Goal: Task Accomplishment & Management: Use online tool/utility

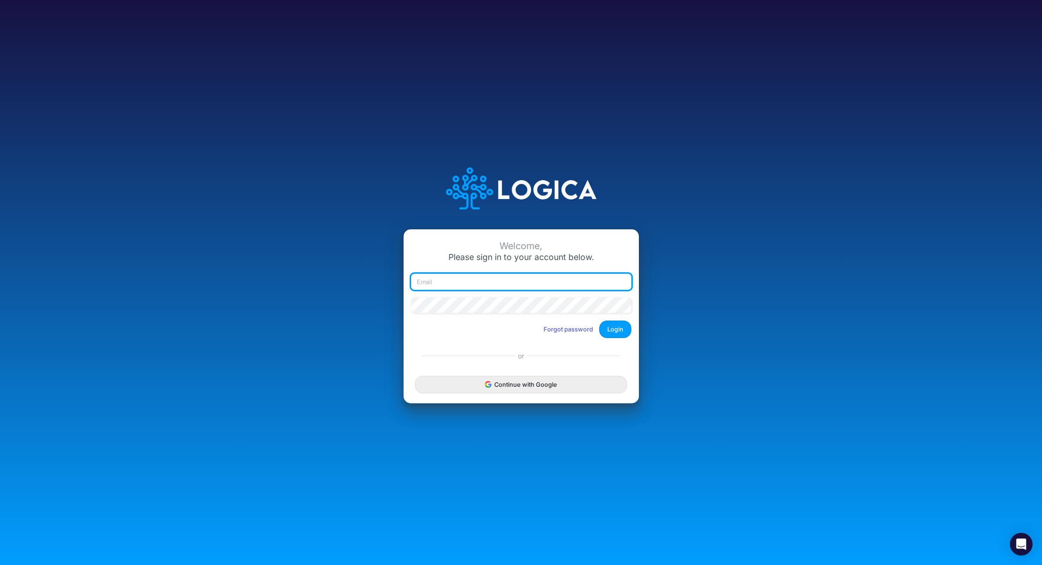
type input "[PERSON_NAME][EMAIL_ADDRESS][PERSON_NAME][DOMAIN_NAME]"
click at [780, 69] on div "Welcome, Please sign in to your account below. [PERSON_NAME][EMAIL_ADDRESS][PER…" at bounding box center [521, 282] width 1042 height 565
click at [615, 330] on button "Login" at bounding box center [615, 328] width 32 height 17
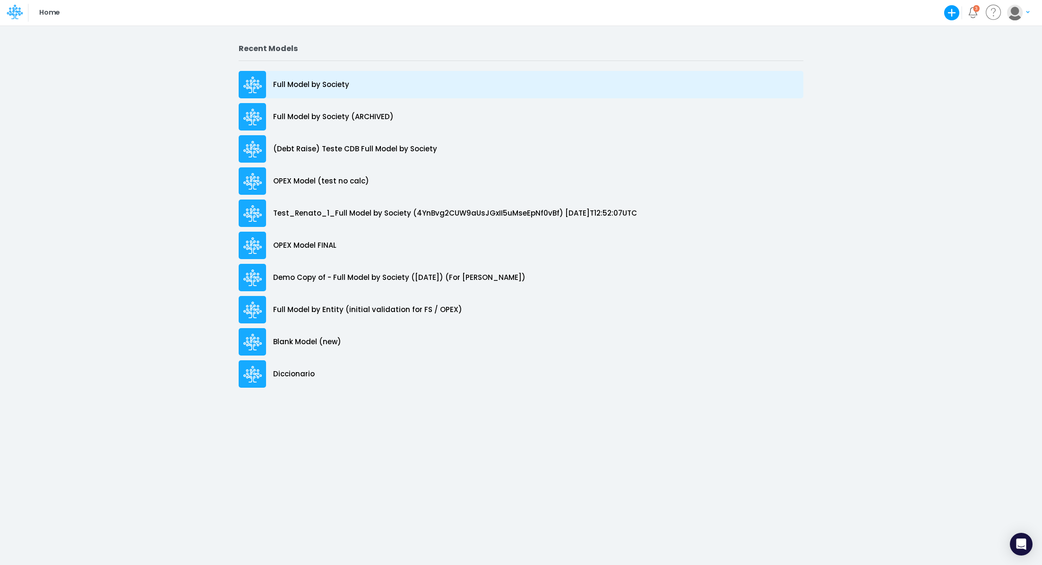
click at [351, 83] on div "Full Model by Society" at bounding box center [521, 84] width 565 height 27
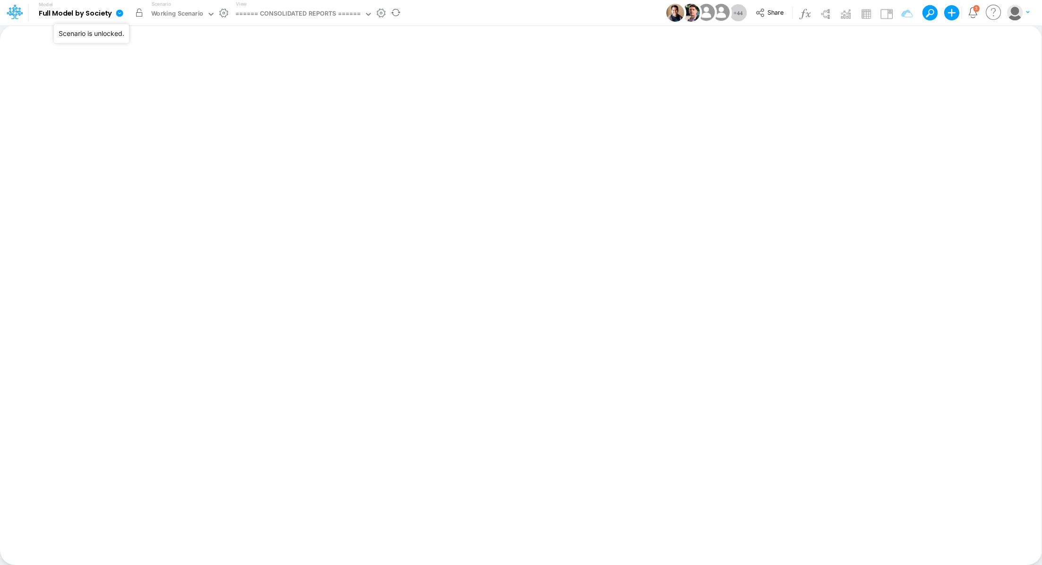
click at [140, 16] on button "button" at bounding box center [139, 12] width 17 height 17
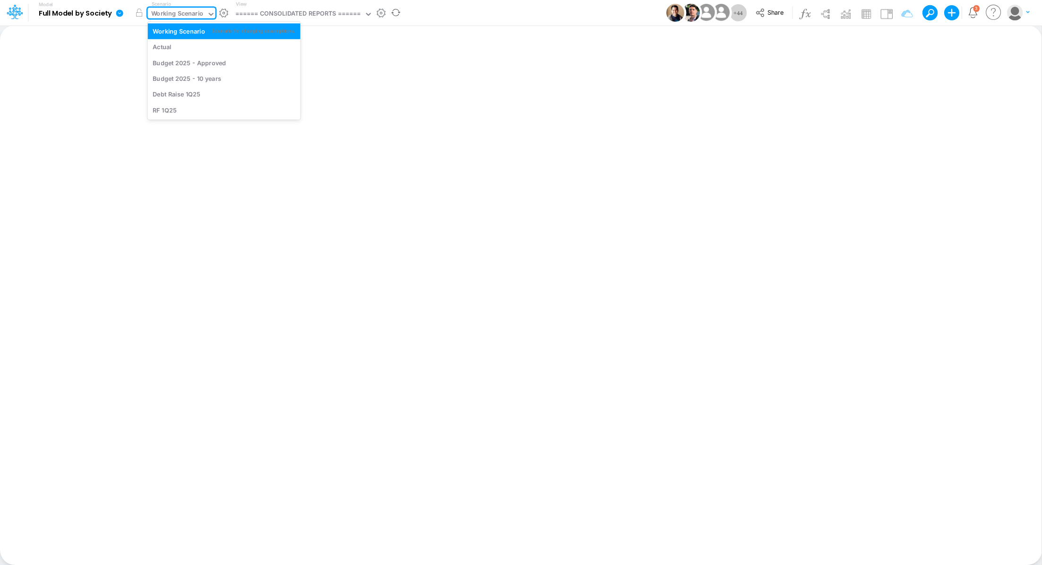
click at [172, 11] on div "Working Scenario" at bounding box center [177, 14] width 52 height 11
click at [173, 43] on div "Actual" at bounding box center [224, 47] width 143 height 9
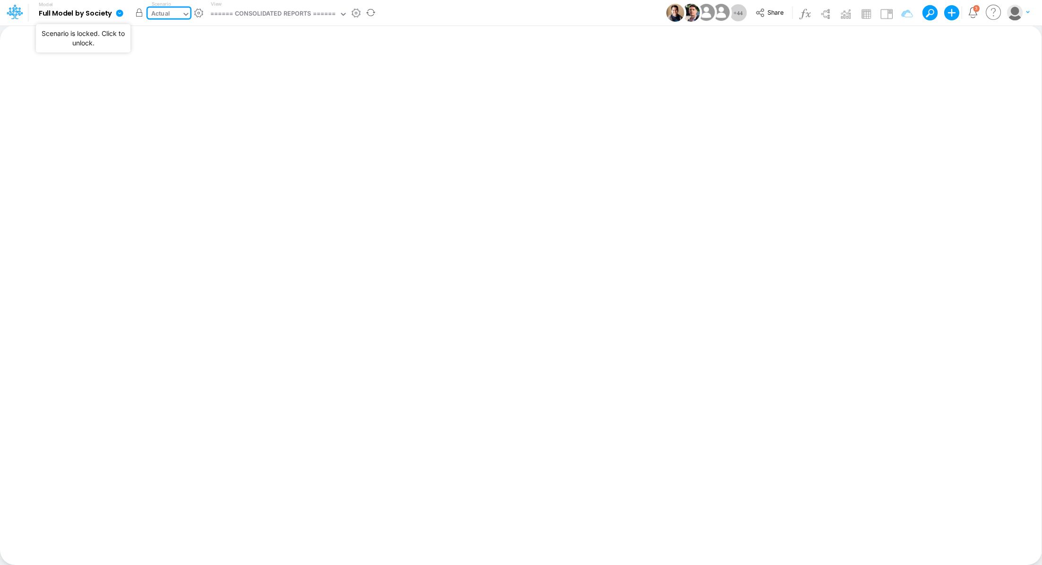
click at [136, 14] on button "button" at bounding box center [139, 12] width 17 height 17
click at [301, 14] on div "====== CONSOLIDATED REPORTS ======" at bounding box center [273, 14] width 126 height 11
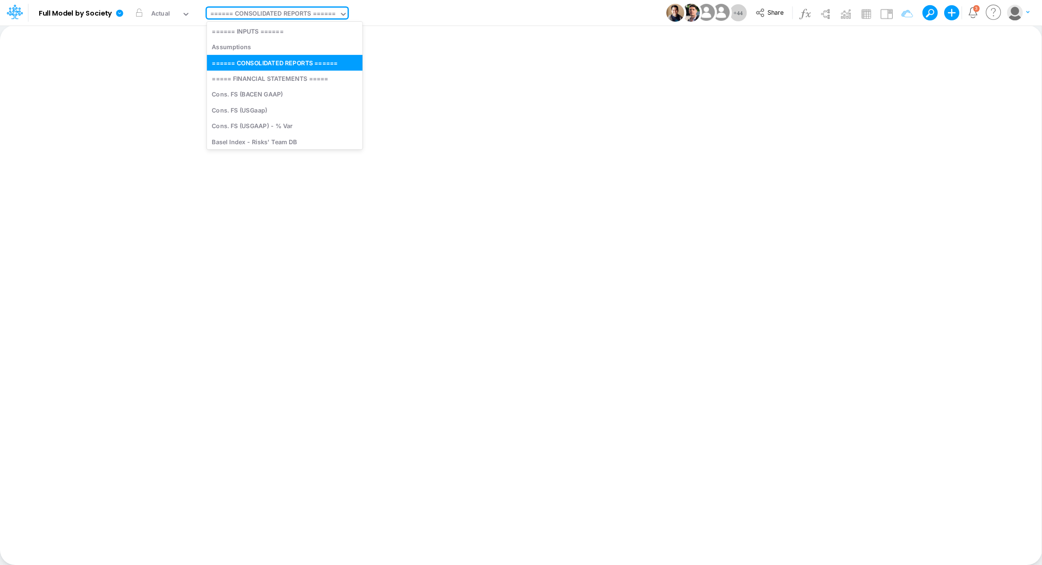
click at [129, 55] on div "Insert new Conditional formatting Paste Cut Copy AutoFill Ready 100% Sum: null …" at bounding box center [520, 295] width 1041 height 540
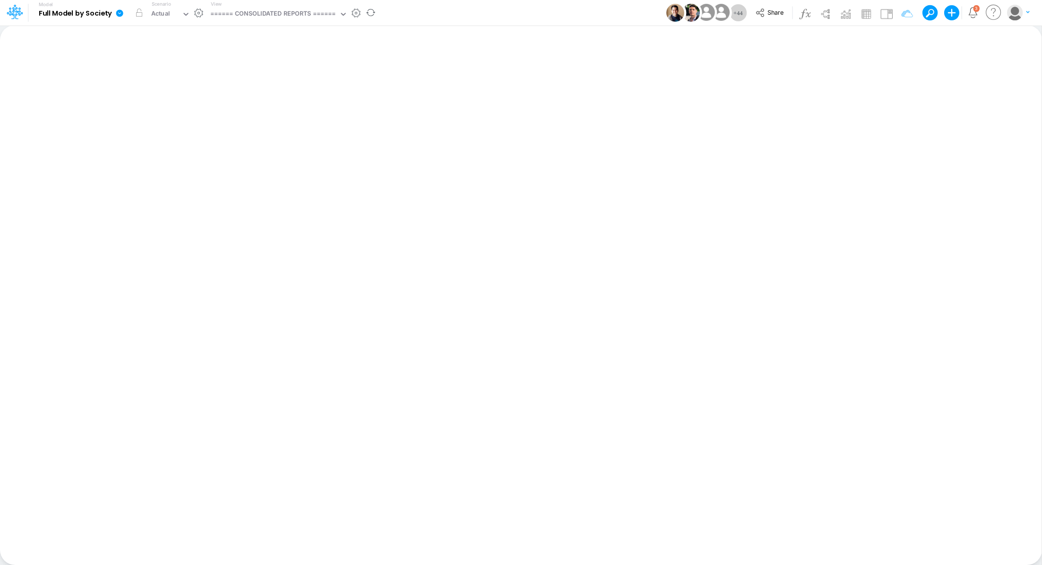
click at [119, 15] on icon at bounding box center [119, 12] width 7 height 7
click at [151, 66] on button "Import" at bounding box center [167, 68] width 101 height 16
click at [251, 86] on button "Data" at bounding box center [268, 88] width 101 height 15
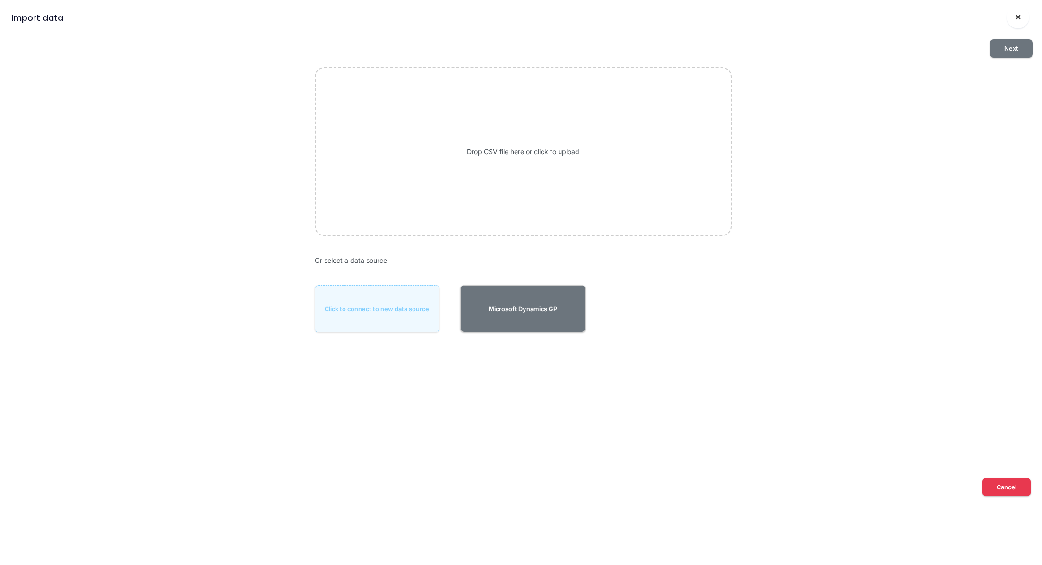
click at [1023, 18] on button "×" at bounding box center [1017, 17] width 23 height 23
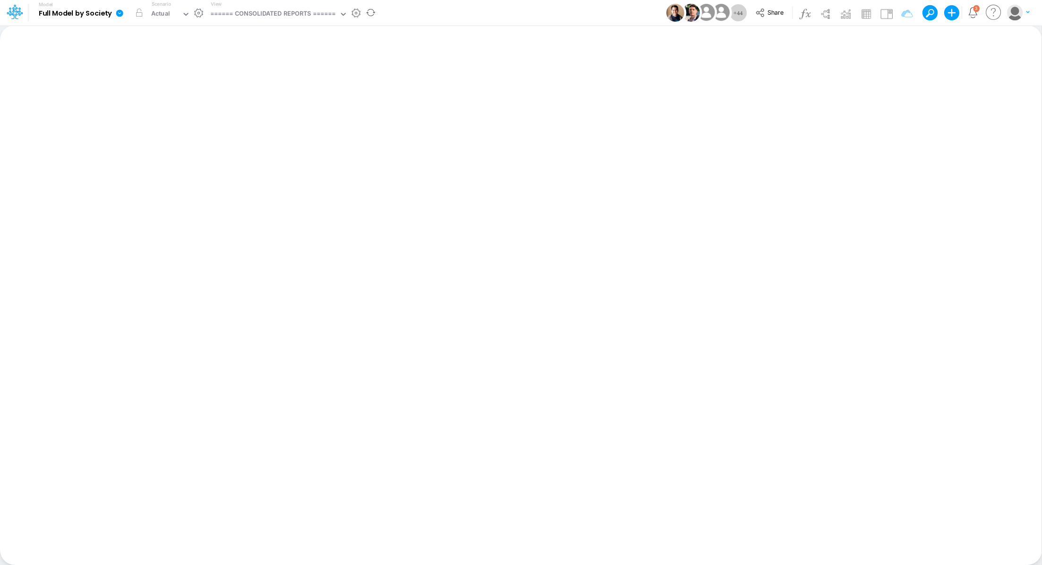
click at [120, 12] on icon at bounding box center [119, 13] width 9 height 9
click at [152, 97] on button "View model info" at bounding box center [167, 98] width 101 height 15
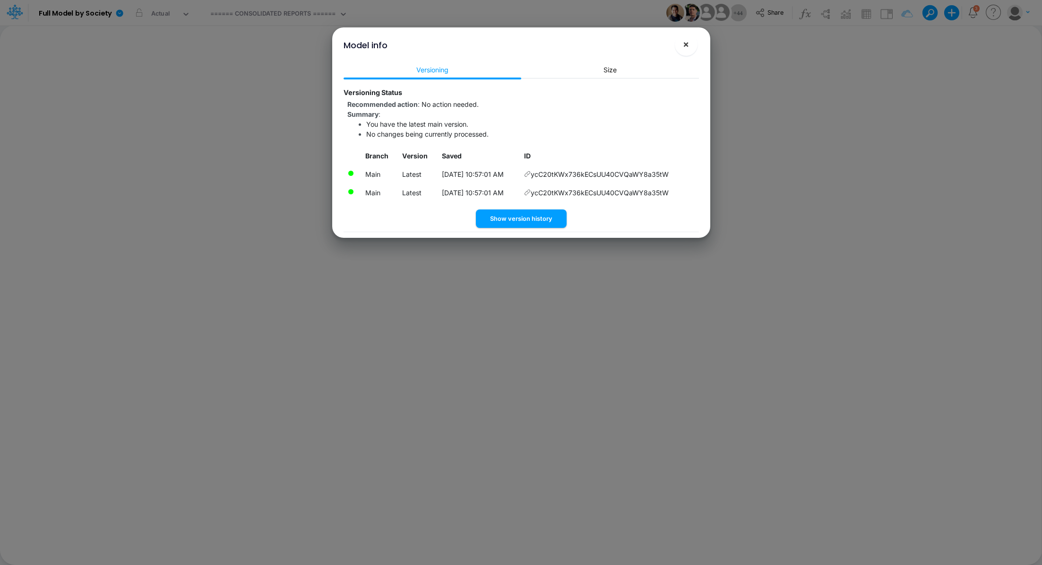
click at [686, 45] on span "×" at bounding box center [686, 43] width 6 height 11
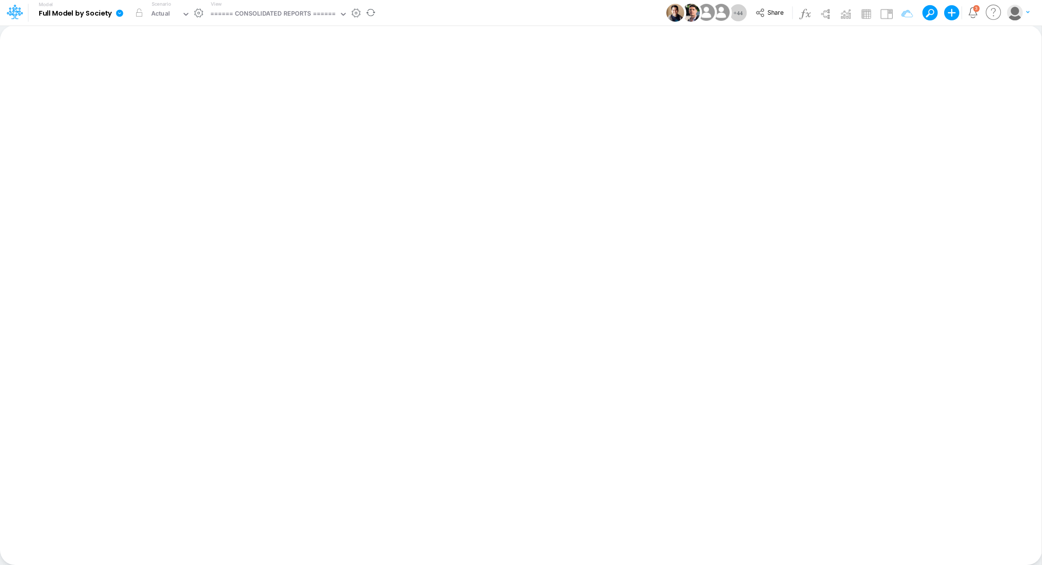
click at [116, 13] on icon at bounding box center [119, 13] width 9 height 9
click at [135, 66] on button "Import" at bounding box center [167, 68] width 101 height 16
click at [294, 87] on button "Data" at bounding box center [268, 88] width 101 height 15
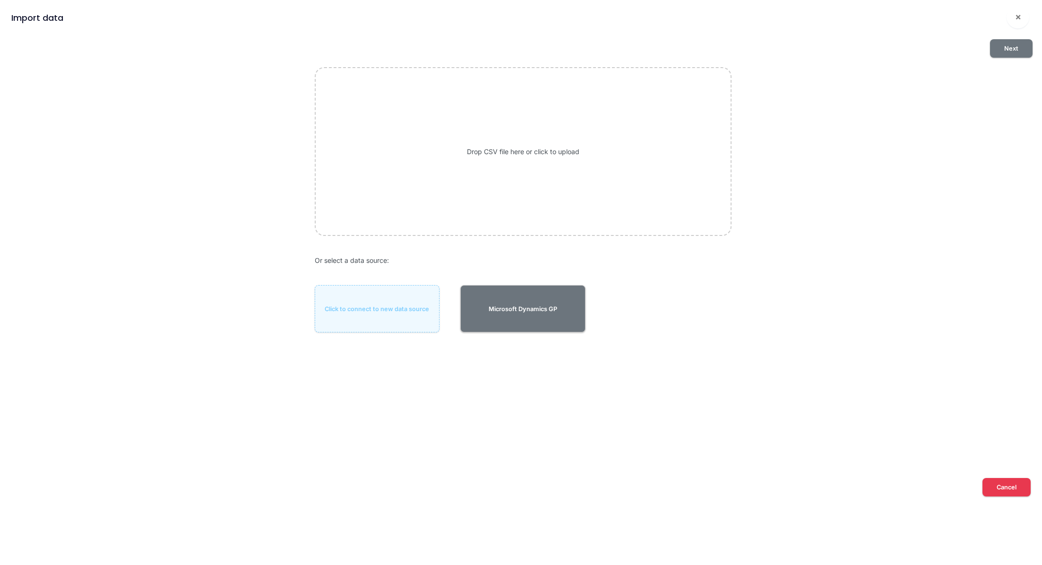
click at [593, 136] on div "Drop CSV file here or click to upload" at bounding box center [523, 151] width 417 height 168
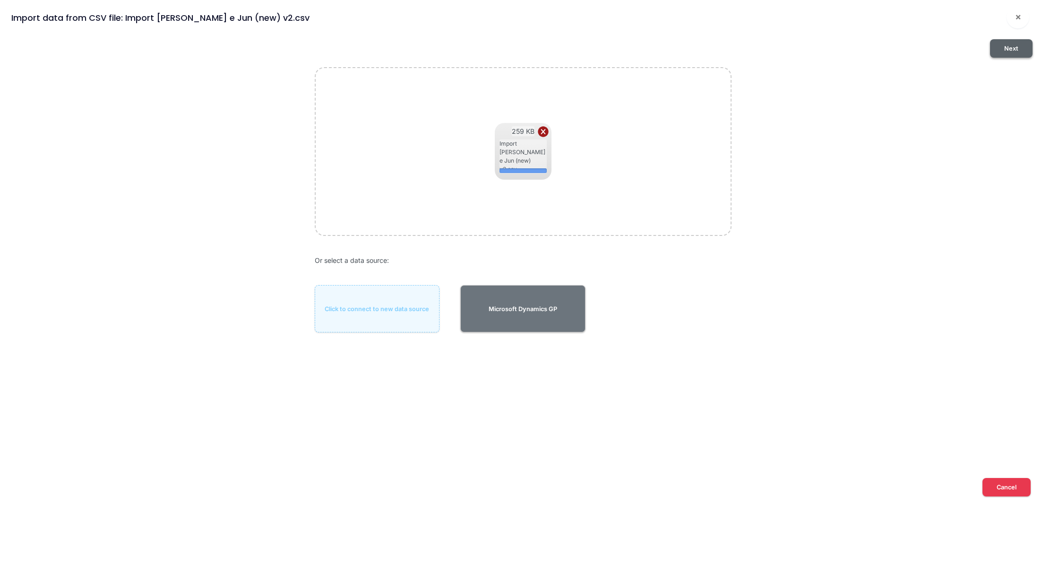
click at [1002, 54] on button "Next" at bounding box center [1011, 48] width 43 height 18
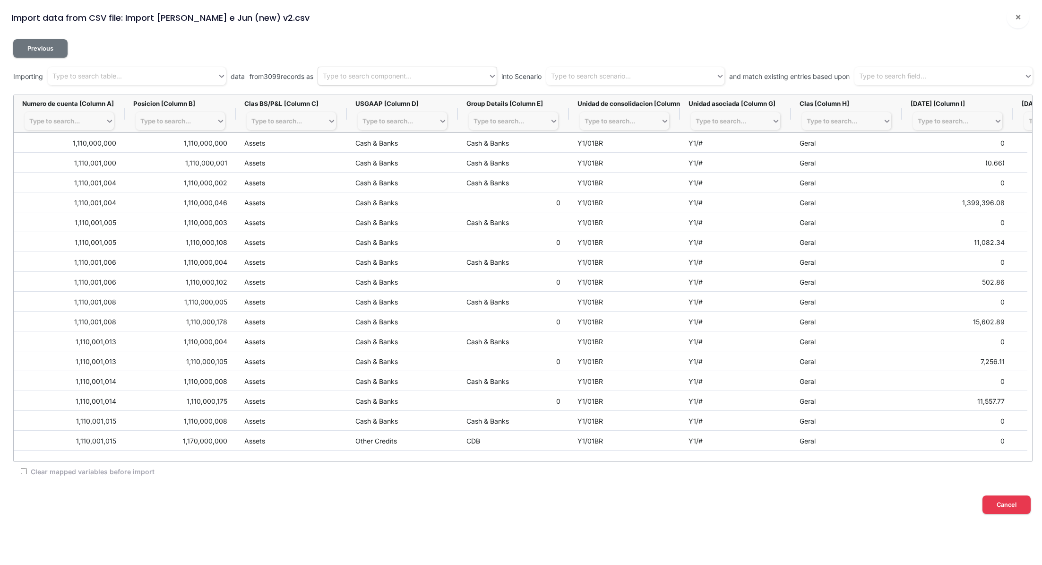
click at [364, 73] on div "Type to search component..." at bounding box center [367, 76] width 89 height 10
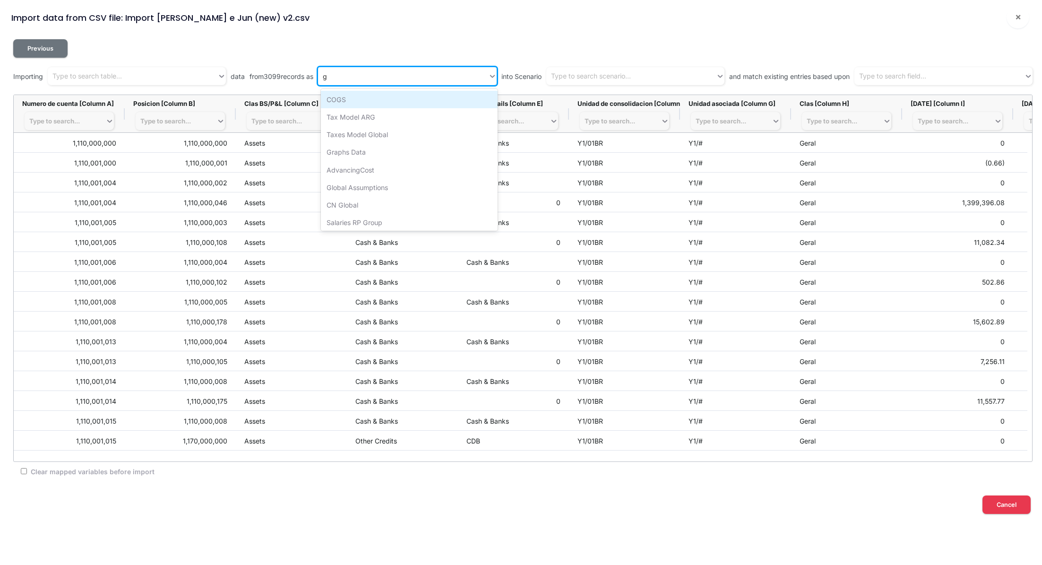
type input "gr"
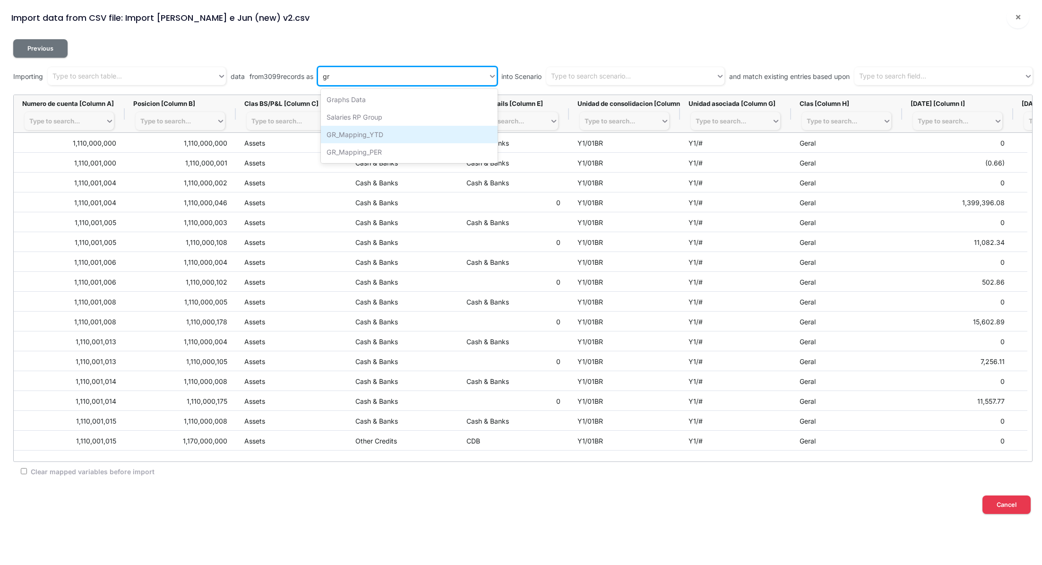
click at [368, 129] on div "GR_Mapping_YTD" at bounding box center [409, 134] width 177 height 17
click at [615, 80] on div "Type to search scenario..." at bounding box center [591, 76] width 80 height 10
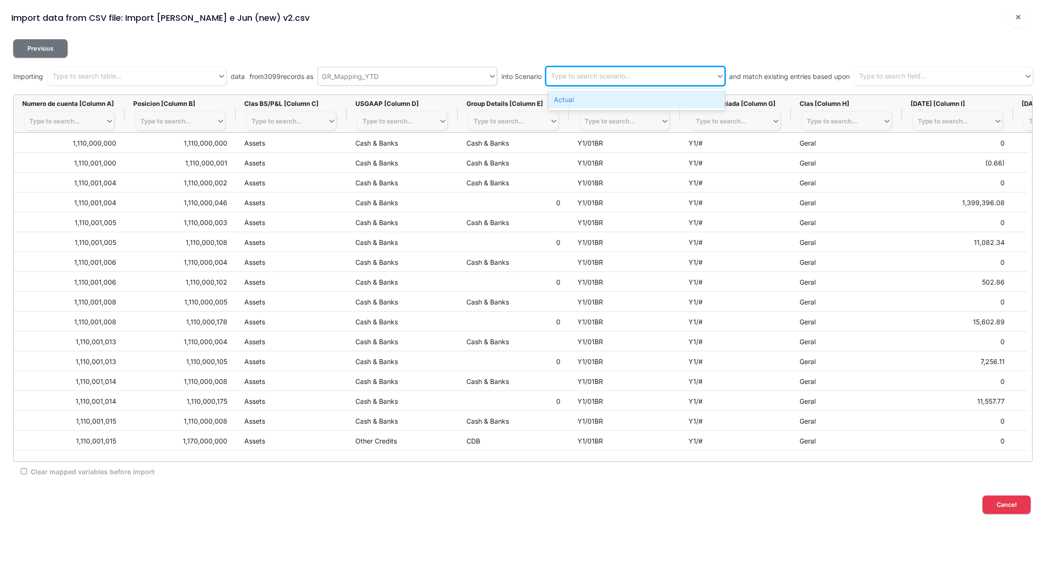
click at [604, 102] on div "Actual" at bounding box center [636, 99] width 177 height 17
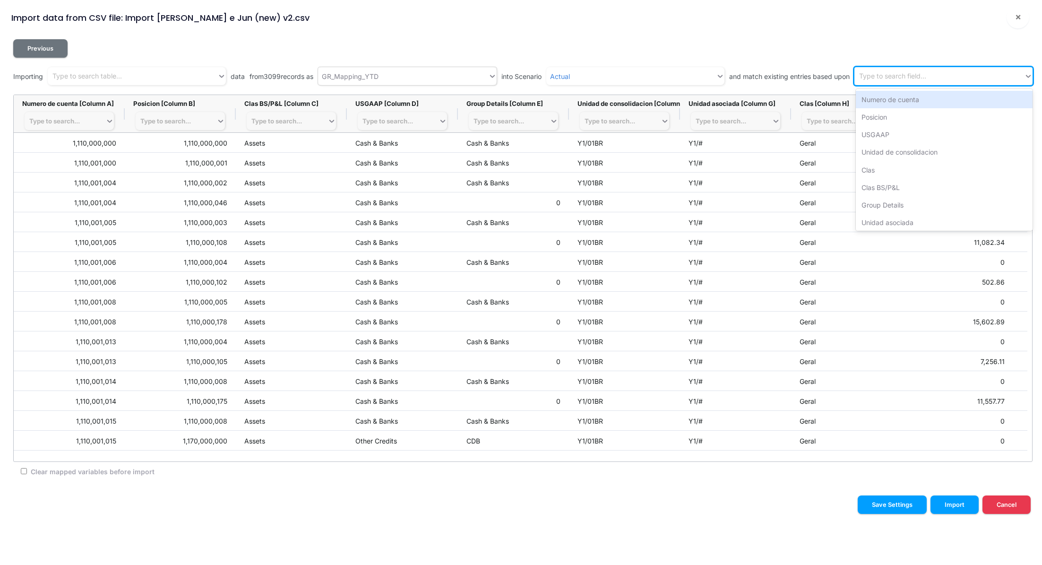
click at [864, 78] on div "Type to search field..." at bounding box center [892, 76] width 67 height 10
click at [884, 96] on div "Numero de cuenta" at bounding box center [944, 99] width 177 height 17
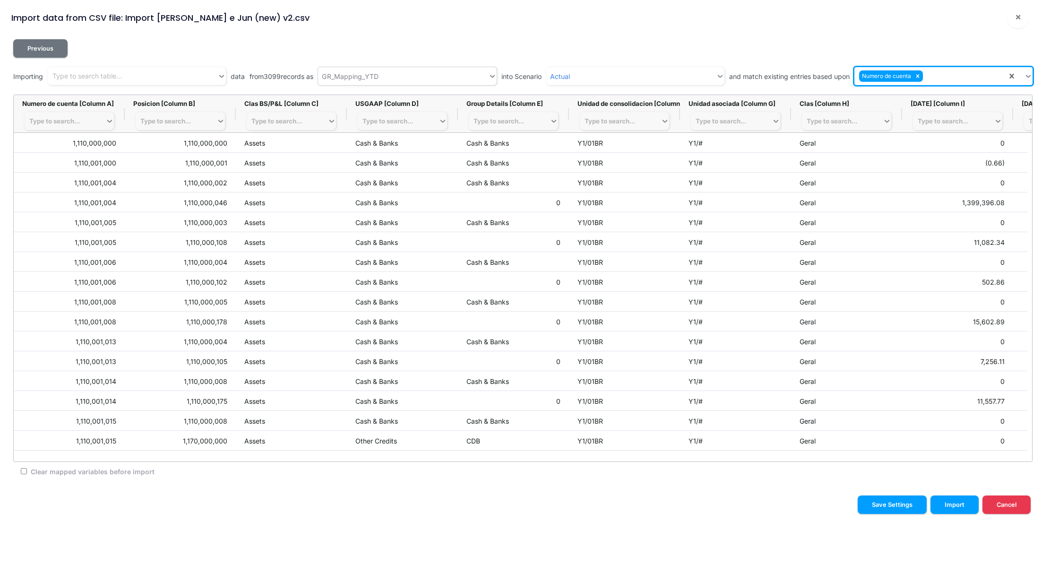
click at [951, 75] on div "Numero de cuenta" at bounding box center [930, 77] width 153 height 16
click at [922, 97] on div "Posicion" at bounding box center [944, 99] width 177 height 17
click at [979, 83] on div "Numero de cuenta Posicion" at bounding box center [930, 77] width 153 height 16
click at [931, 100] on div "USGAAP" at bounding box center [944, 99] width 177 height 17
click at [1007, 75] on icon at bounding box center [1011, 75] width 9 height 9
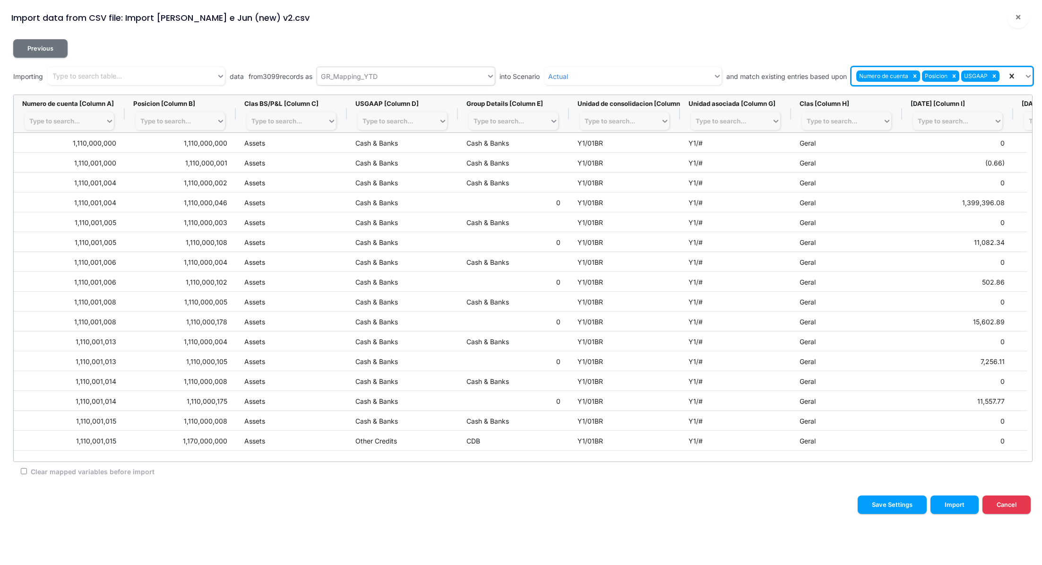
click at [1007, 75] on icon at bounding box center [1011, 75] width 9 height 9
click at [1004, 75] on div "Numero de cuenta Posicion USGAAP" at bounding box center [928, 77] width 155 height 16
click at [944, 98] on div "Unidad de consolidacion" at bounding box center [941, 99] width 181 height 17
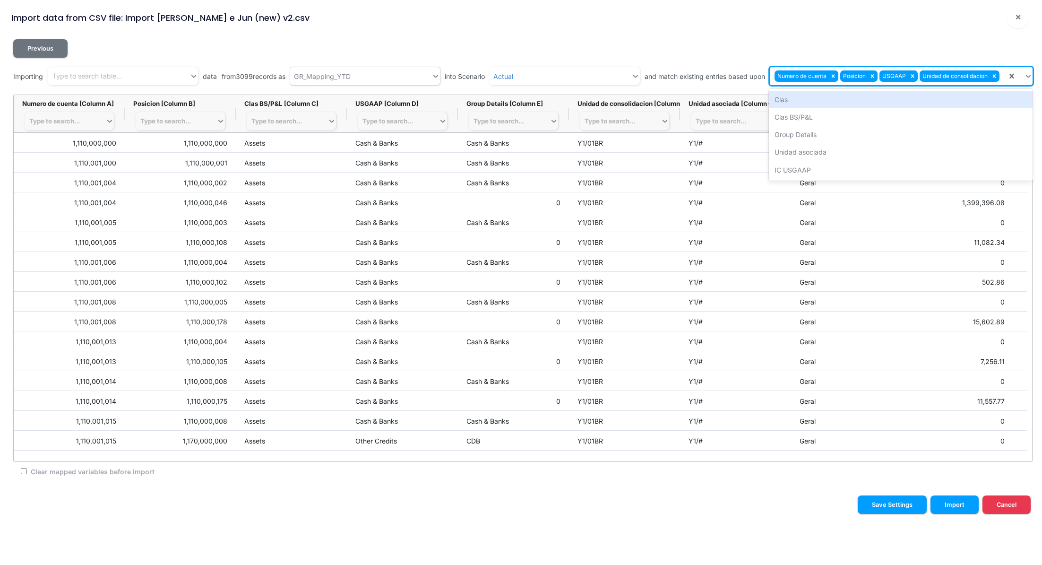
click at [1004, 75] on div "Numero de cuenta Posicion USGAAP Unidad de consolidacion" at bounding box center [888, 77] width 237 height 16
click at [890, 96] on div "Clas" at bounding box center [901, 99] width 264 height 17
click at [1003, 78] on div "Numero de cuenta Posicion USGAAP Unidad de consolidacion Clas" at bounding box center [874, 77] width 266 height 16
click at [897, 96] on div "Clas BS/P&L" at bounding box center [887, 99] width 292 height 17
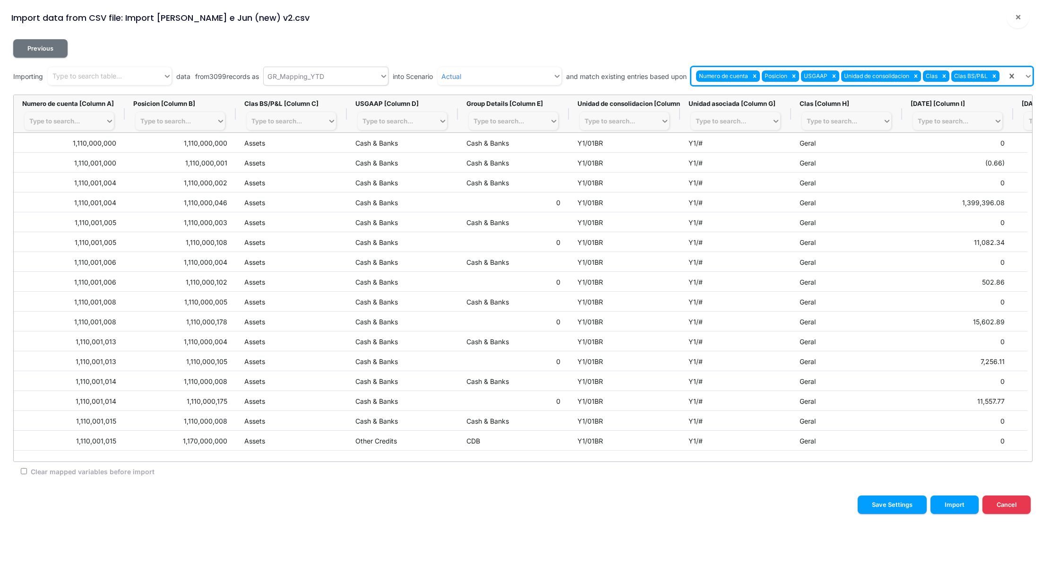
click at [1003, 76] on div "Numero de cuenta Posicion USGAAP Unidad de consolidacion Clas Clas BS/P&L" at bounding box center [849, 77] width 316 height 16
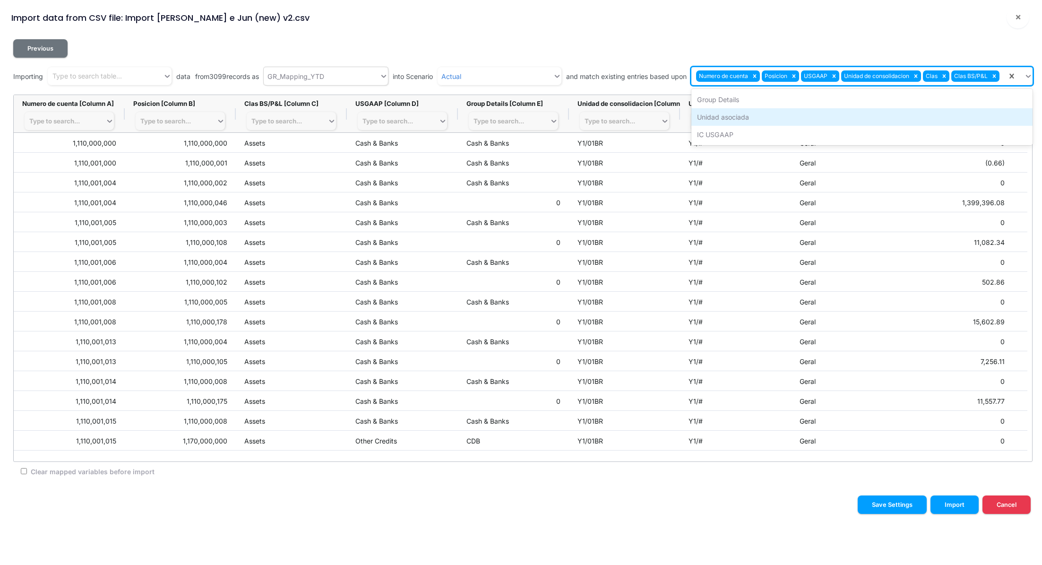
click at [819, 117] on div "Unidad asociada" at bounding box center [861, 116] width 341 height 17
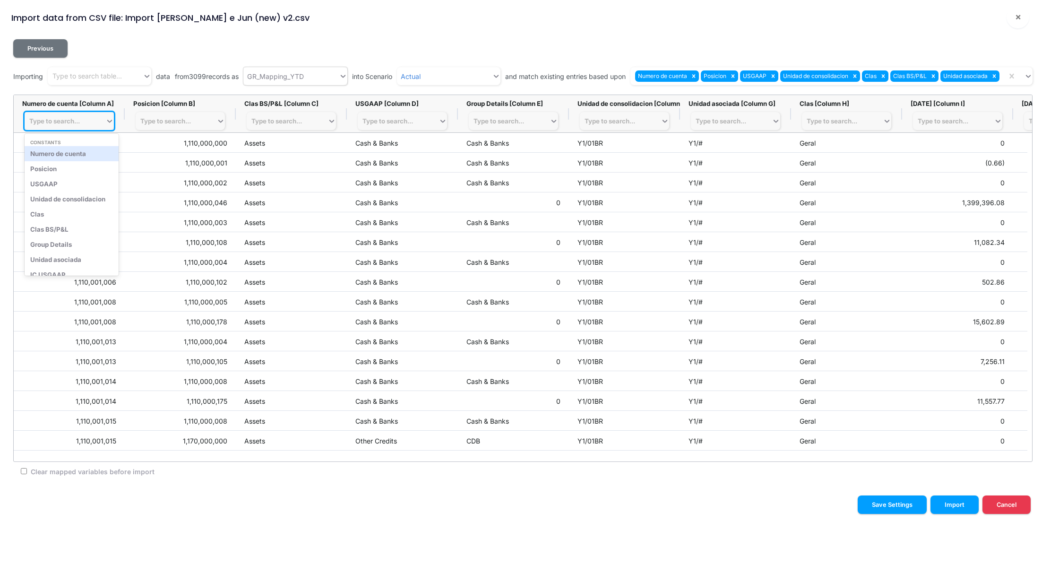
click at [52, 121] on div "Type to search..." at bounding box center [54, 121] width 51 height 8
click at [65, 152] on div "Numero de cuenta" at bounding box center [72, 153] width 94 height 15
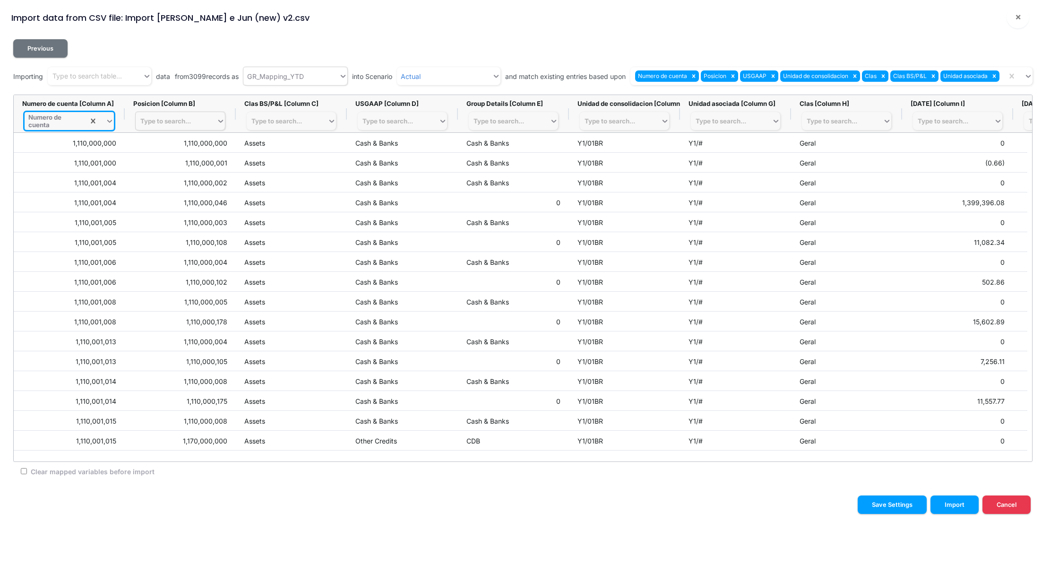
click at [182, 121] on div "Type to search..." at bounding box center [165, 121] width 51 height 8
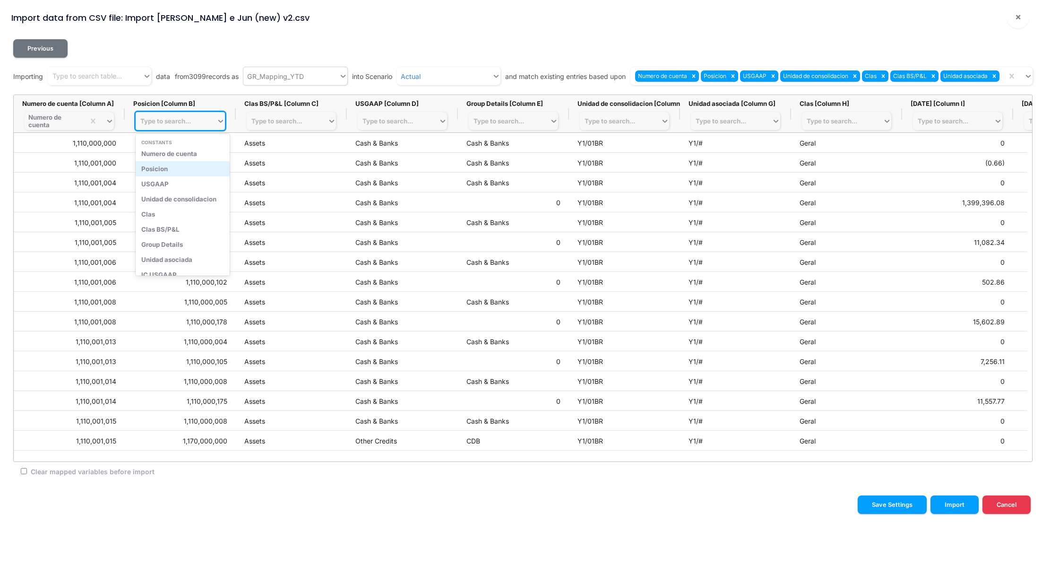
click at [175, 165] on div "Posicion" at bounding box center [183, 168] width 94 height 15
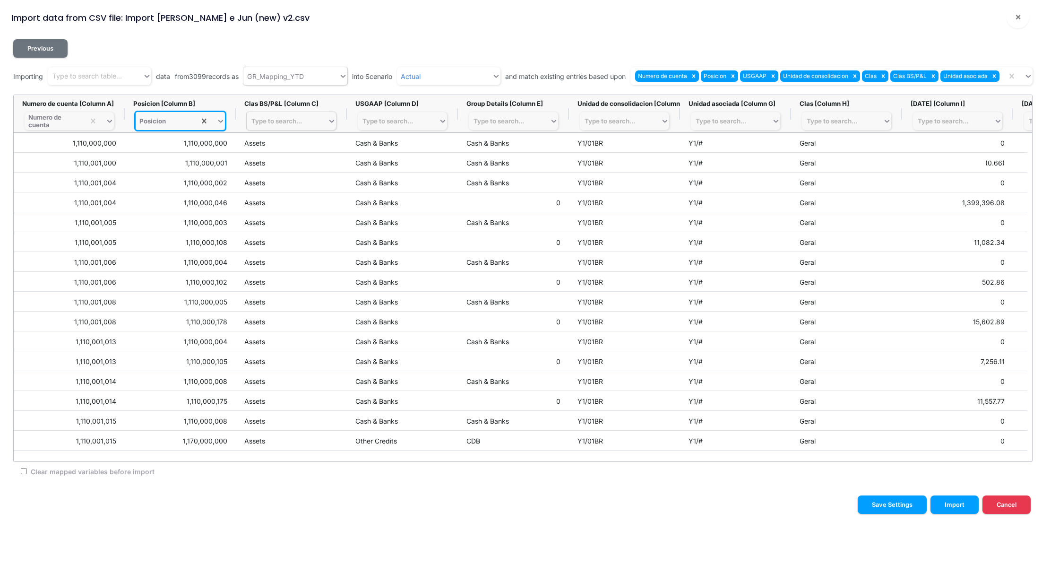
click at [284, 125] on div "Type to search..." at bounding box center [287, 120] width 81 height 13
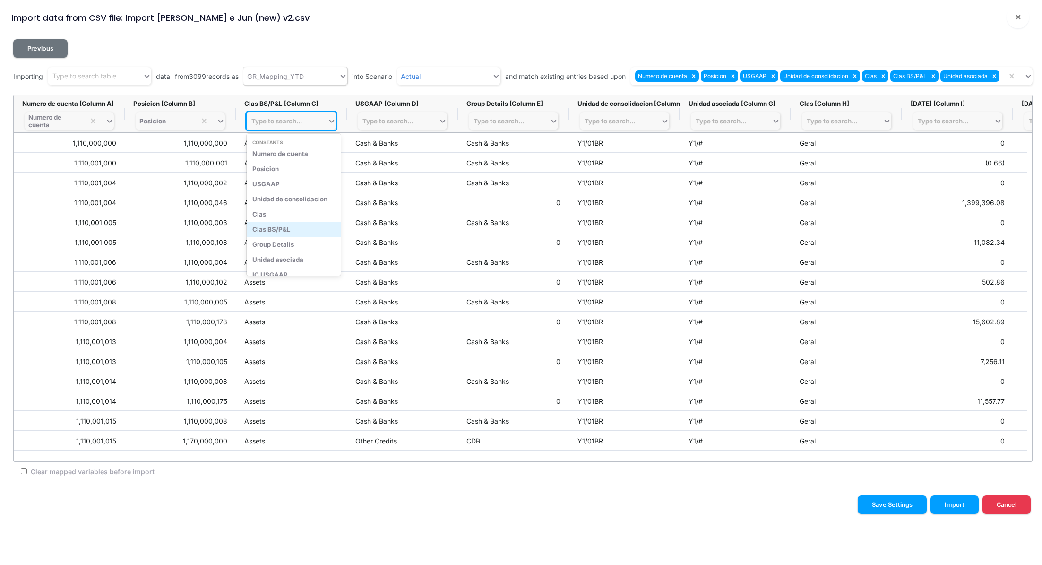
click at [288, 232] on div "Clas BS/P&L" at bounding box center [294, 229] width 94 height 15
click at [378, 120] on div "Type to search..." at bounding box center [387, 121] width 51 height 8
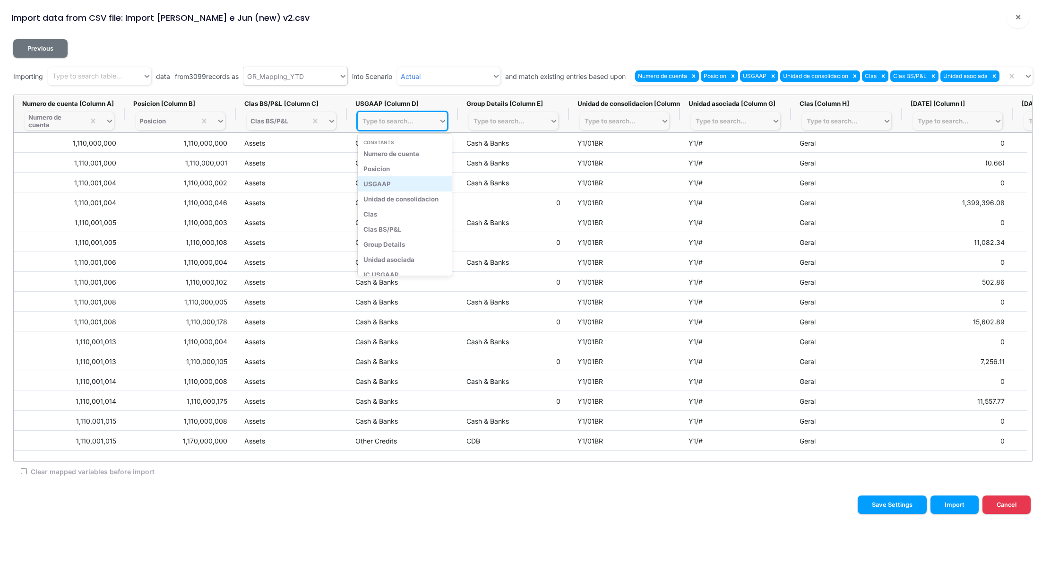
click at [394, 183] on div "USGAAP" at bounding box center [405, 183] width 94 height 15
click at [489, 121] on div "Type to search..." at bounding box center [498, 121] width 51 height 8
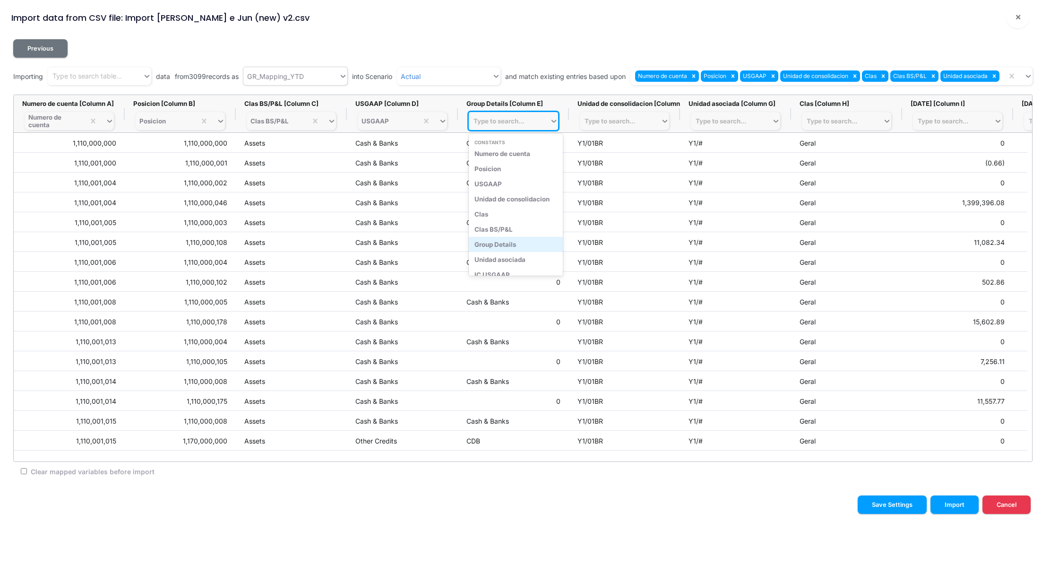
click at [522, 241] on div "Group Details" at bounding box center [516, 244] width 94 height 15
click at [613, 123] on div "Type to search..." at bounding box center [609, 121] width 51 height 8
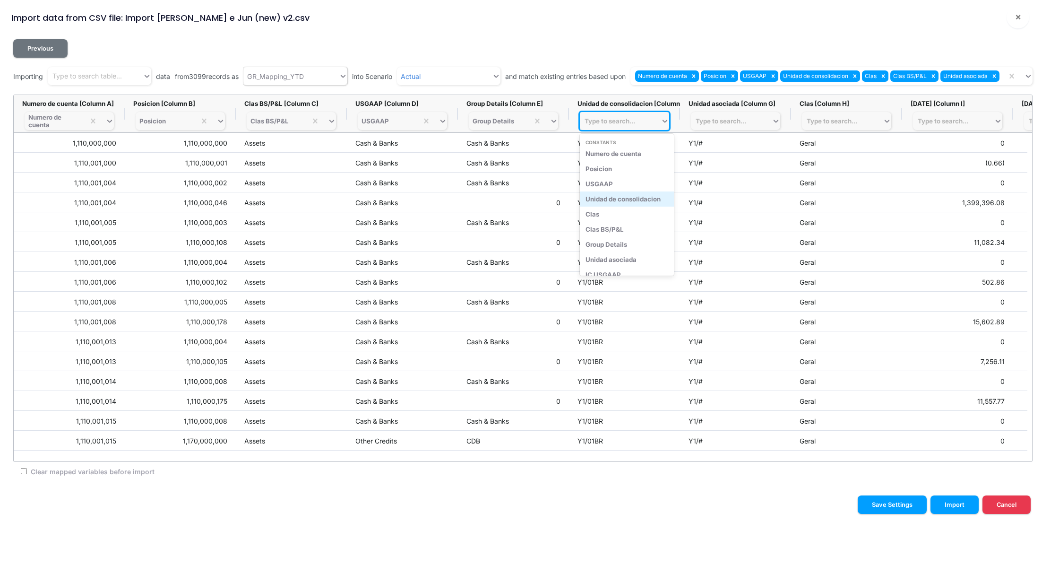
click at [632, 197] on div "Unidad de consolidacion" at bounding box center [627, 198] width 94 height 15
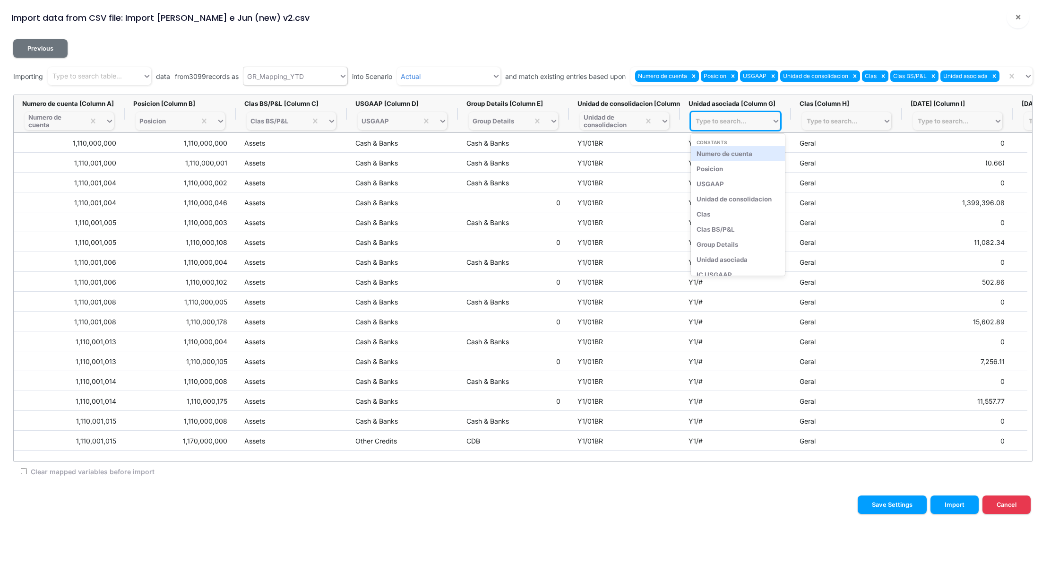
click at [728, 124] on div "Type to search..." at bounding box center [721, 121] width 51 height 8
click at [740, 258] on div "Unidad asociada" at bounding box center [738, 259] width 94 height 15
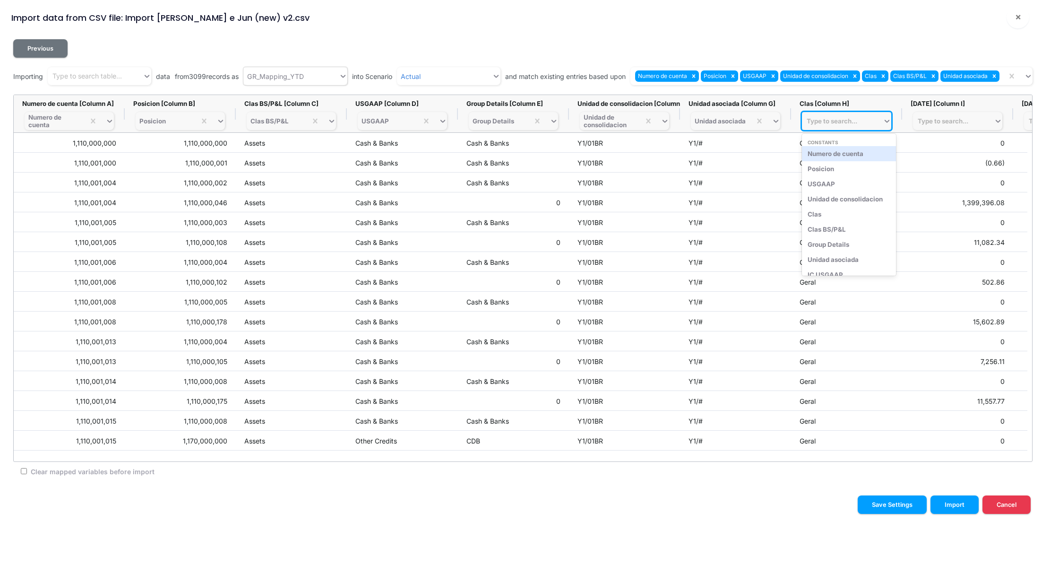
click at [835, 127] on div "Type to search..." at bounding box center [842, 120] width 81 height 13
click at [842, 210] on div "Clas" at bounding box center [849, 213] width 94 height 15
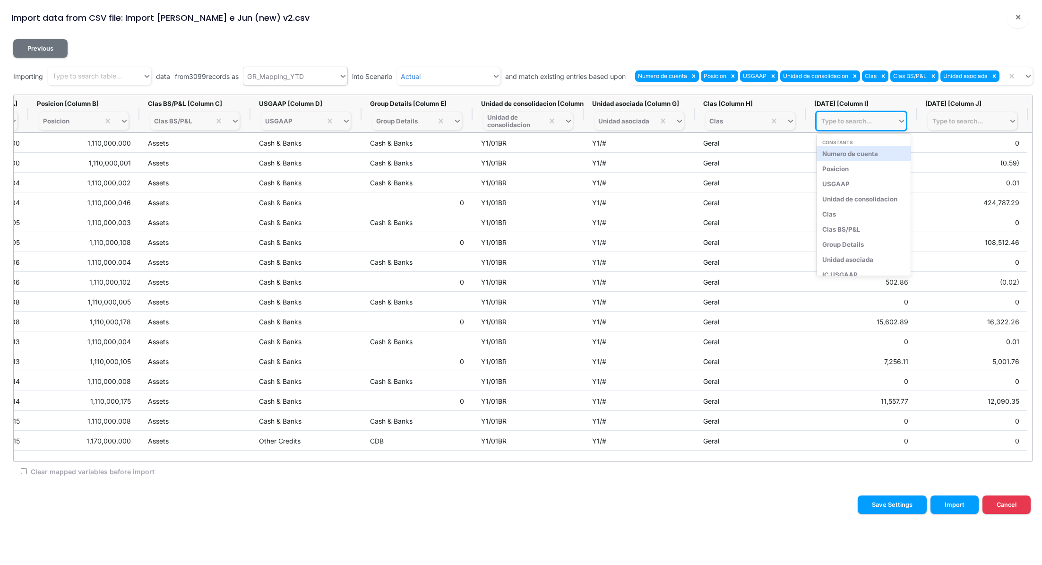
click at [860, 126] on div "Type to search..." at bounding box center [856, 120] width 81 height 13
click at [865, 199] on div "Impte MG YTD - May-25" at bounding box center [863, 202] width 94 height 15
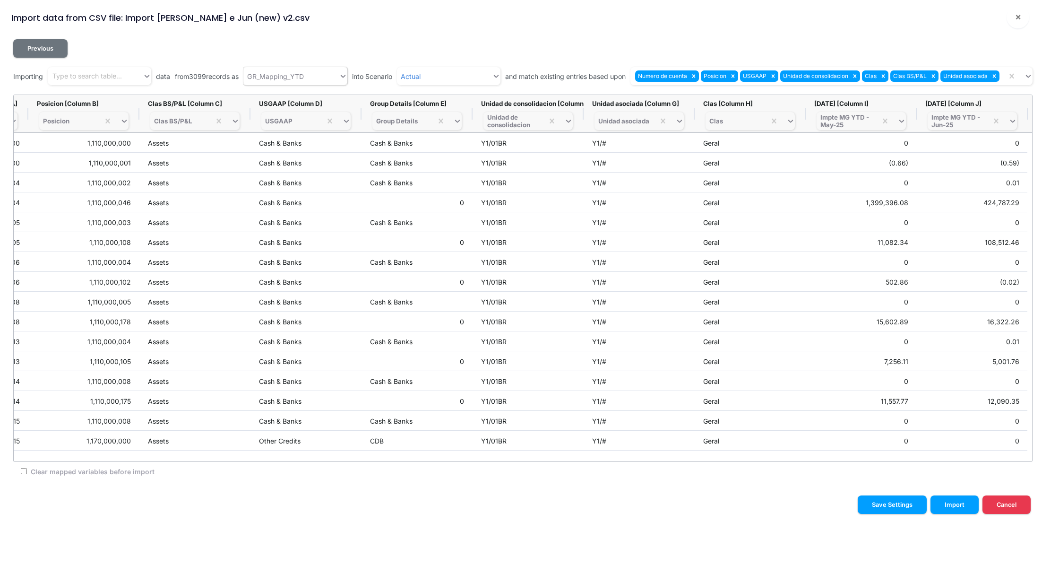
click at [22, 472] on input "Clear mapped variables before import" at bounding box center [24, 471] width 6 height 6
checkbox input "true"
click at [960, 506] on button "Import" at bounding box center [954, 504] width 48 height 18
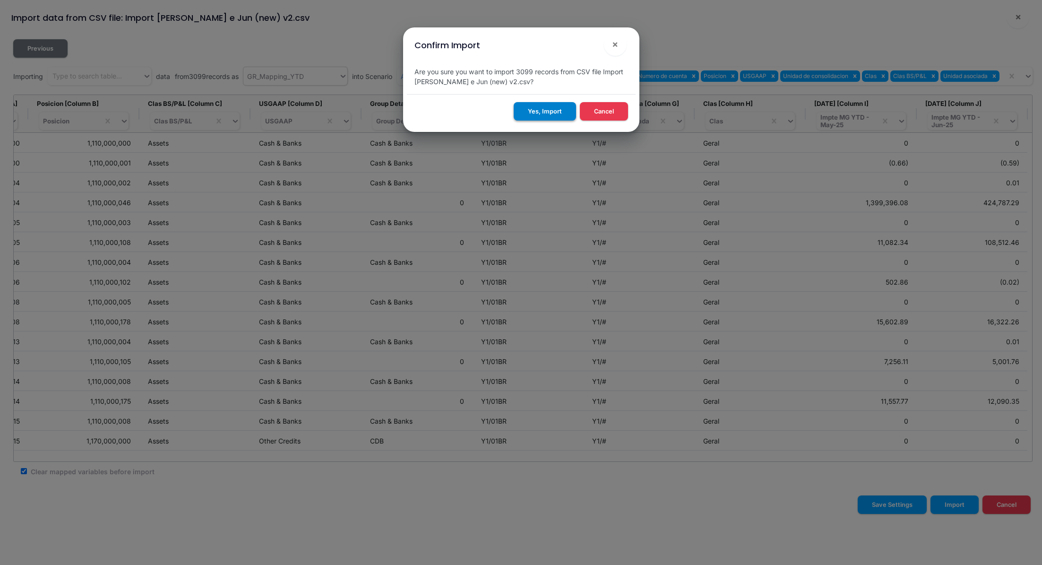
click at [543, 116] on button "Yes, Import" at bounding box center [545, 111] width 62 height 18
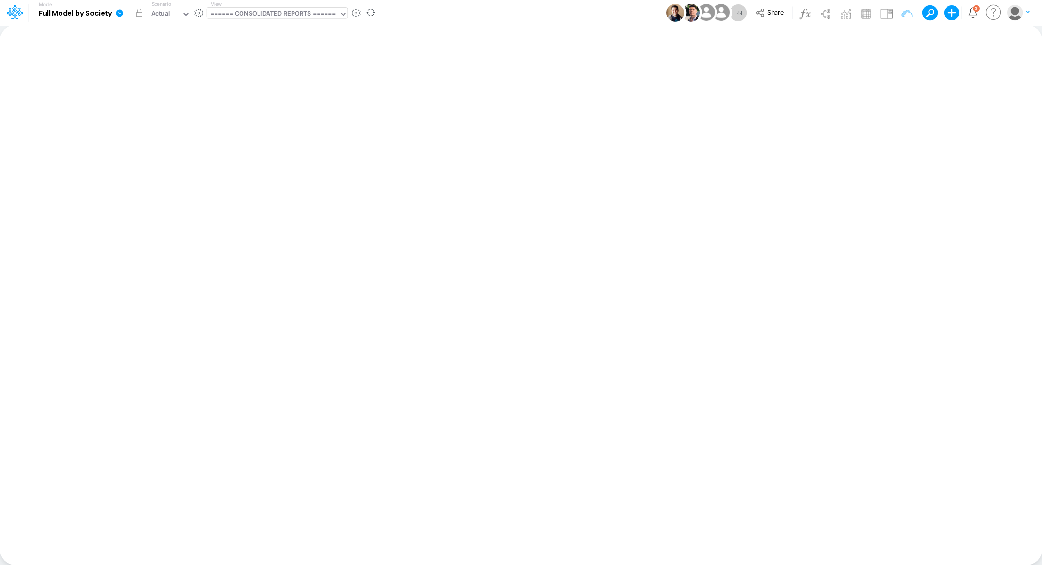
click at [252, 15] on div "====== CONSOLIDATED REPORTS ======" at bounding box center [273, 14] width 126 height 11
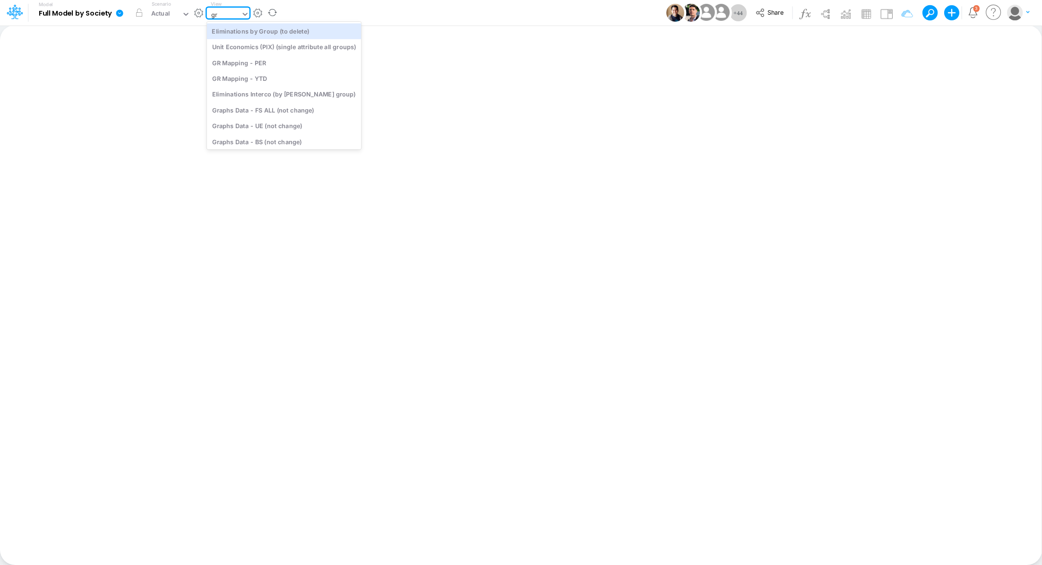
type input "gr"
click at [270, 77] on div "GR Mapping - YTD" at bounding box center [284, 78] width 155 height 16
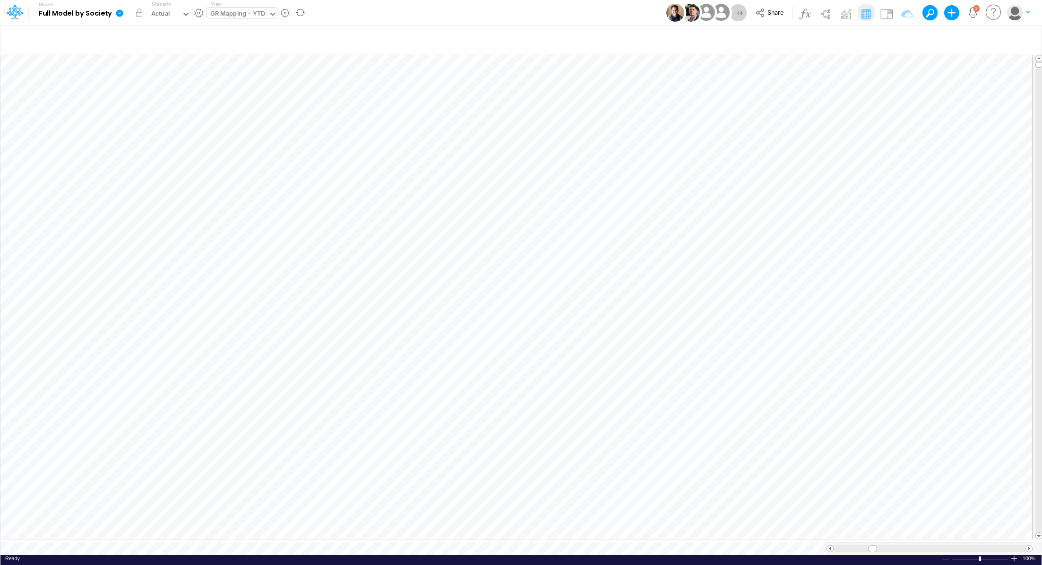
scroll to position [4, 1]
click at [246, 8] on div "GR Mapping - YTD" at bounding box center [238, 15] width 62 height 14
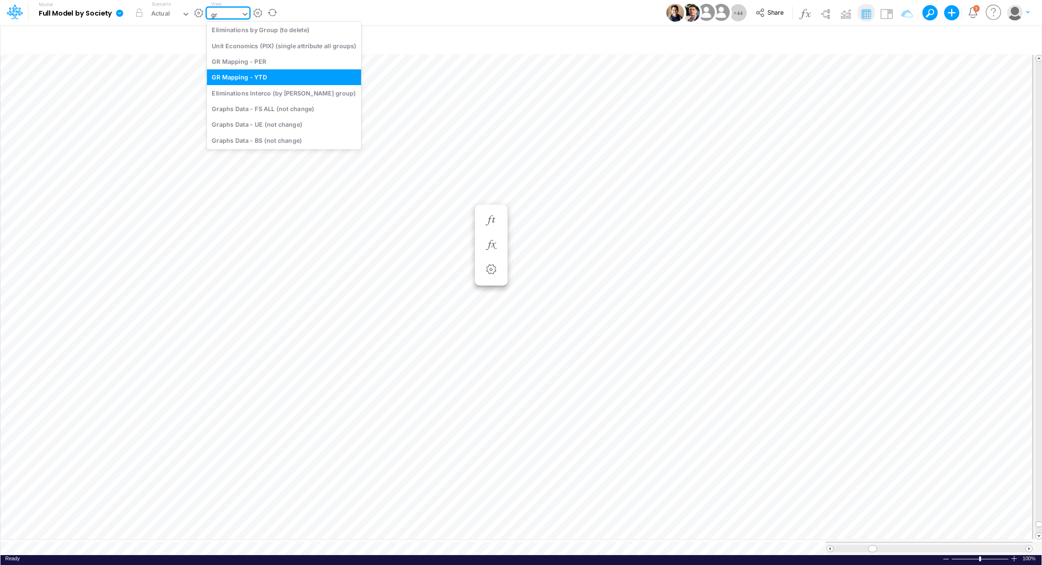
type input "gra"
click at [257, 60] on div "Graphs Data - BS (not change)" at bounding box center [271, 63] width 128 height 16
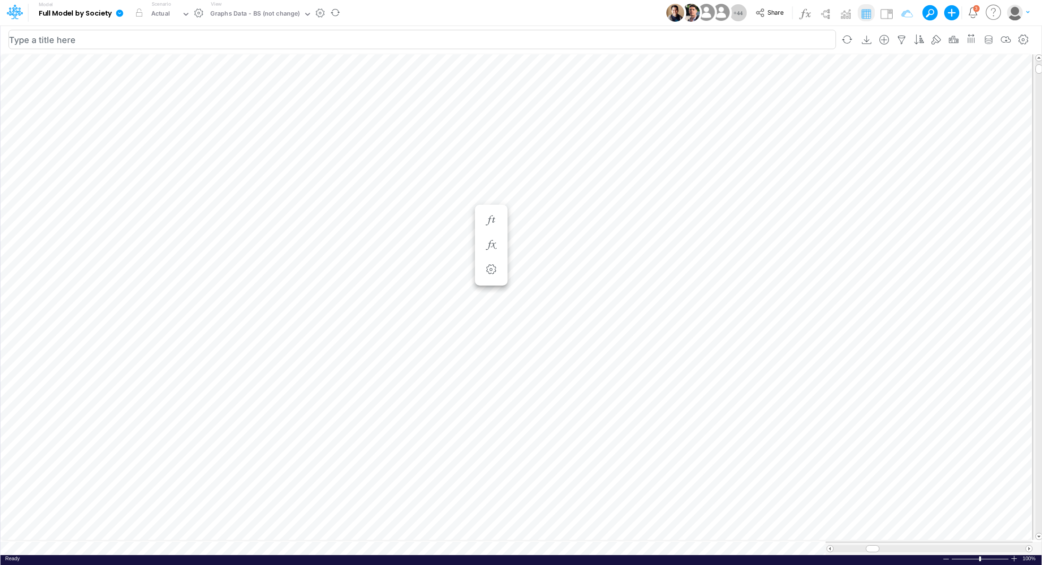
scroll to position [4, 1]
click at [119, 13] on icon at bounding box center [119, 13] width 9 height 9
click at [138, 84] on button "Export" at bounding box center [167, 83] width 101 height 16
click at [237, 93] on button "Excel" at bounding box center [268, 88] width 101 height 15
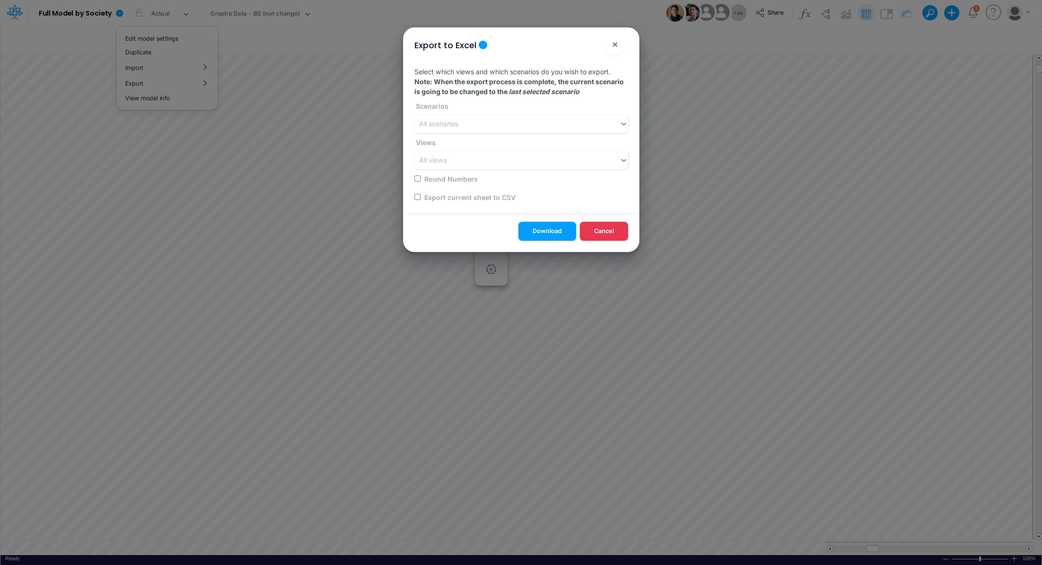
click at [418, 198] on input "checkbox" at bounding box center [417, 197] width 6 height 6
checkbox input "true"
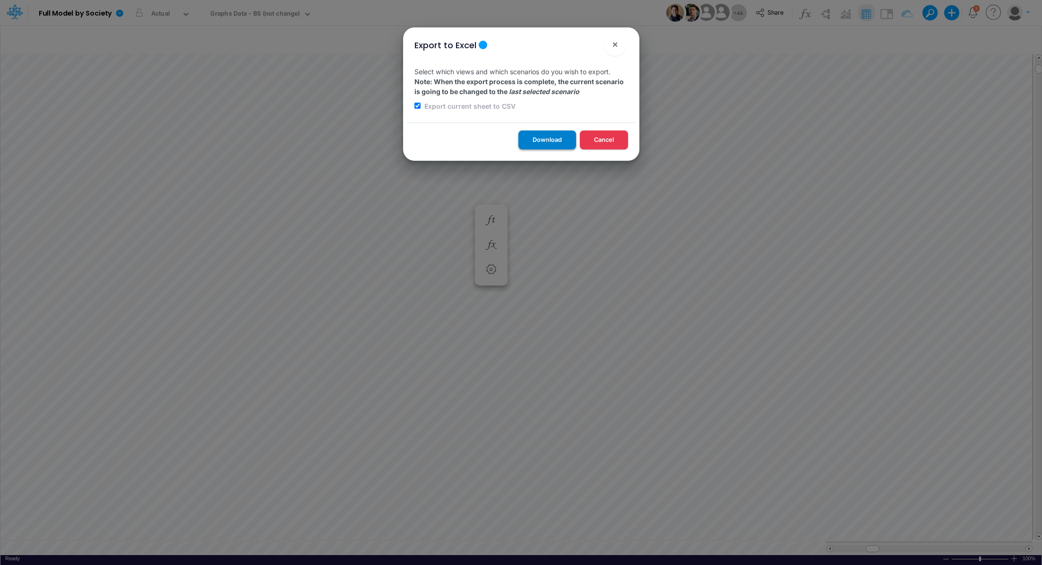
click at [549, 141] on button "Download" at bounding box center [547, 139] width 58 height 18
click at [619, 42] on button "×" at bounding box center [615, 44] width 23 height 23
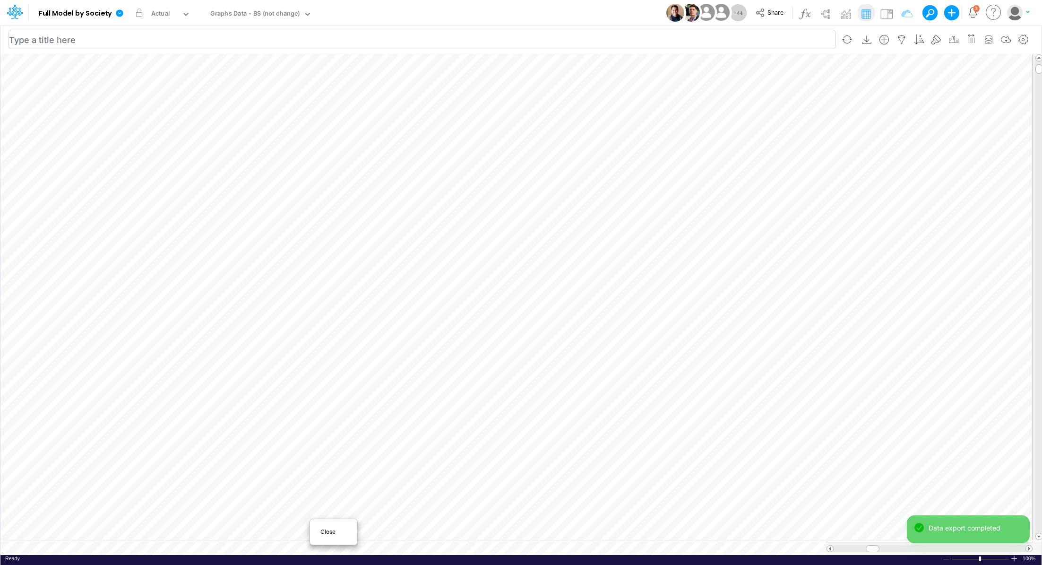
scroll to position [4, 1]
click at [327, 527] on span "Close" at bounding box center [333, 531] width 26 height 9
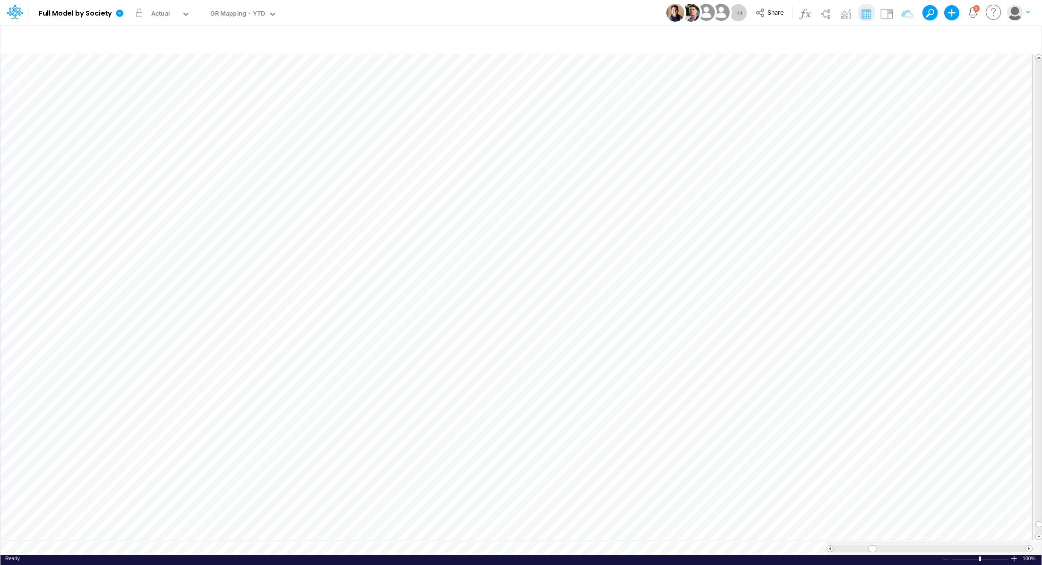
scroll to position [4, 1]
click at [248, 536] on div "Close" at bounding box center [263, 535] width 41 height 11
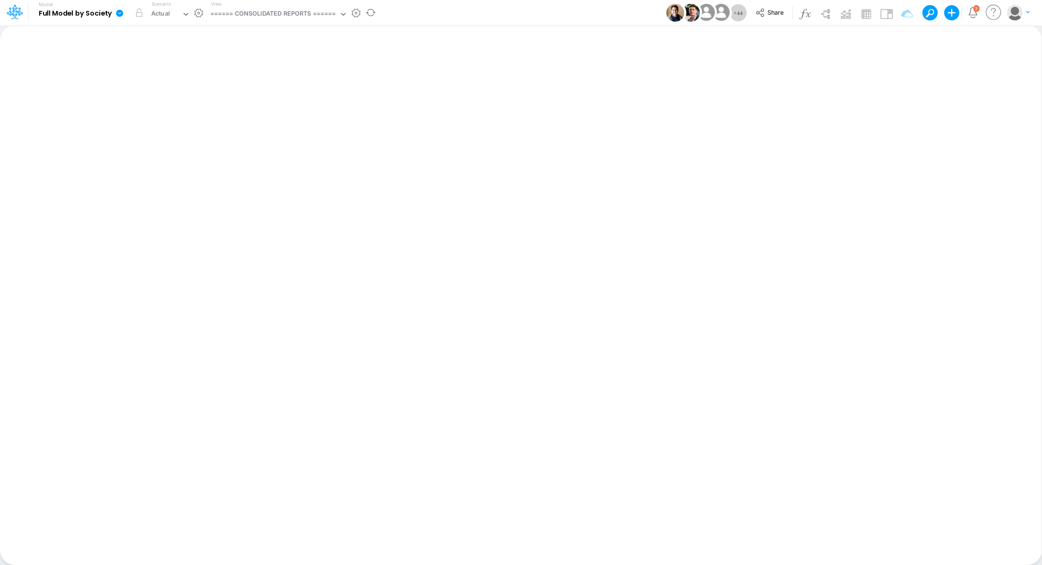
click at [121, 12] on icon at bounding box center [119, 12] width 7 height 7
click at [146, 68] on button "Import" at bounding box center [167, 68] width 101 height 16
click at [253, 84] on button "Data" at bounding box center [268, 88] width 101 height 15
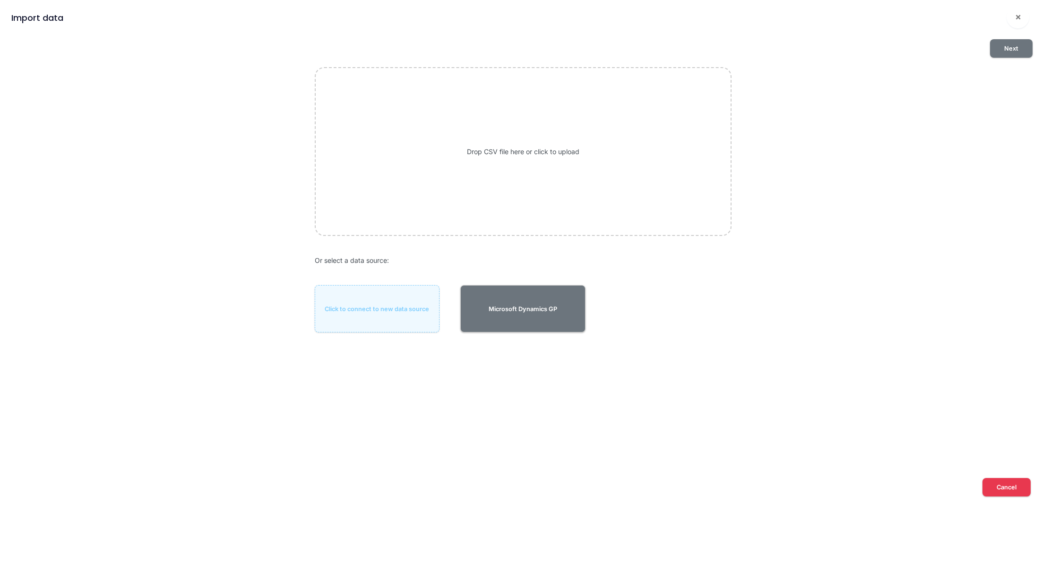
click at [492, 144] on div "Drop CSV file here or click to upload" at bounding box center [523, 151] width 417 height 168
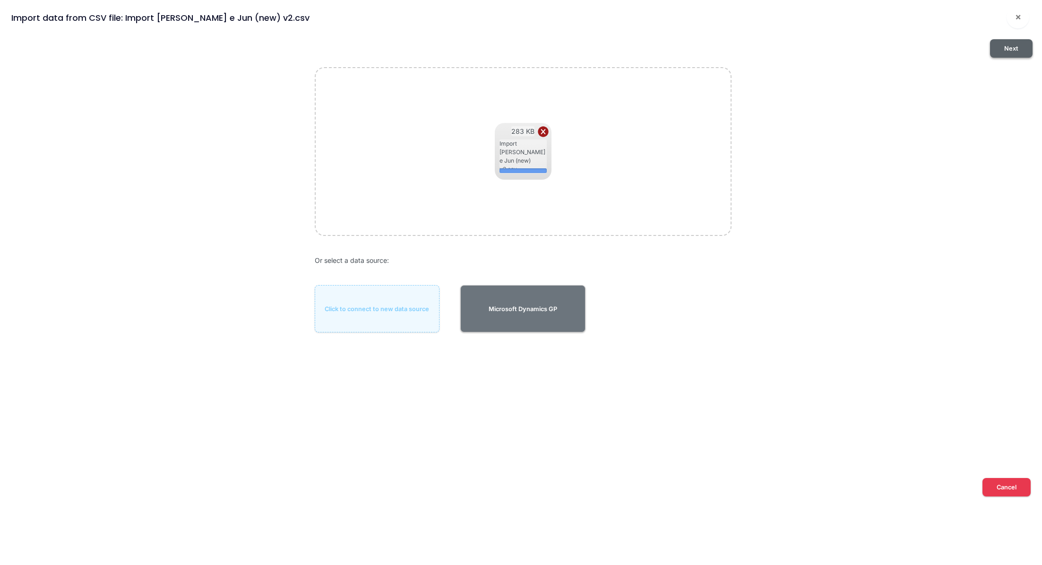
click at [1006, 48] on button "Next" at bounding box center [1011, 48] width 43 height 18
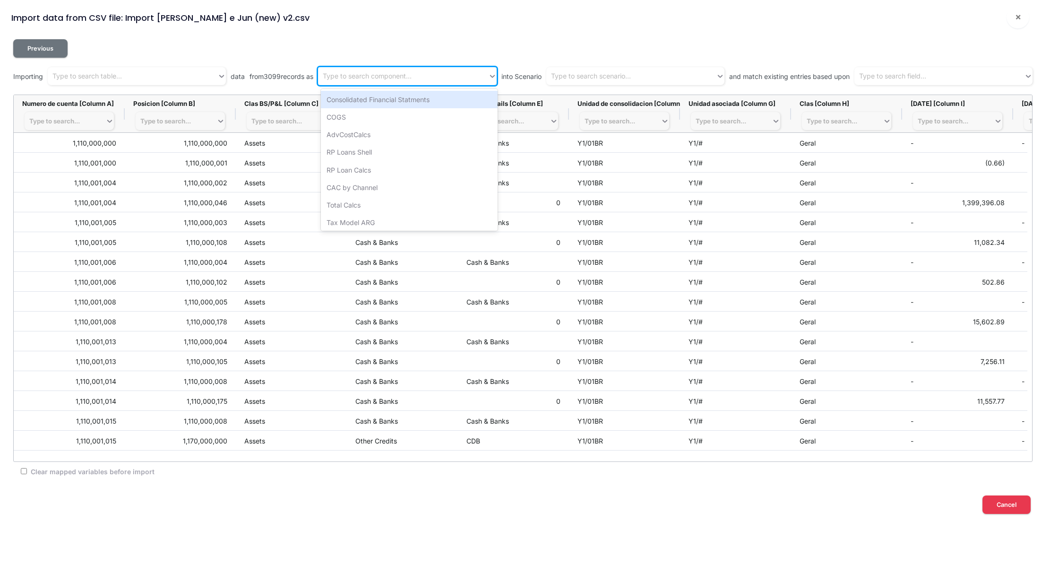
click at [374, 72] on div "Type to search component..." at bounding box center [367, 76] width 89 height 10
type input "gr"
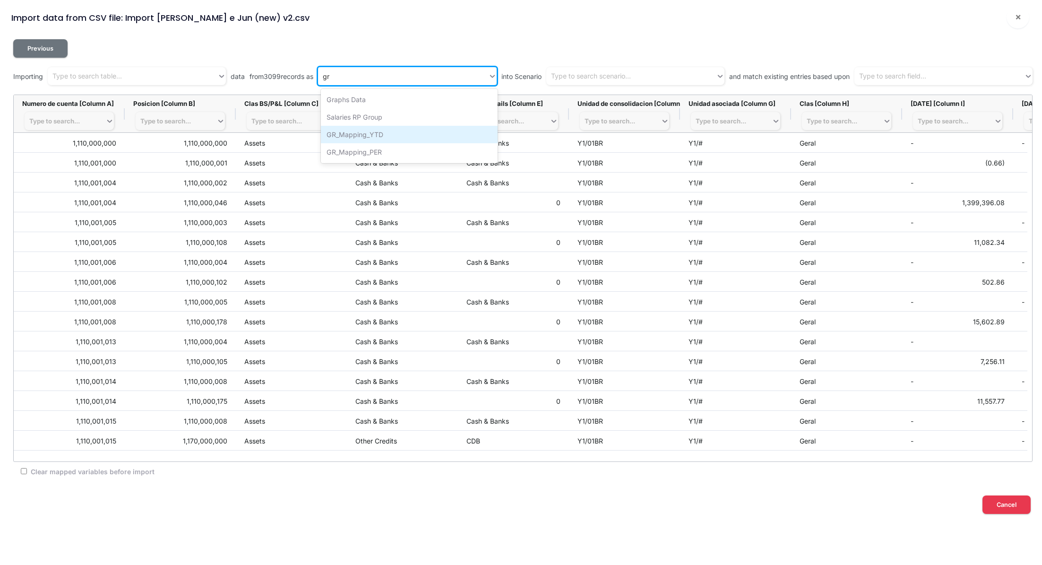
click at [429, 134] on div "GR_Mapping_YTD" at bounding box center [409, 134] width 177 height 17
click at [647, 79] on div "Type to search scenario..." at bounding box center [631, 77] width 170 height 16
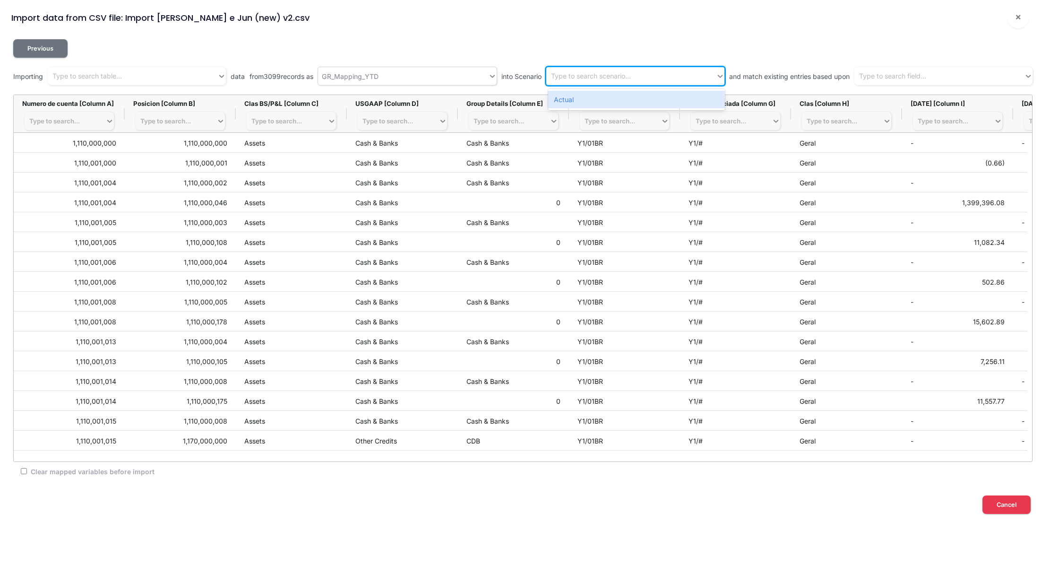
click at [638, 87] on div "Previous Importing Type to search table... data from 3099 records as GR_Mapping…" at bounding box center [522, 259] width 1019 height 441
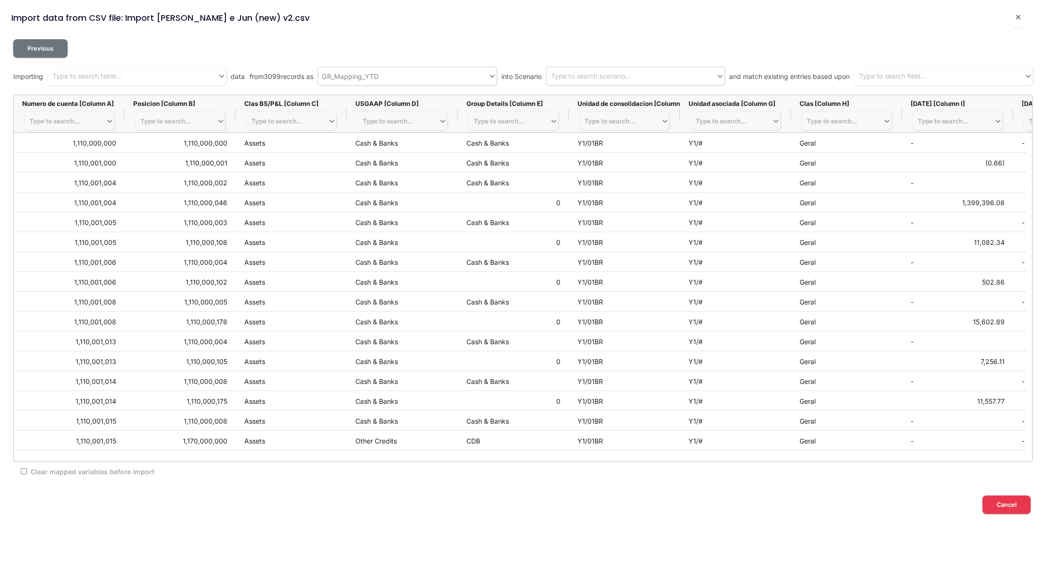
click at [625, 76] on div "Type to search scenario..." at bounding box center [591, 76] width 80 height 10
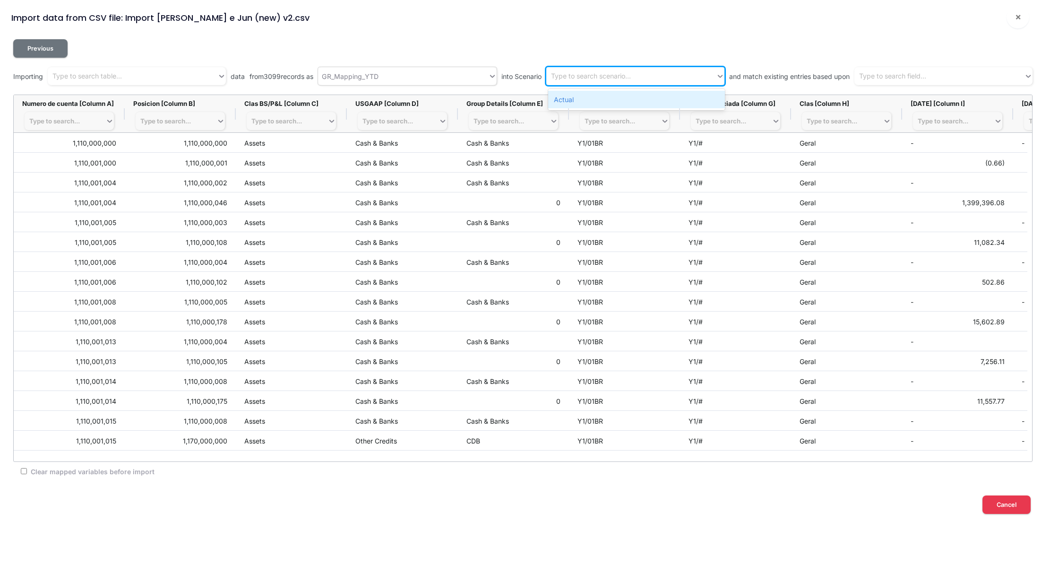
click at [620, 101] on div "Actual" at bounding box center [636, 99] width 177 height 17
click at [904, 80] on div "Type to search field..." at bounding box center [892, 76] width 67 height 10
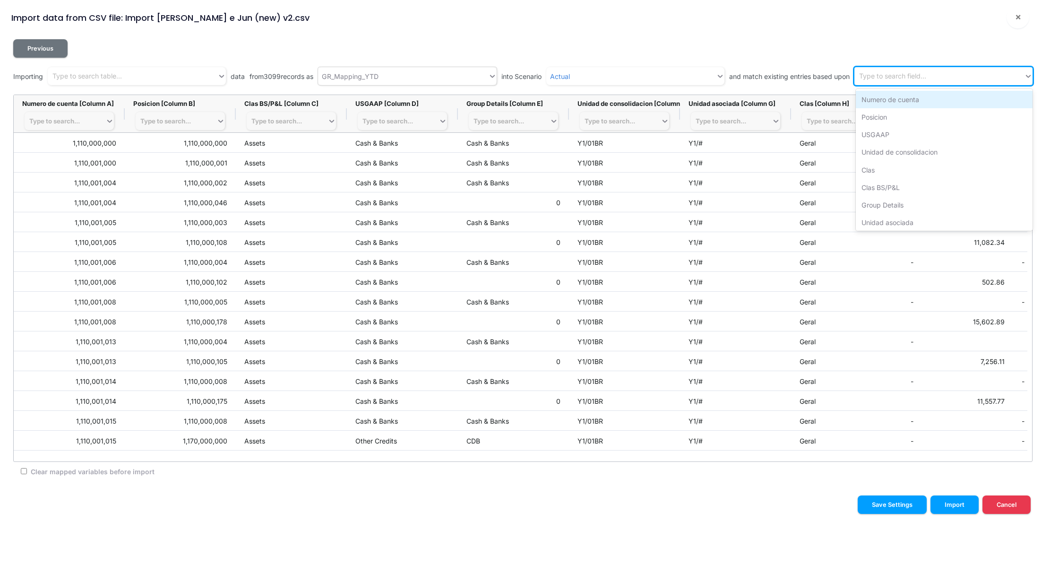
click at [901, 97] on div "Numero de cuenta" at bounding box center [944, 99] width 177 height 17
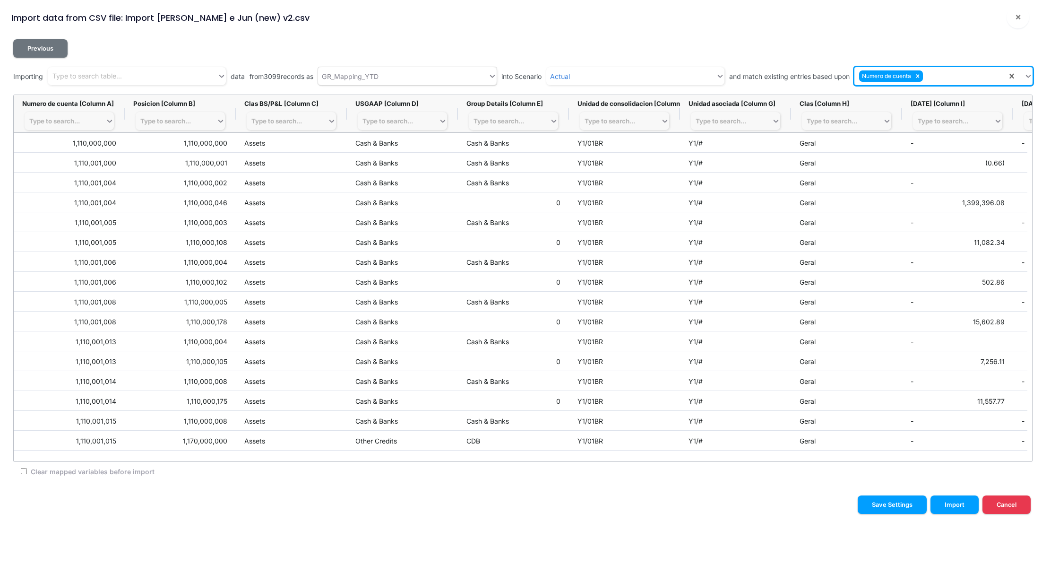
click at [951, 76] on div "Numero de cuenta" at bounding box center [930, 77] width 153 height 16
click at [911, 97] on div "Posicion" at bounding box center [944, 99] width 177 height 17
click at [969, 77] on div "Numero de cuenta Posicion" at bounding box center [930, 77] width 153 height 16
click at [913, 98] on div "USGAAP" at bounding box center [944, 99] width 177 height 17
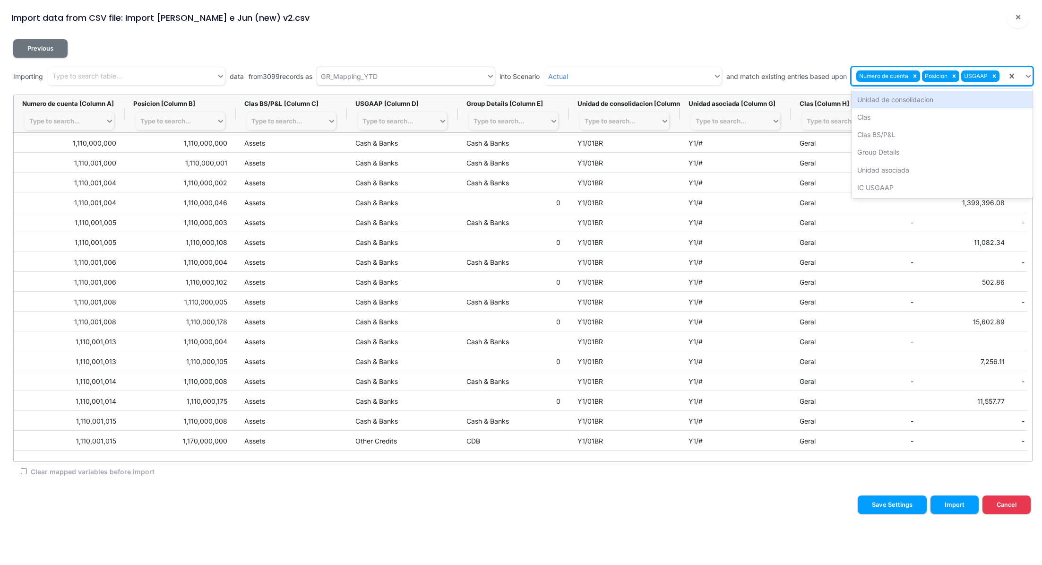
click at [1002, 75] on div "Numero de cuenta Posicion USGAAP" at bounding box center [928, 77] width 155 height 16
click at [953, 94] on div "Unidad de consolidacion" at bounding box center [941, 99] width 181 height 17
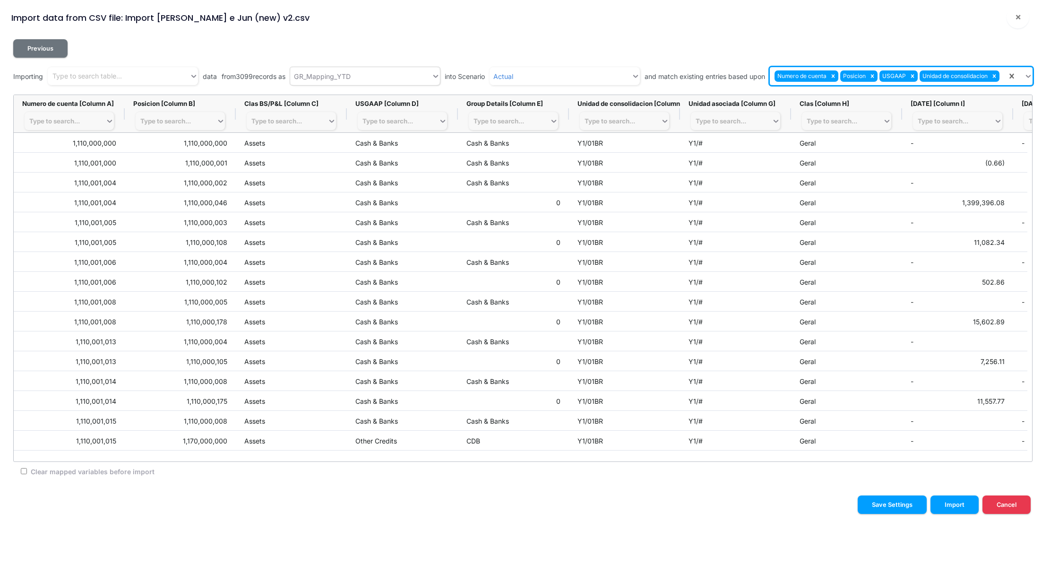
click at [1004, 71] on div "Numero de cuenta Posicion USGAAP Unidad de consolidacion" at bounding box center [888, 77] width 237 height 16
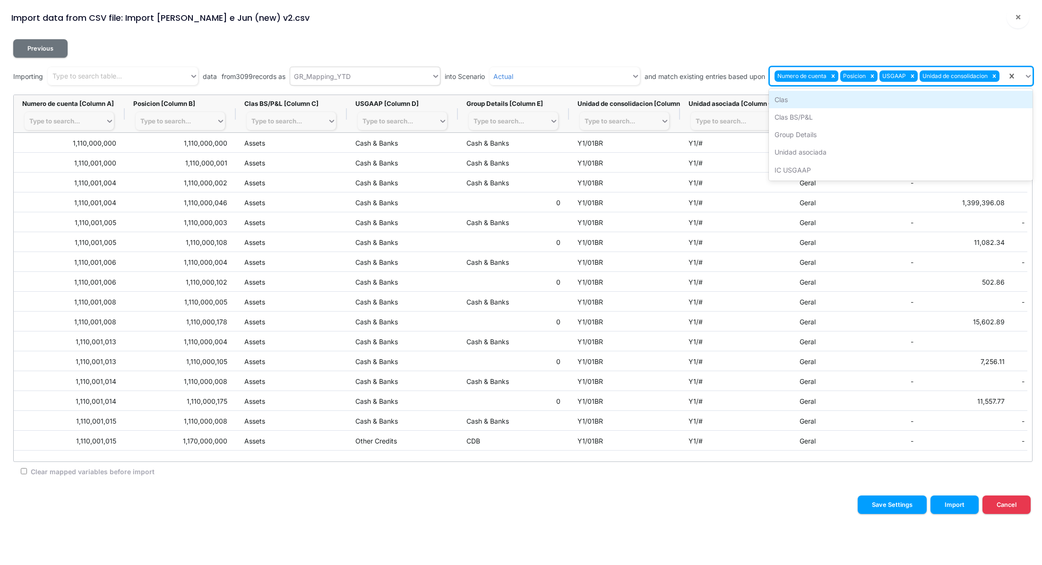
click at [880, 92] on div "Clas" at bounding box center [901, 99] width 264 height 17
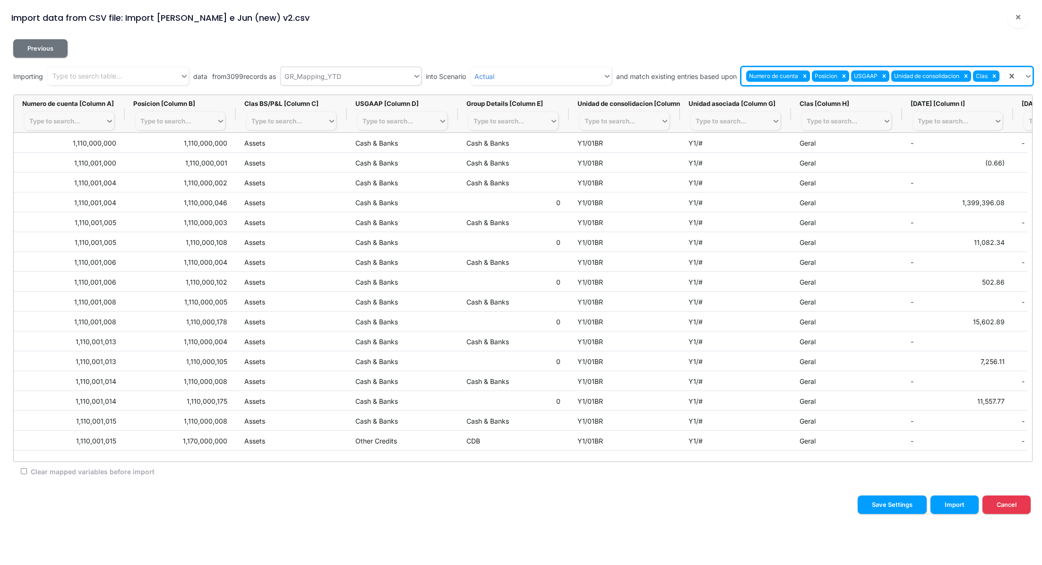
click at [1005, 75] on div "Numero de cuenta Posicion USGAAP Unidad de consolidacion Clas" at bounding box center [874, 77] width 266 height 16
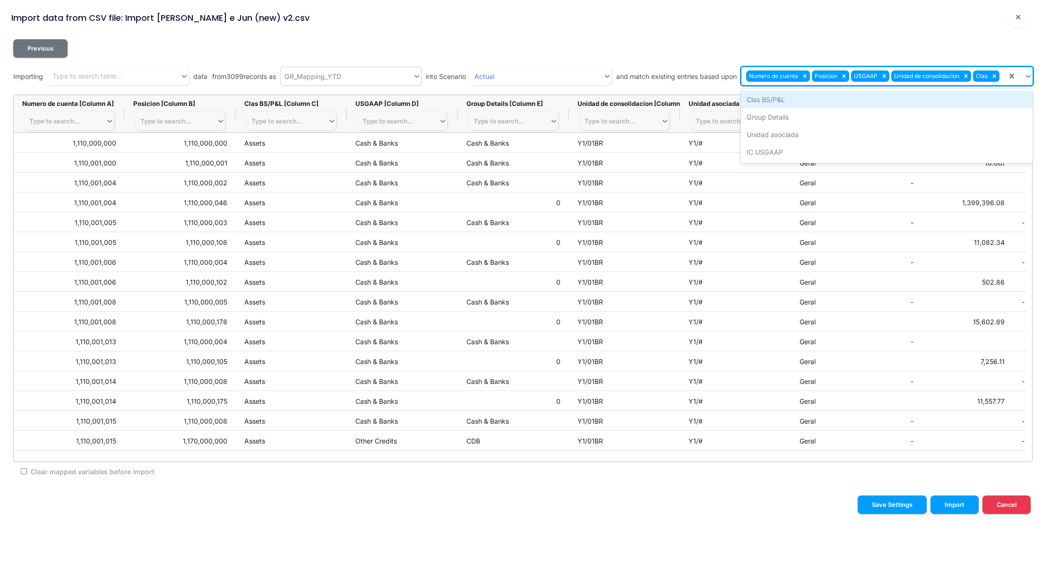
click at [787, 98] on div "Clas BS/P&L" at bounding box center [887, 99] width 292 height 17
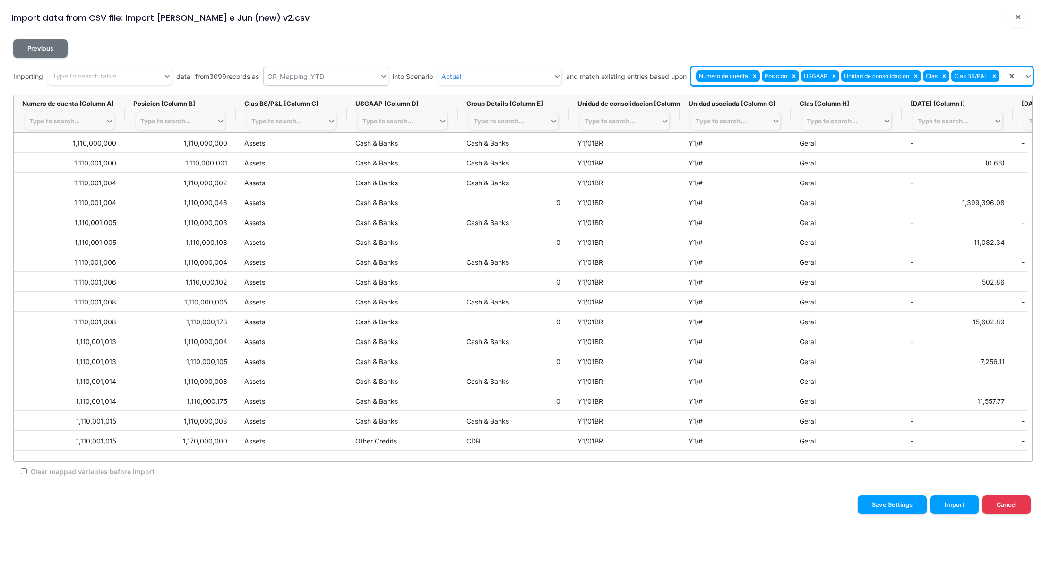
click at [1003, 75] on div "Numero de cuenta Posicion USGAAP Unidad de consolidacion Clas Clas BS/P&L" at bounding box center [849, 77] width 316 height 16
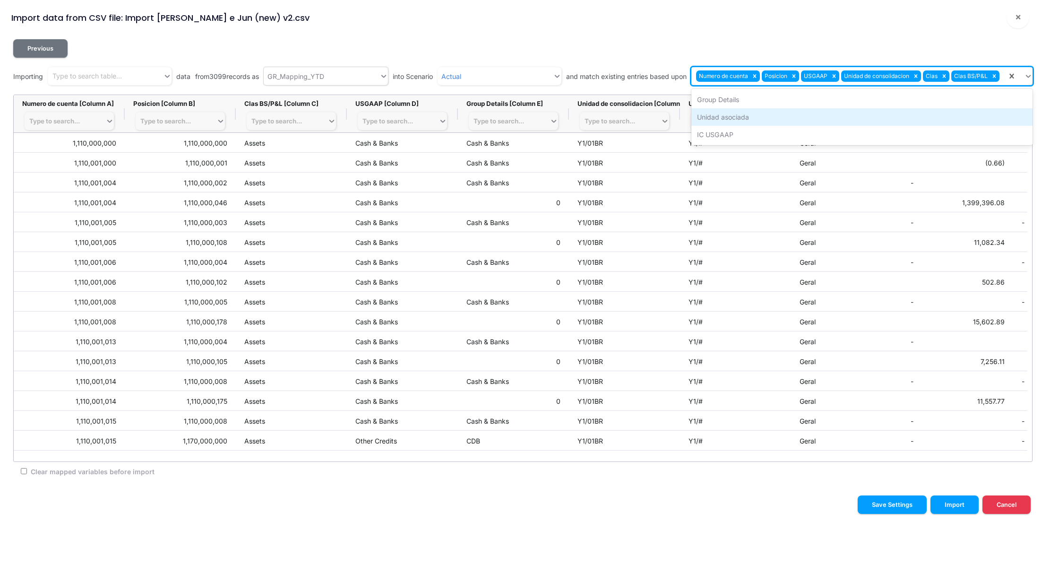
click at [775, 120] on div "Unidad asociada" at bounding box center [861, 116] width 341 height 17
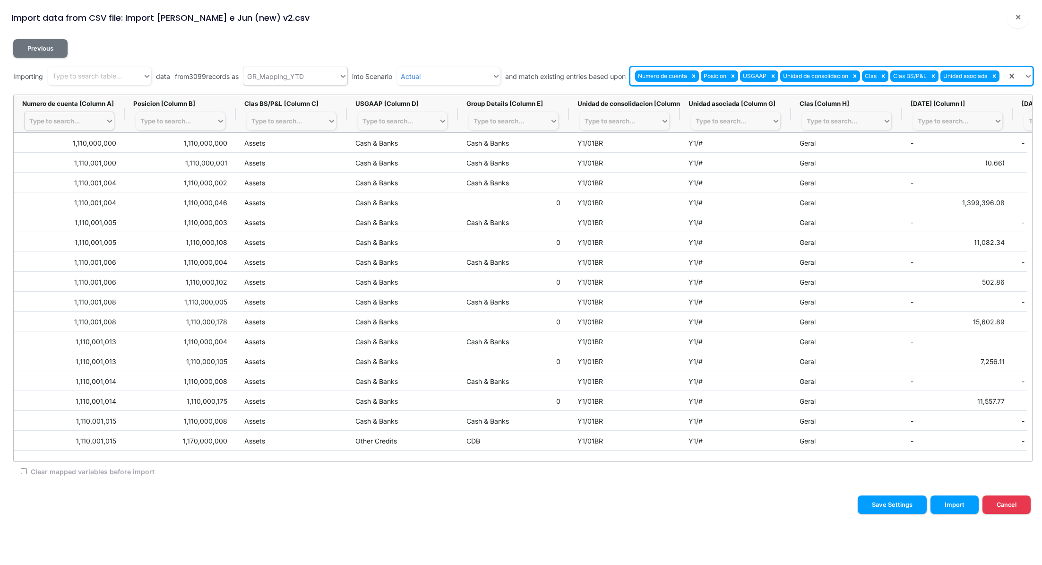
click at [63, 124] on div "Type to search..." at bounding box center [54, 121] width 51 height 8
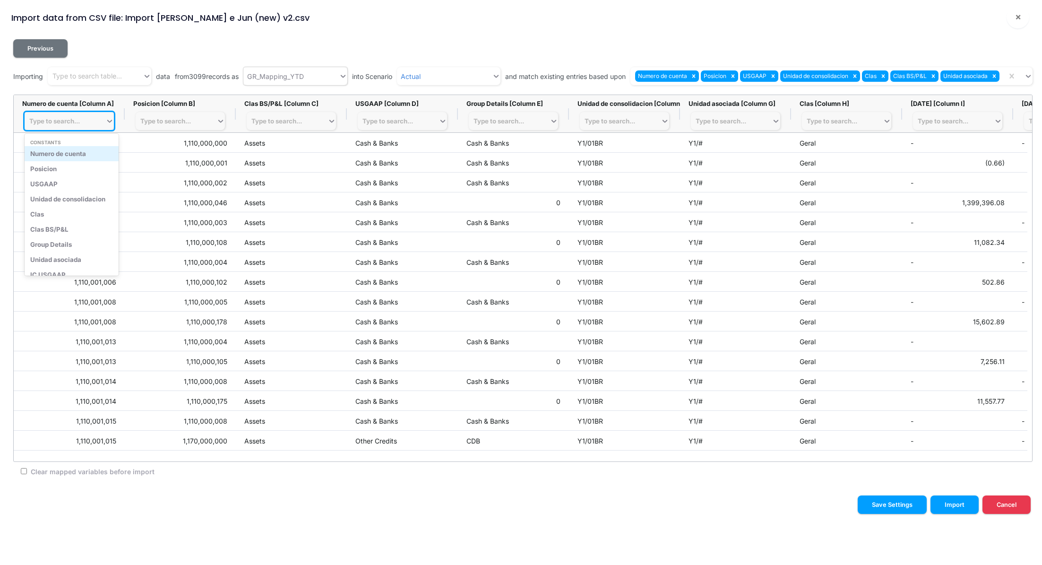
click at [80, 154] on div "Numero de cuenta" at bounding box center [72, 153] width 94 height 15
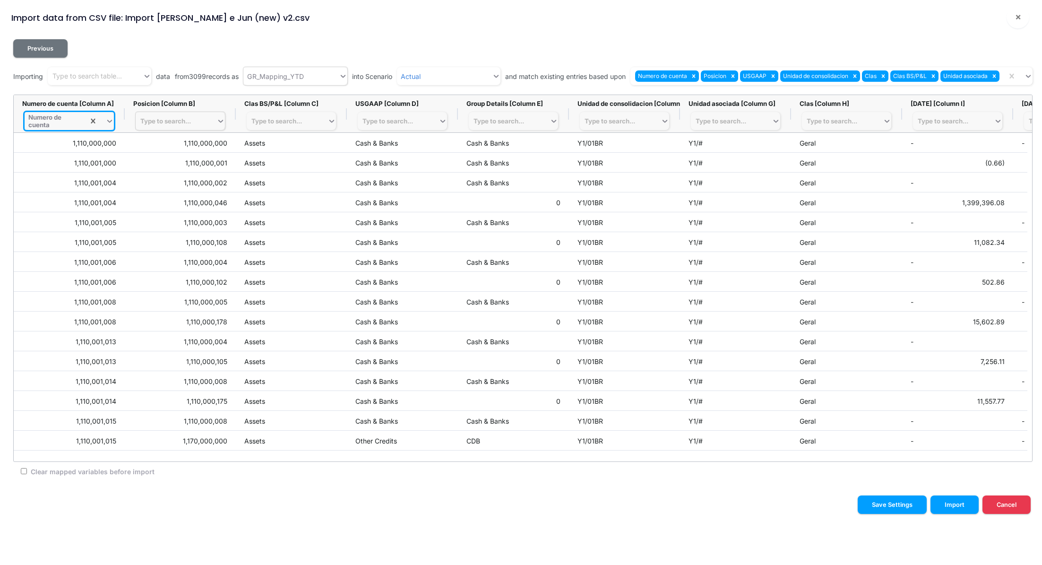
click at [156, 124] on div "Type to search..." at bounding box center [165, 121] width 51 height 8
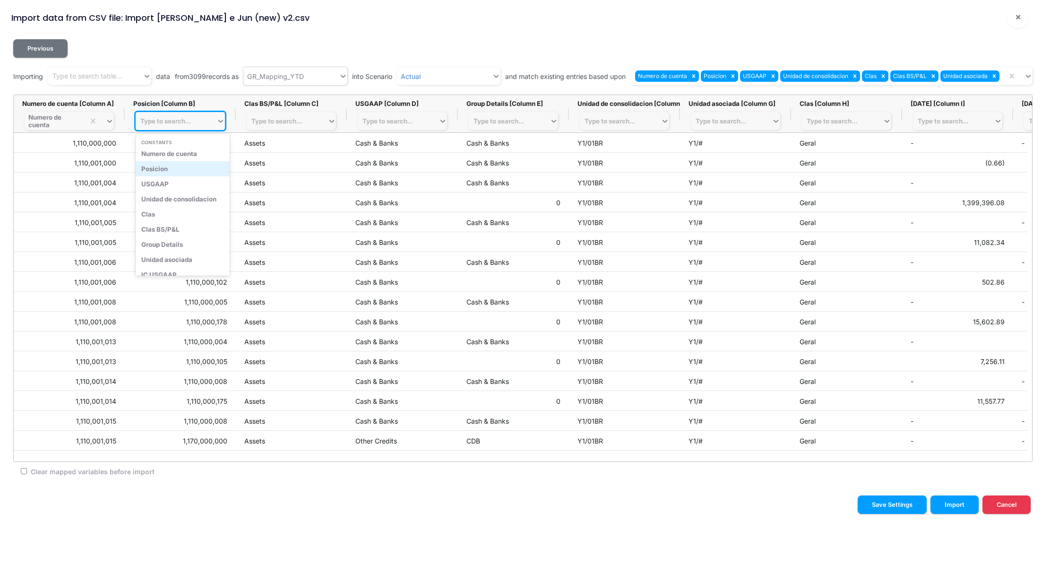
click at [185, 163] on div "Posicion" at bounding box center [183, 168] width 94 height 15
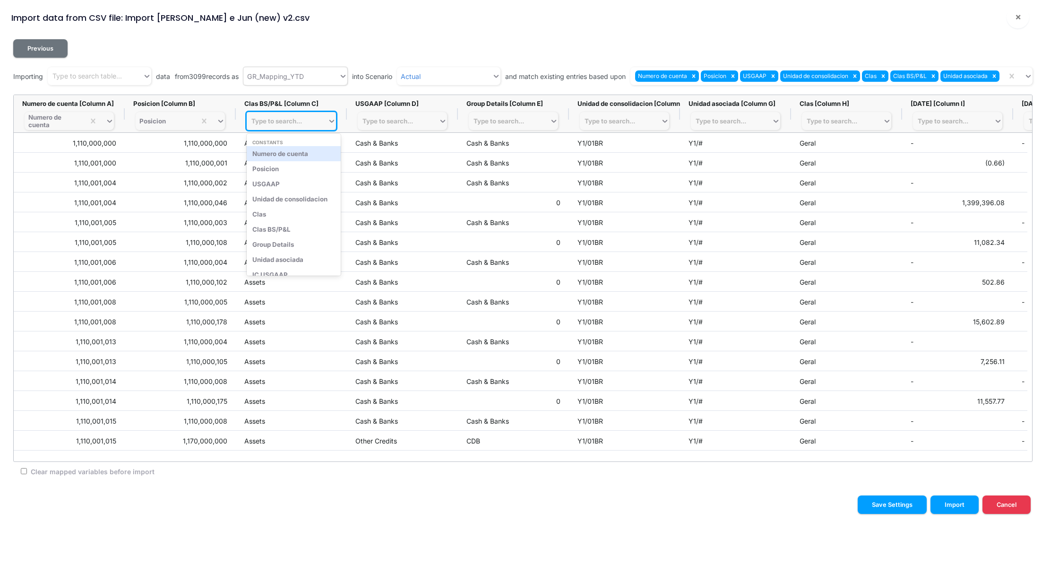
click at [279, 119] on div "Type to search..." at bounding box center [276, 121] width 51 height 8
click at [293, 228] on div "Clas BS/P&L" at bounding box center [294, 229] width 94 height 15
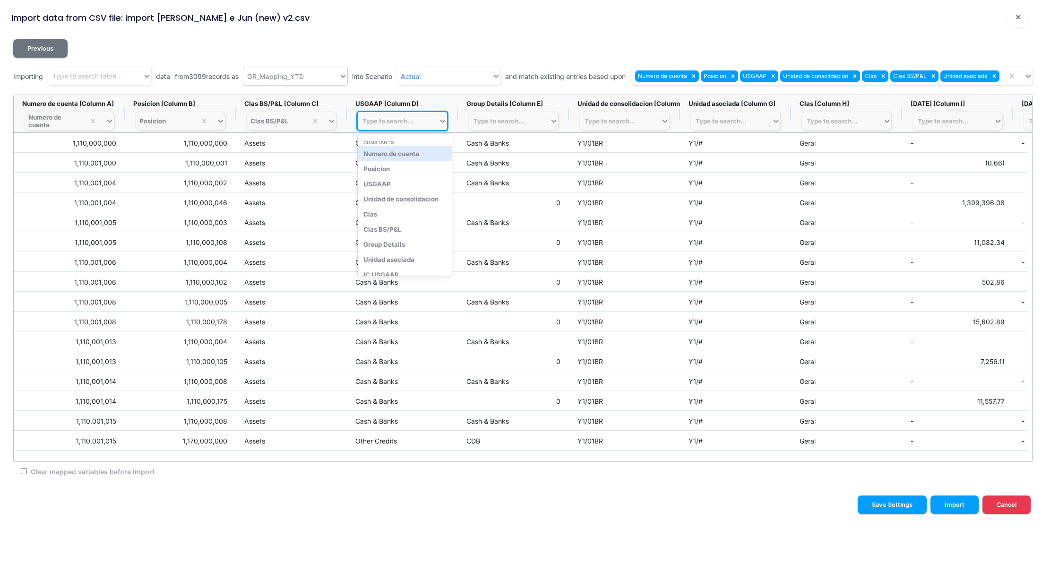
click at [395, 116] on div "Type to search..." at bounding box center [398, 120] width 81 height 13
click at [402, 187] on div "USGAAP" at bounding box center [405, 183] width 94 height 15
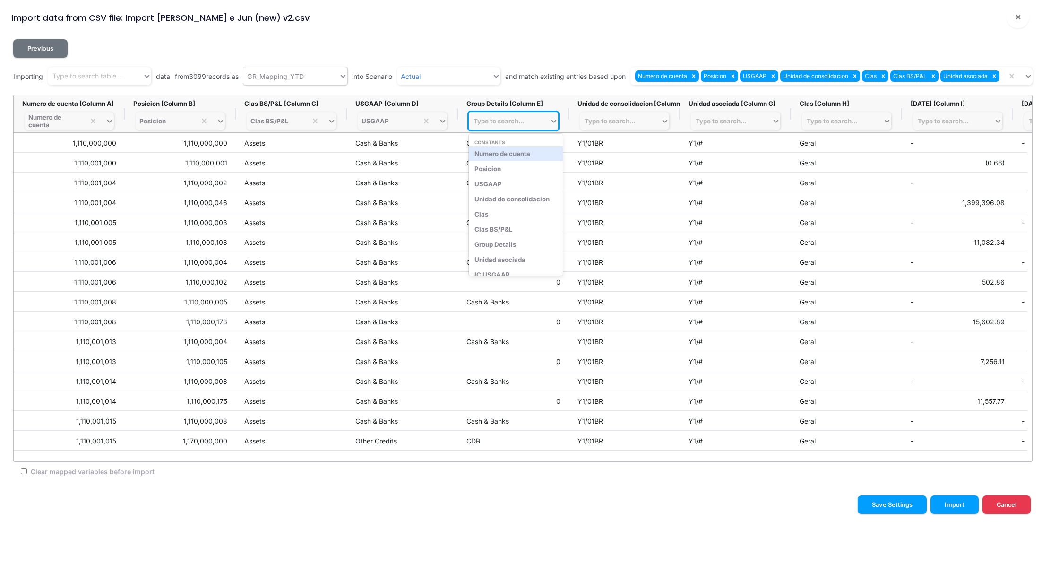
click at [484, 122] on div "Type to search..." at bounding box center [498, 121] width 51 height 8
click at [518, 243] on div "Group Details" at bounding box center [516, 244] width 94 height 15
click at [609, 123] on div "Type to search..." at bounding box center [609, 121] width 51 height 8
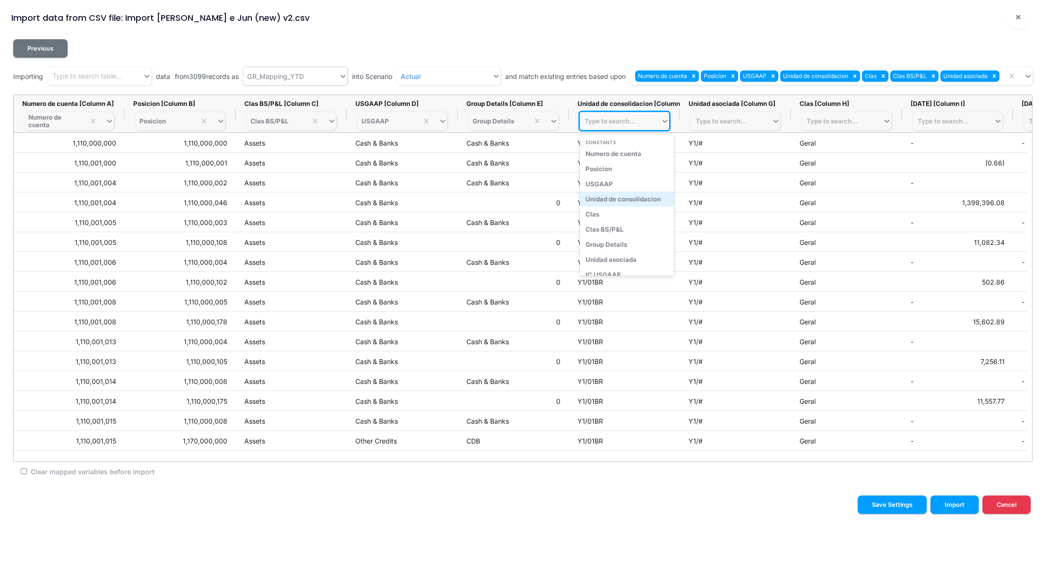
click at [636, 198] on div "Unidad de consolidacion" at bounding box center [627, 198] width 94 height 15
click at [716, 117] on div "Type to search..." at bounding box center [721, 121] width 51 height 8
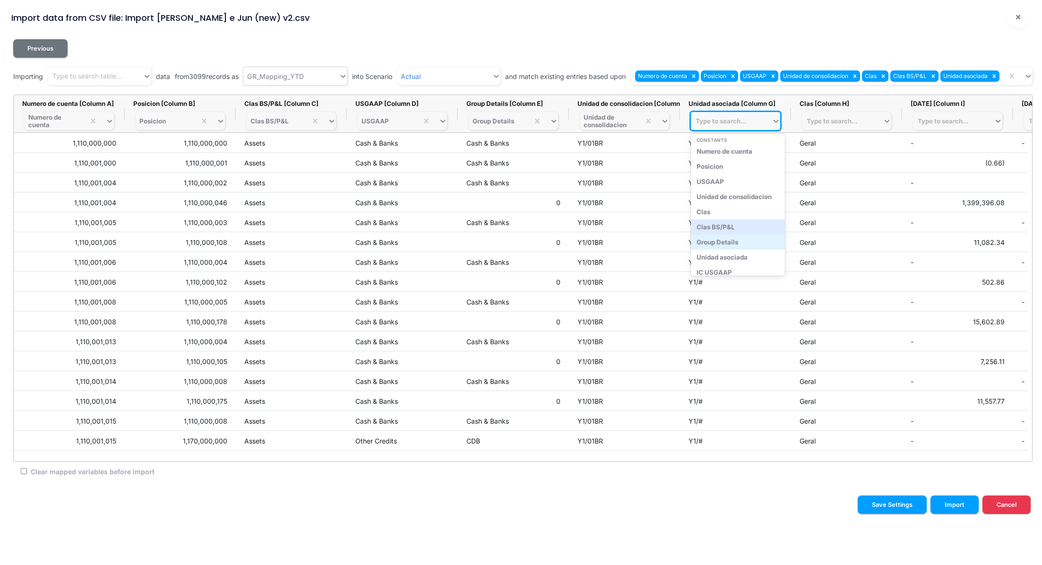
scroll to position [3, 0]
click at [751, 250] on div "Unidad asociada" at bounding box center [738, 256] width 94 height 15
click at [825, 121] on div "Type to search..." at bounding box center [832, 121] width 51 height 8
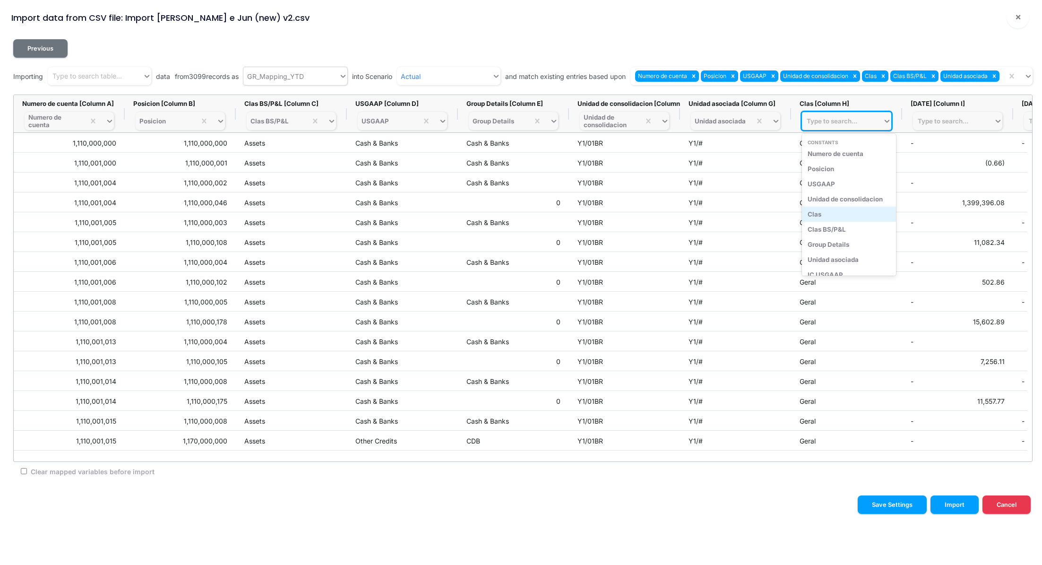
click at [840, 215] on div "Clas" at bounding box center [849, 213] width 94 height 15
click at [929, 123] on div "Type to search..." at bounding box center [943, 121] width 51 height 8
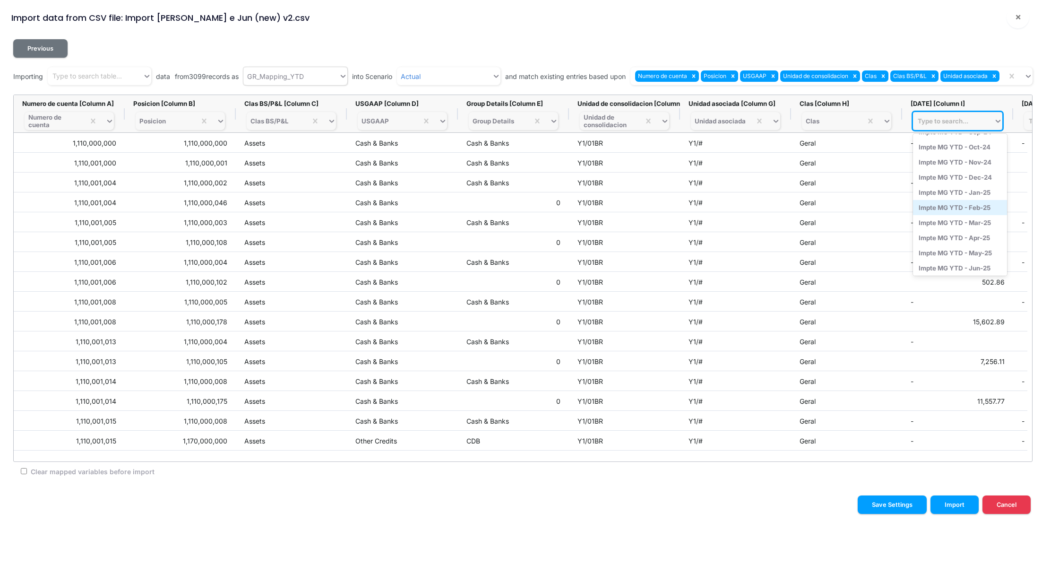
scroll to position [497, 0]
click at [944, 223] on div "Impte MG YTD - May-25" at bounding box center [960, 230] width 94 height 15
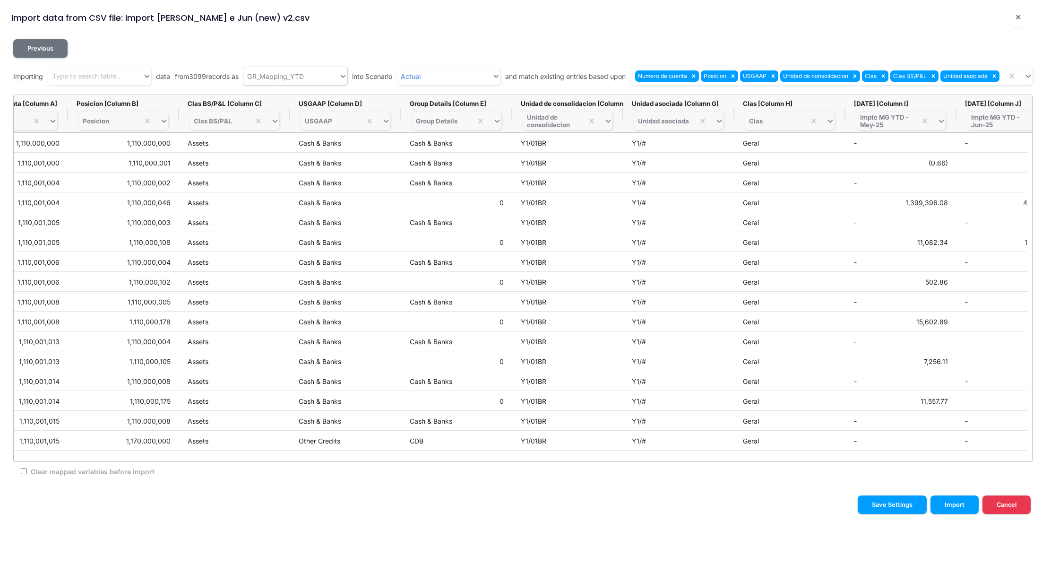
scroll to position [0, 65]
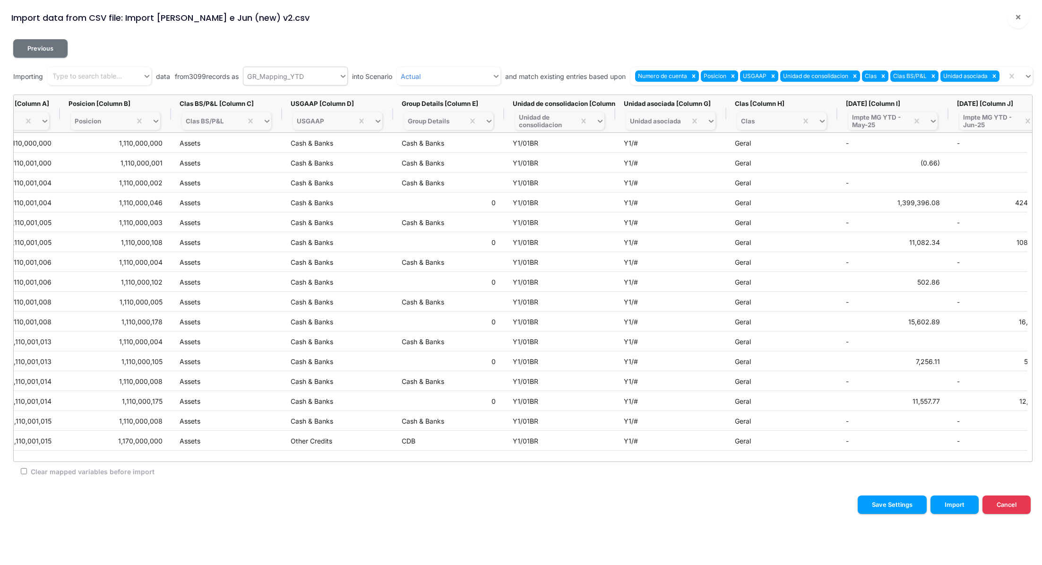
click at [23, 472] on input "Clear mapped variables before import" at bounding box center [24, 471] width 6 height 6
checkbox input "true"
click at [954, 502] on button "Import" at bounding box center [954, 504] width 48 height 18
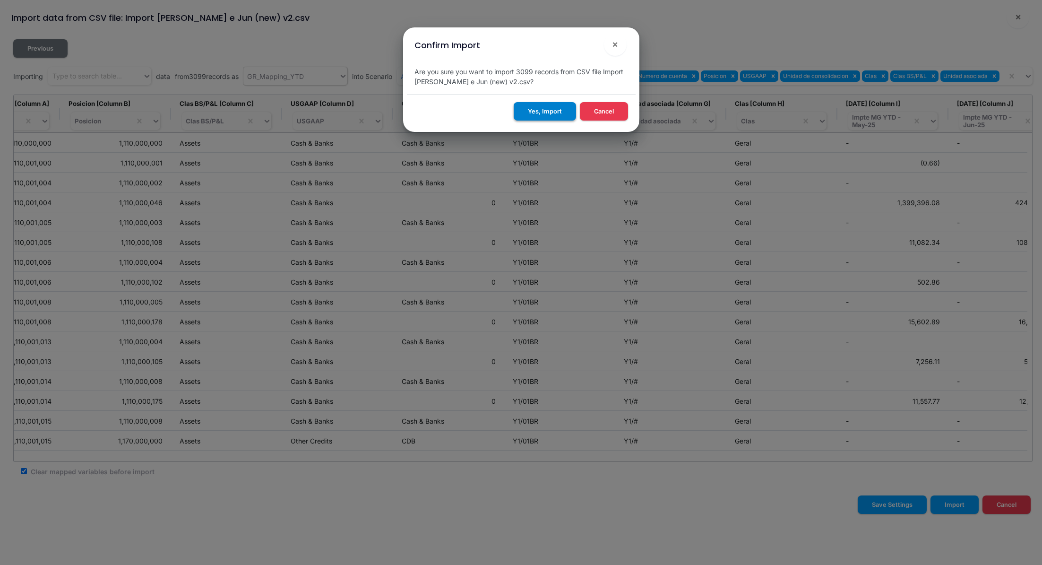
click at [547, 114] on button "Yes, Import" at bounding box center [545, 111] width 62 height 18
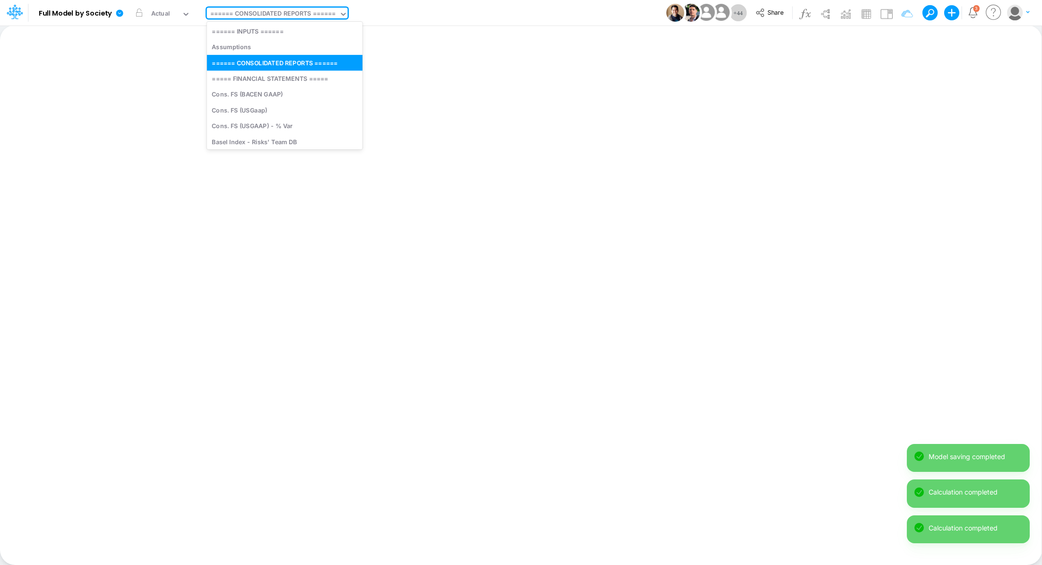
click at [249, 12] on div "====== CONSOLIDATED REPORTS ======" at bounding box center [273, 14] width 126 height 11
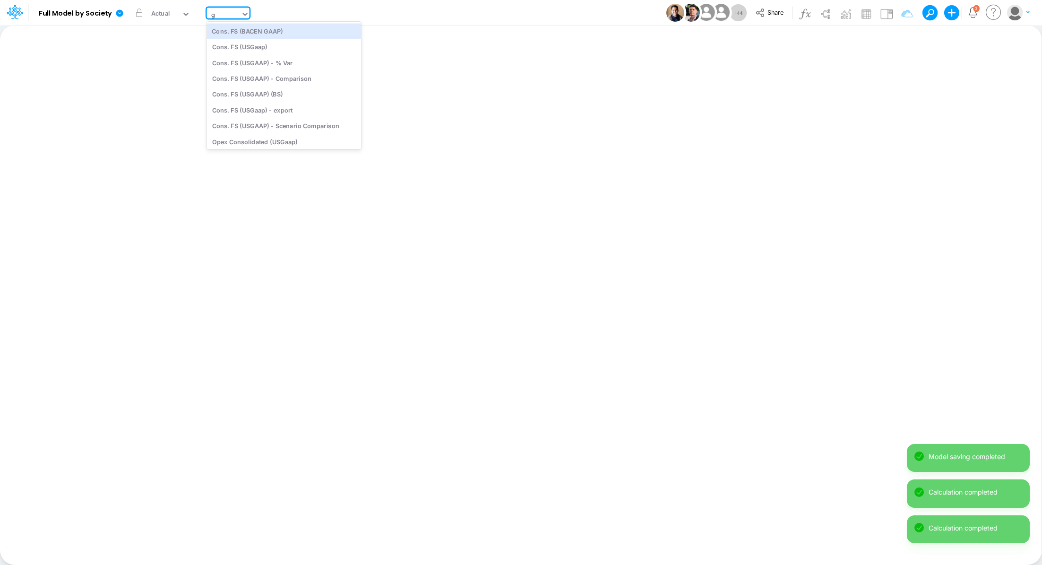
type input "gr"
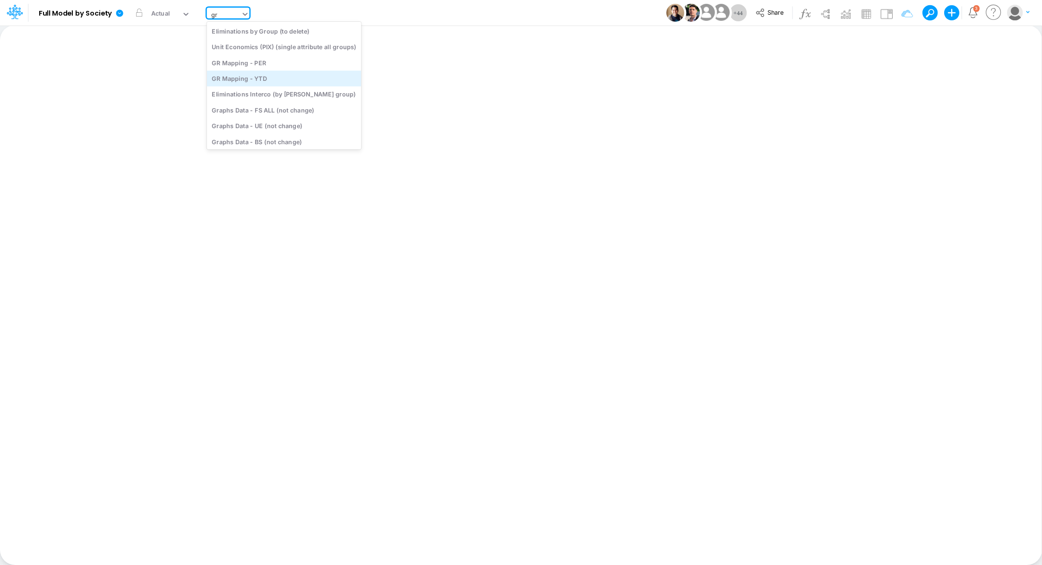
click at [272, 79] on div "GR Mapping - YTD" at bounding box center [284, 78] width 155 height 16
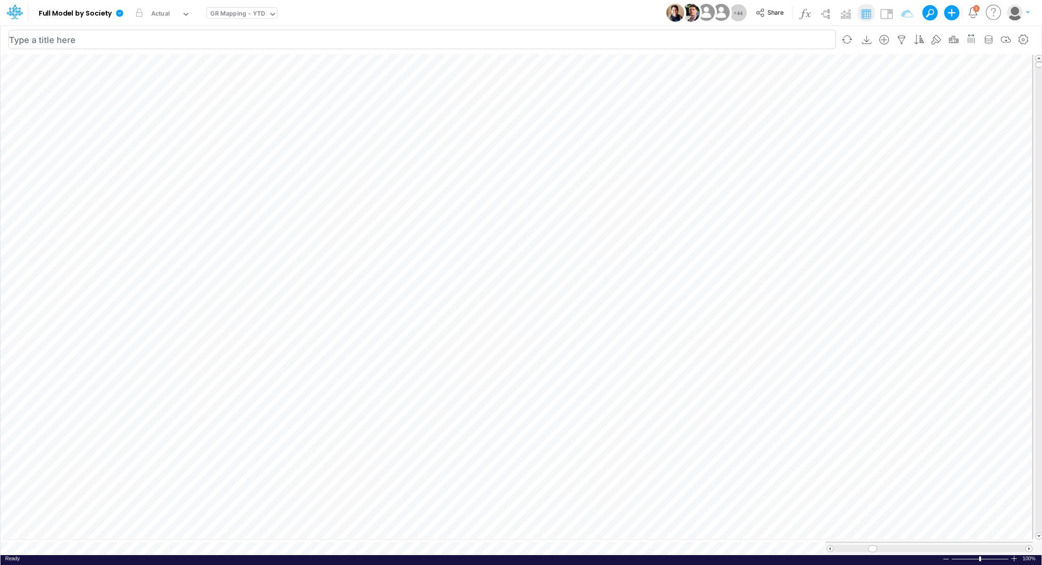
scroll to position [4, 1]
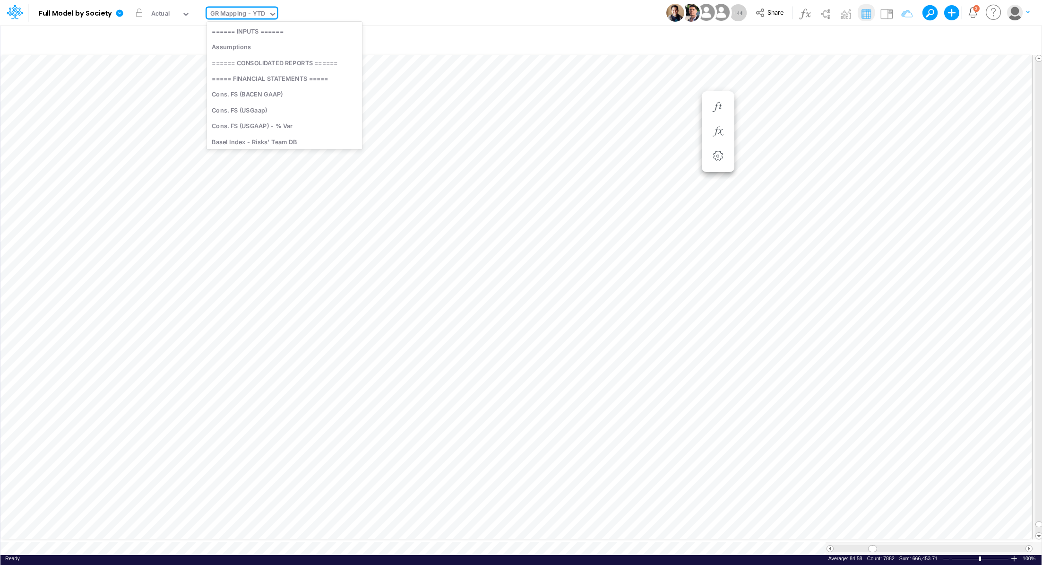
click at [222, 15] on div "GR Mapping - YTD" at bounding box center [237, 14] width 55 height 11
type input "gr"
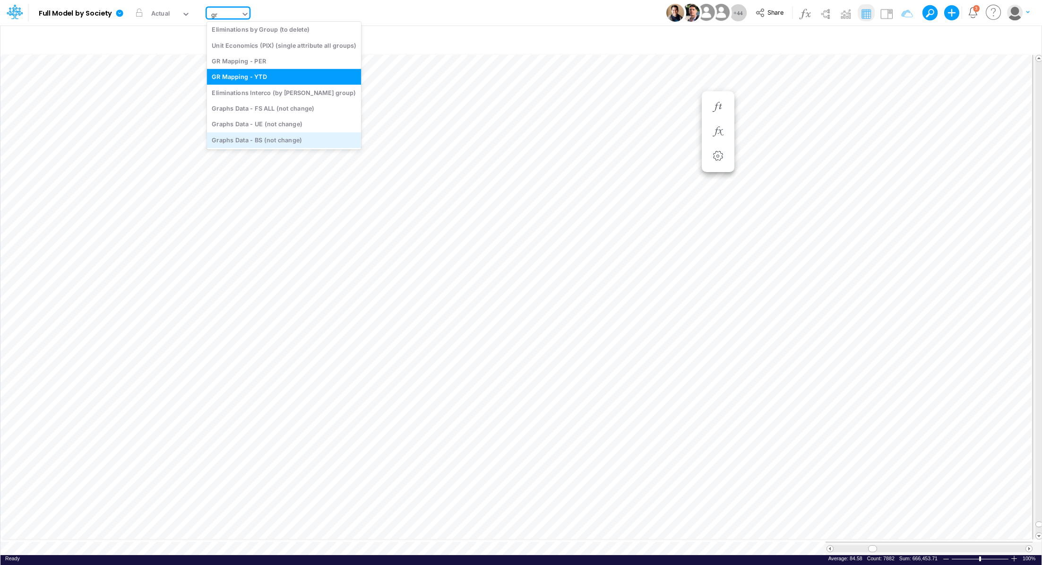
click at [245, 141] on div "Graphs Data - BS (not change)" at bounding box center [284, 140] width 155 height 16
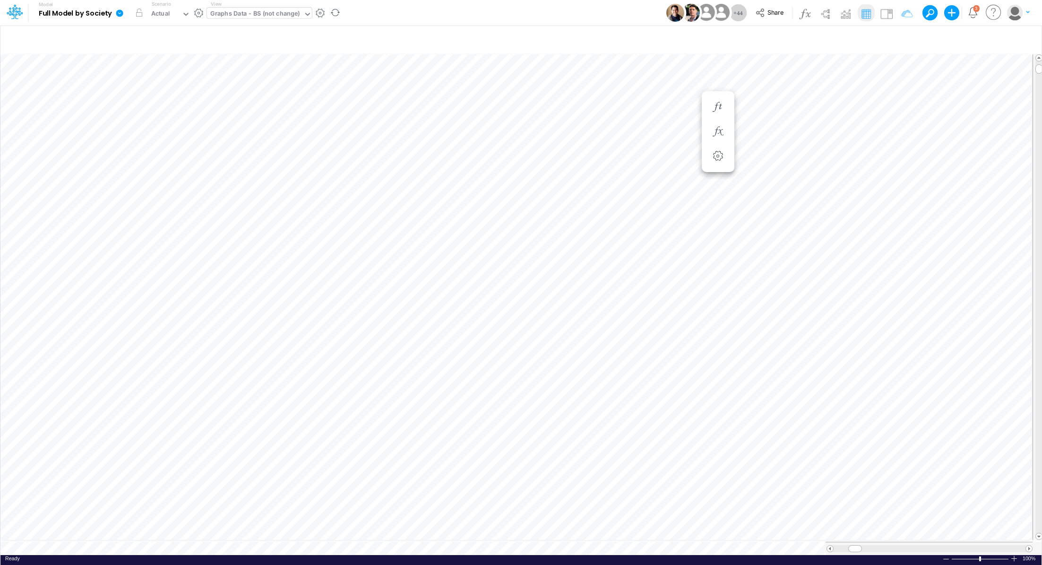
click at [120, 12] on icon at bounding box center [119, 12] width 7 height 7
click at [139, 84] on button "Export" at bounding box center [167, 83] width 101 height 16
click at [248, 89] on button "Excel" at bounding box center [268, 88] width 101 height 15
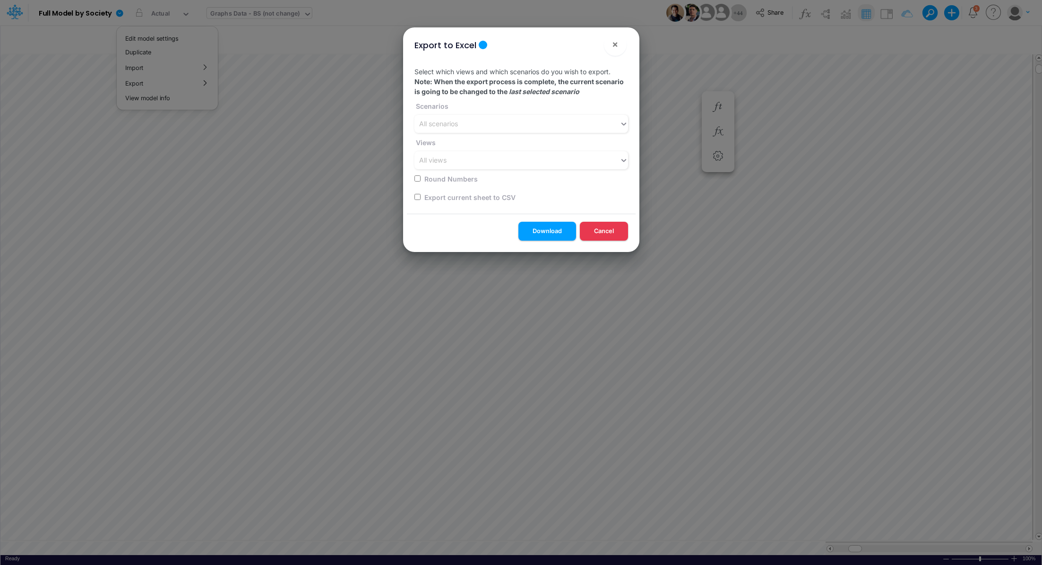
click at [416, 197] on input "checkbox" at bounding box center [417, 197] width 6 height 6
checkbox input "true"
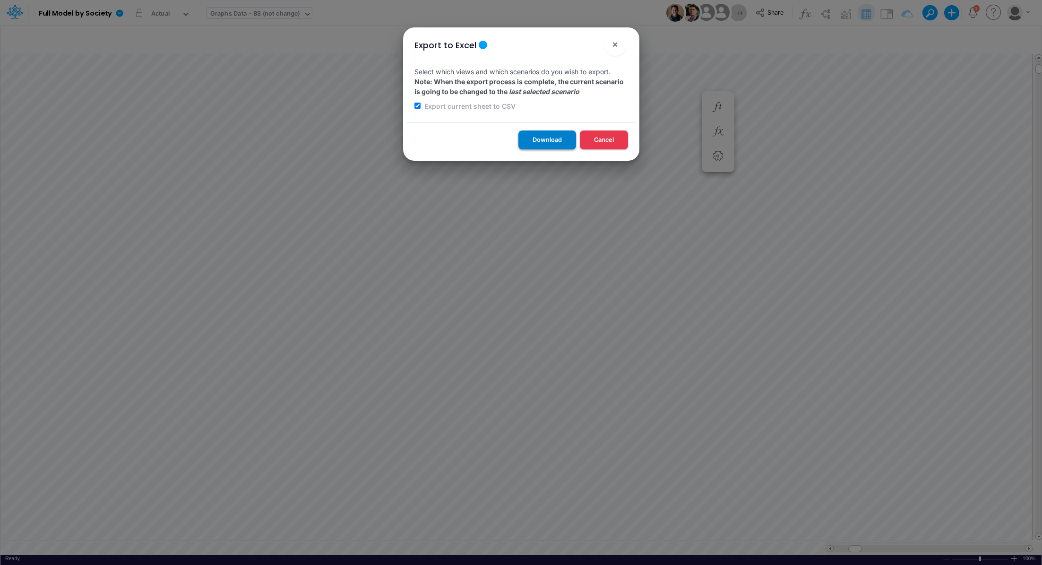
click at [532, 139] on button "Download" at bounding box center [547, 139] width 58 height 18
click at [613, 44] on span "×" at bounding box center [615, 43] width 6 height 11
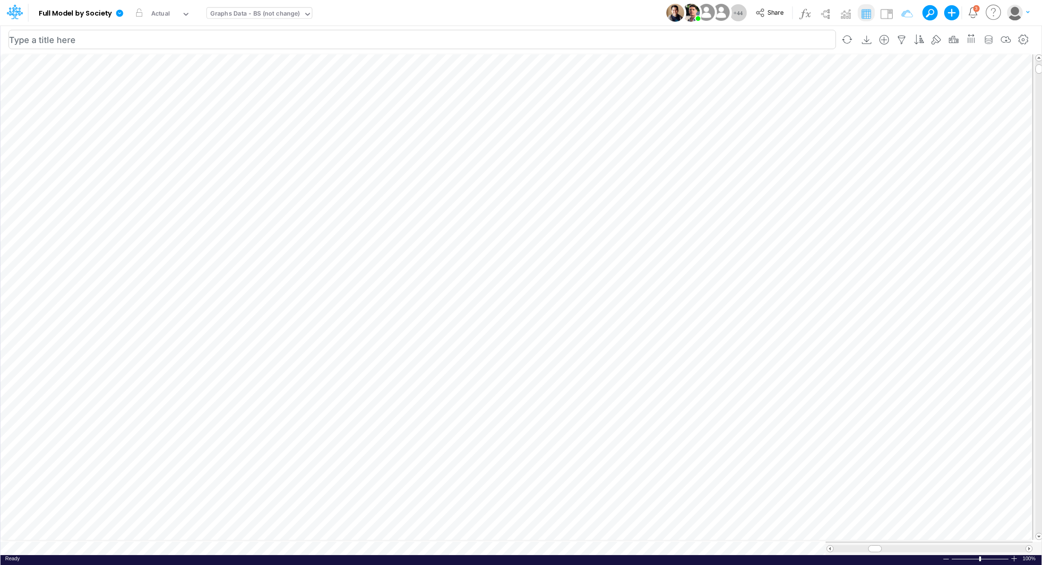
scroll to position [4, 1]
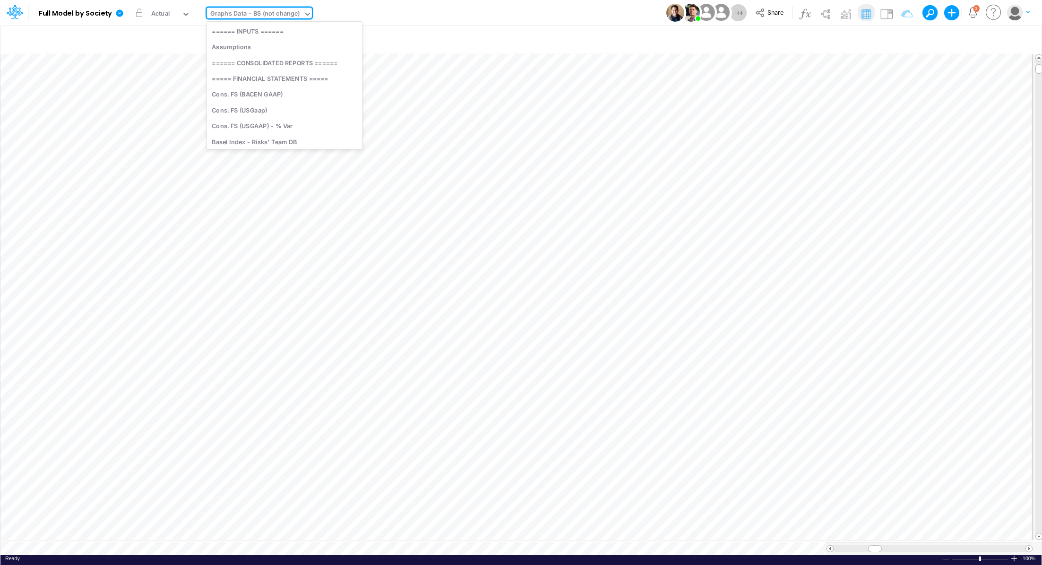
click at [235, 13] on div "Graphs Data - BS (not change)" at bounding box center [255, 14] width 90 height 11
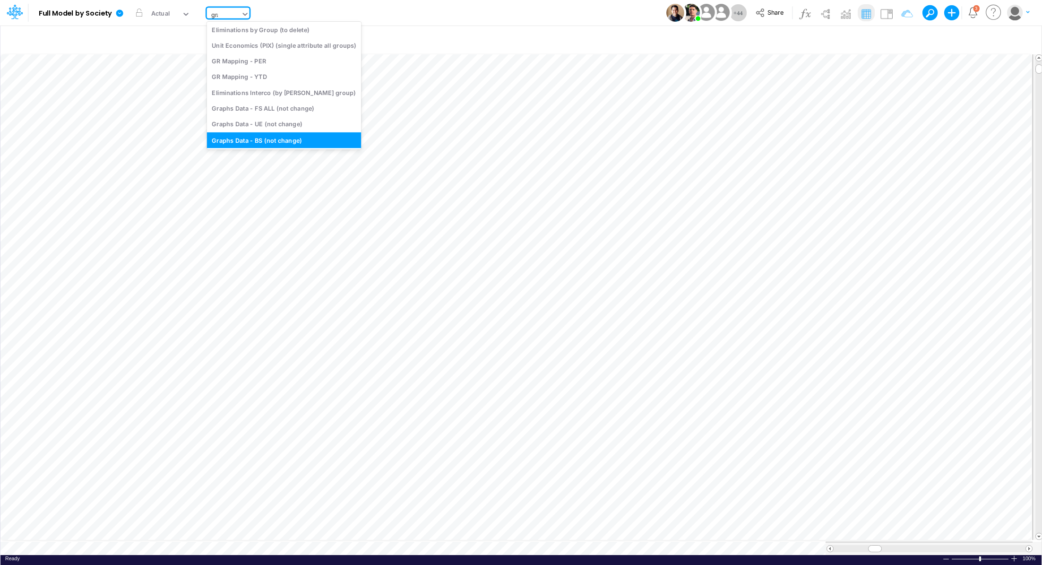
scroll to position [0, 0]
type input "g"
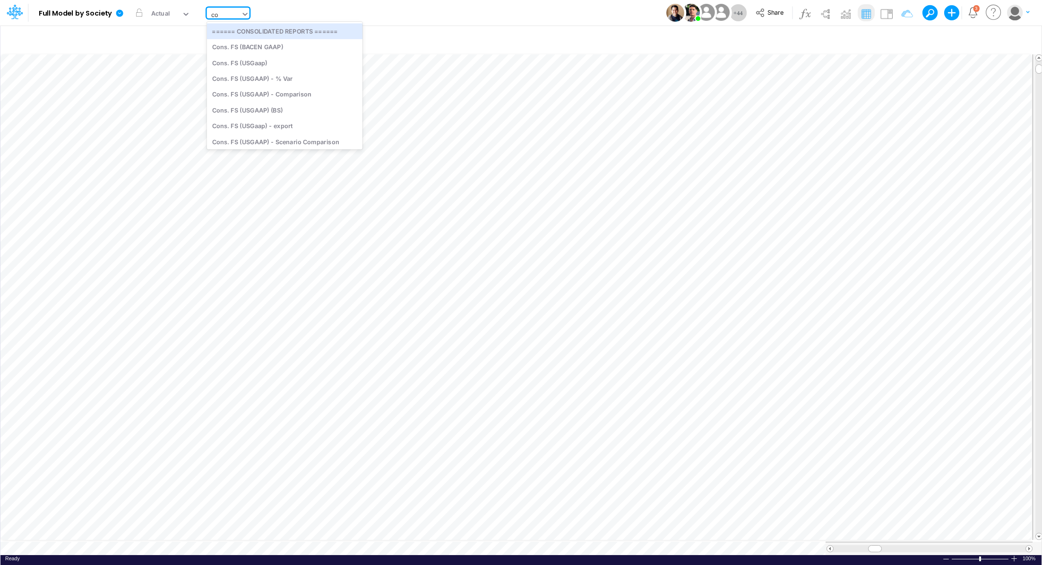
type input "con"
click at [287, 65] on div "Cons. FS (USGaap)" at bounding box center [284, 63] width 155 height 16
type input "Consolidated FS - USGAAP"
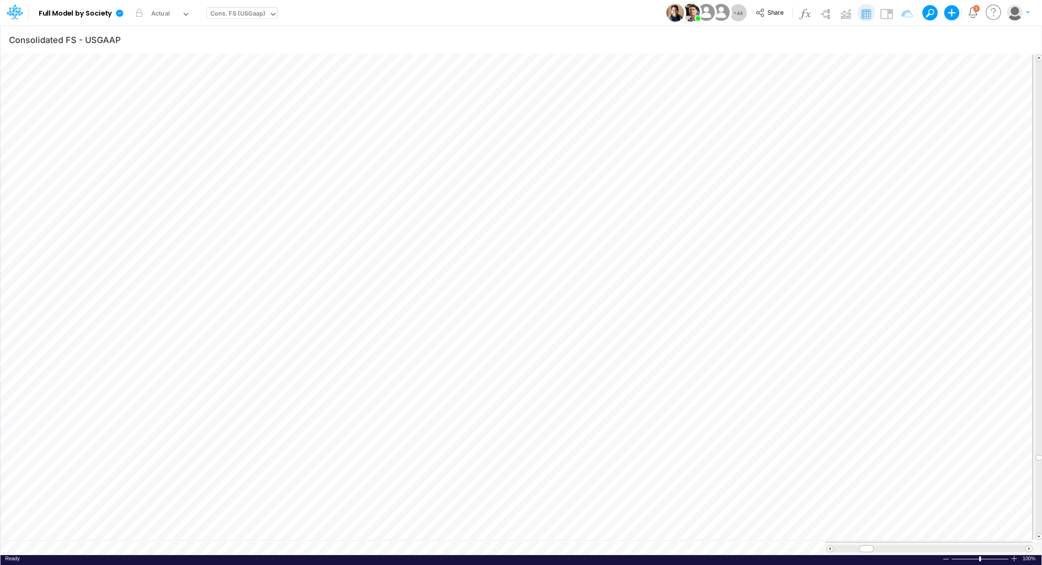
scroll to position [4, 1]
click at [397, 538] on span "Close" at bounding box center [405, 539] width 26 height 9
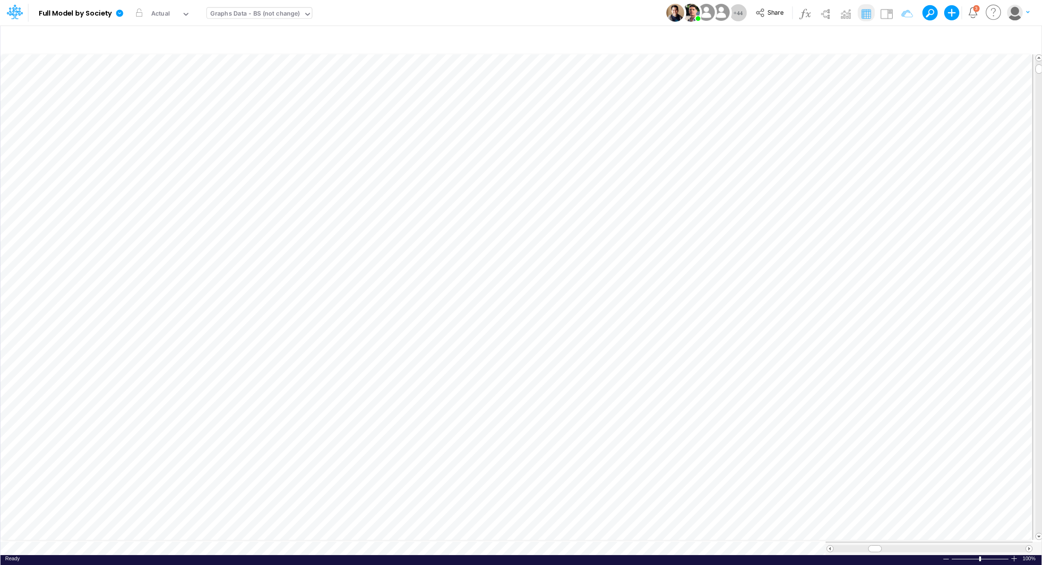
scroll to position [4, 1]
click at [253, 18] on div "Graphs Data - BS (not change)" at bounding box center [255, 14] width 90 height 11
click at [446, 484] on icon "button" at bounding box center [450, 485] width 14 height 10
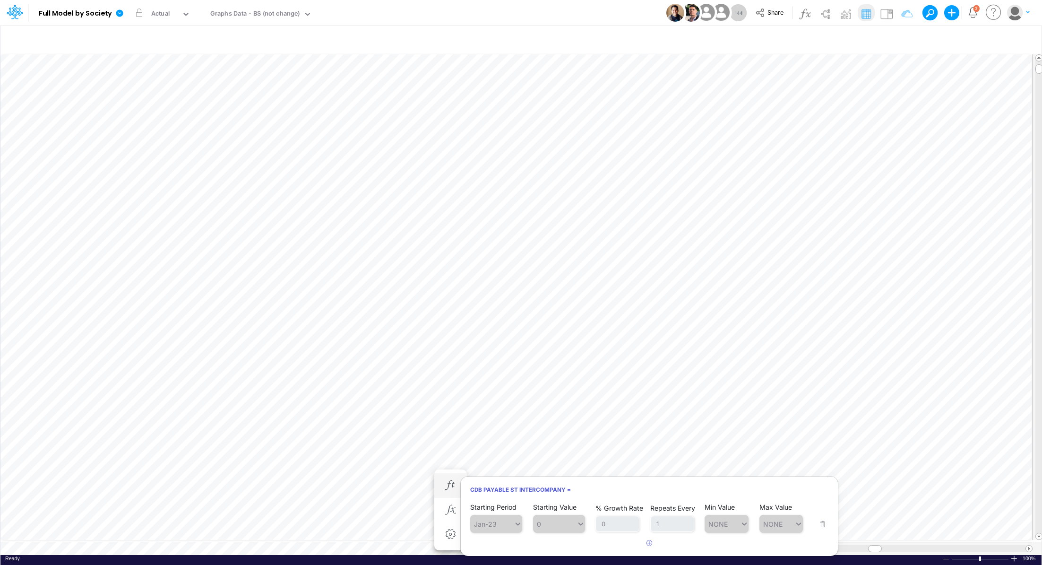
scroll to position [4, 1]
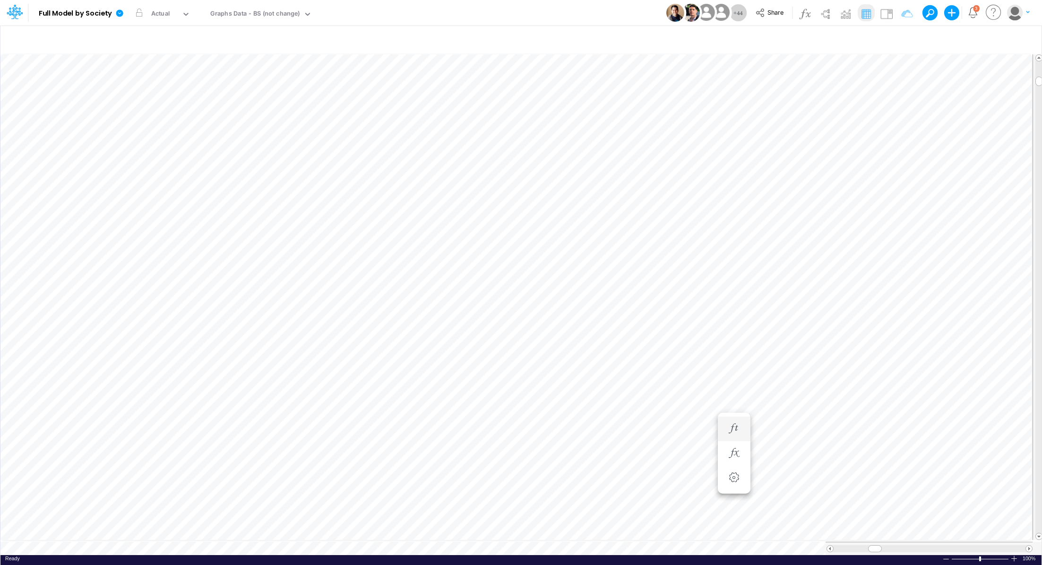
scroll to position [4, 1]
click at [565, 473] on icon "button" at bounding box center [564, 472] width 14 height 10
click at [565, 443] on icon "button" at bounding box center [564, 447] width 14 height 10
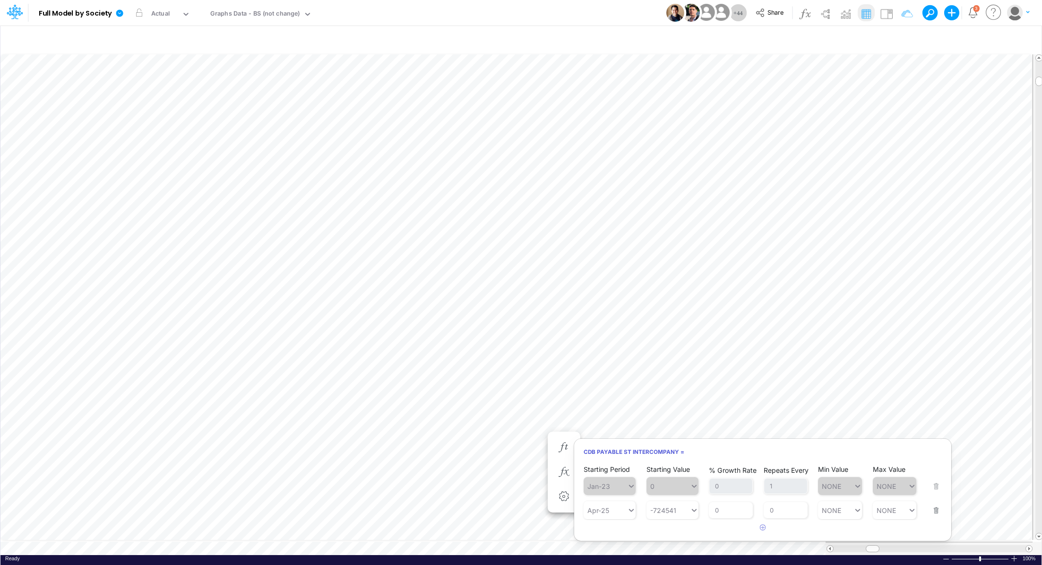
scroll to position [4, 1]
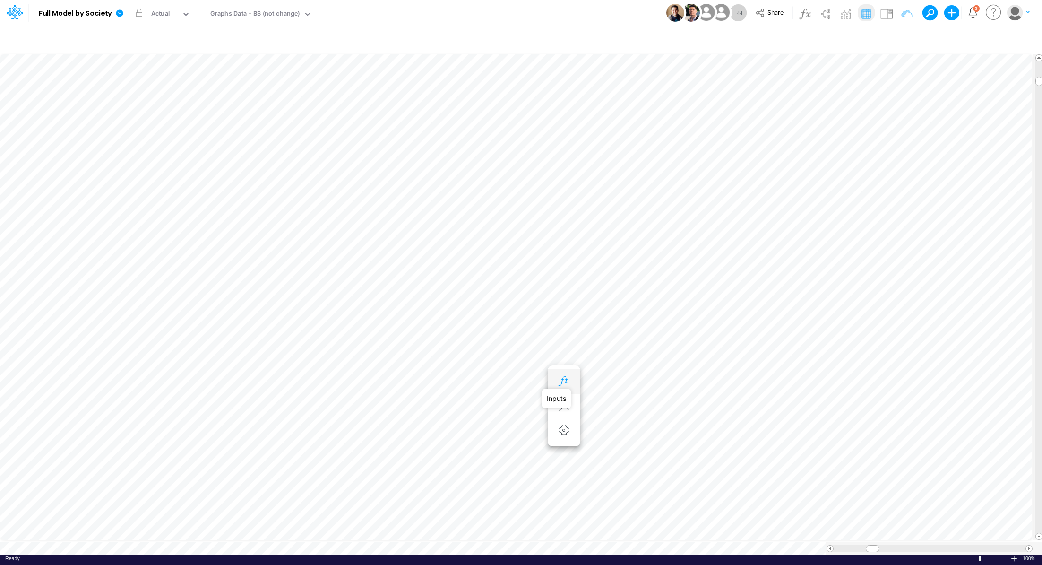
click at [562, 384] on icon "button" at bounding box center [564, 381] width 14 height 10
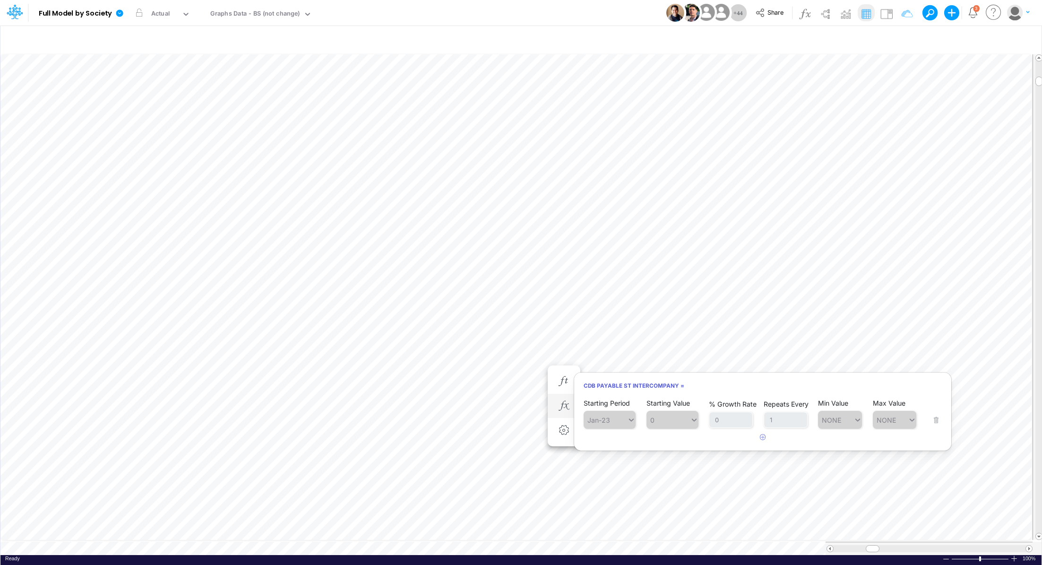
scroll to position [4, 1]
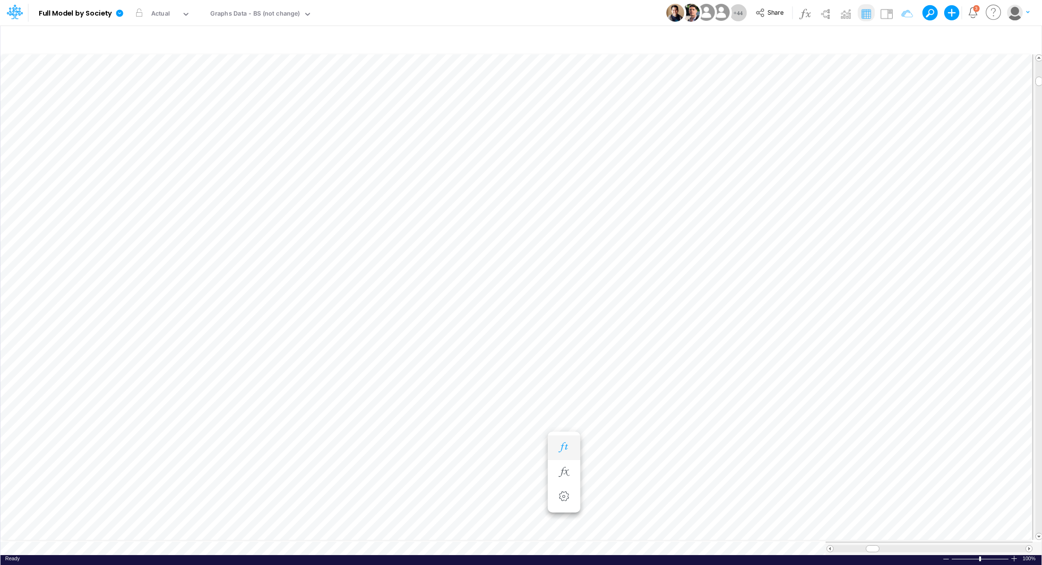
click at [569, 443] on icon "button" at bounding box center [564, 447] width 14 height 10
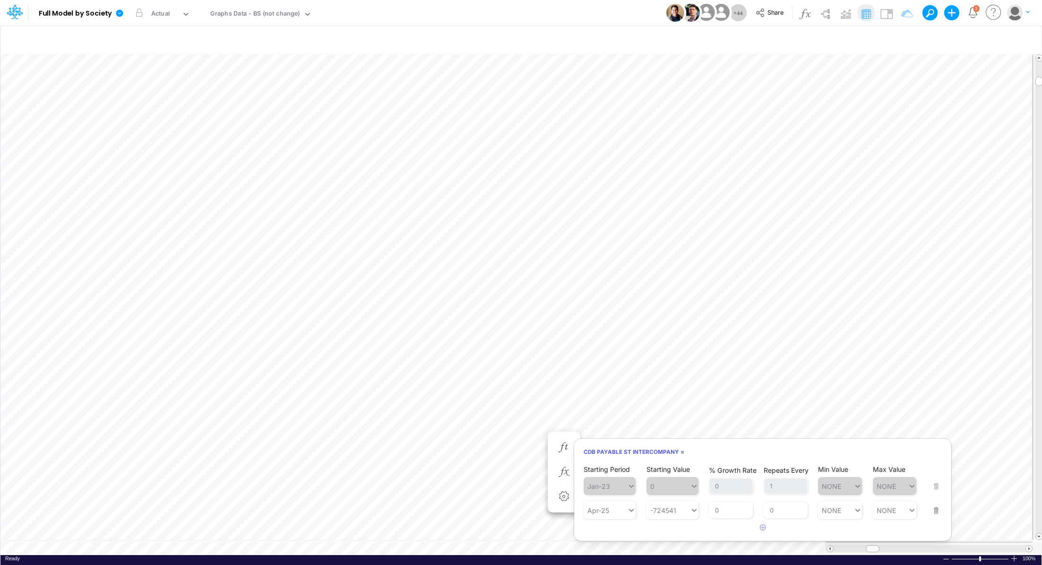
scroll to position [4, 1]
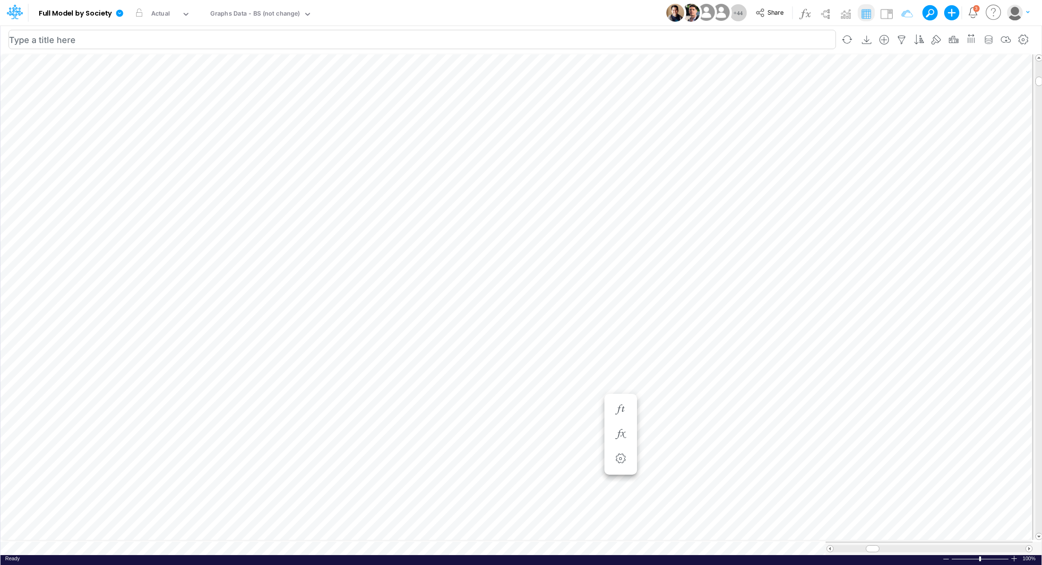
scroll to position [4, 1]
click at [566, 383] on icon "button" at bounding box center [564, 381] width 14 height 10
click at [235, 17] on div "Graphs Data - BS (not change)" at bounding box center [255, 14] width 90 height 11
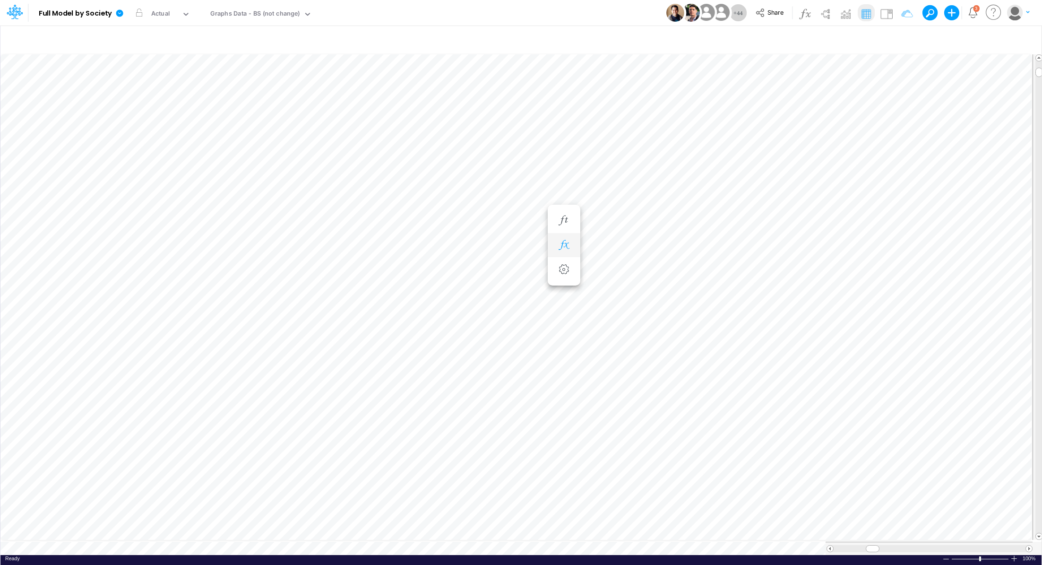
click at [566, 242] on icon "button" at bounding box center [564, 245] width 14 height 10
click at [566, 263] on icon "button" at bounding box center [564, 264] width 14 height 10
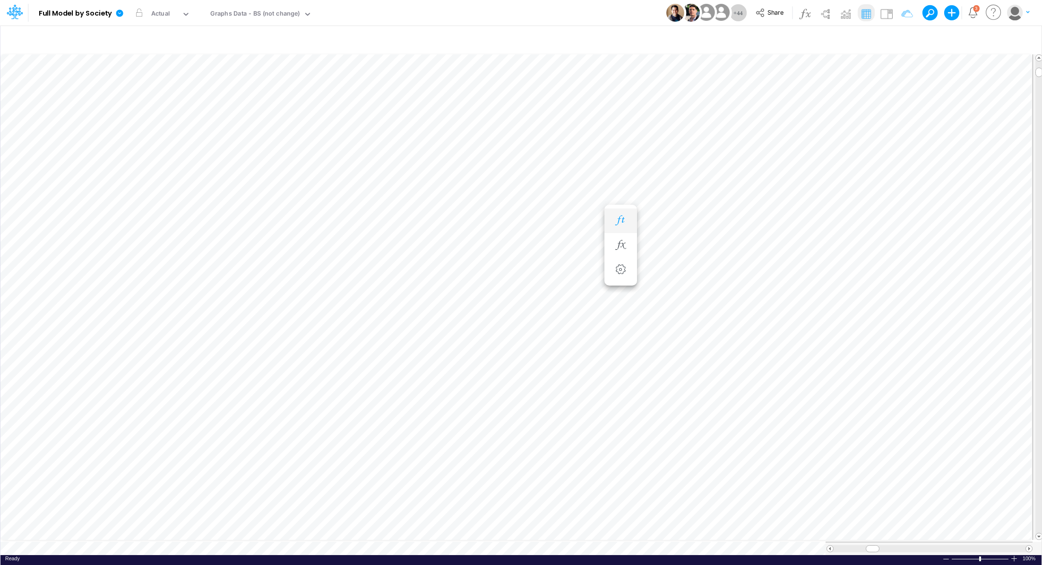
click at [621, 207] on ul "CDB ST Investiment Intercompany = CDB ST Investiment Intercompany (Settings)" at bounding box center [620, 245] width 33 height 81
click at [620, 222] on icon "button" at bounding box center [620, 220] width 14 height 10
click at [681, 220] on icon "button" at bounding box center [677, 220] width 14 height 10
click at [557, 241] on icon "button" at bounding box center [564, 245] width 14 height 10
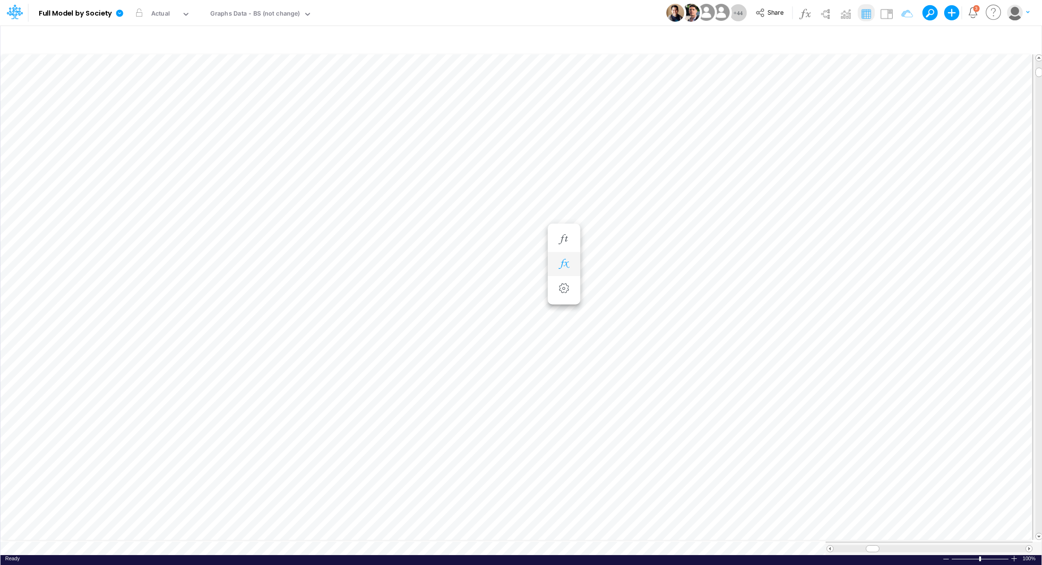
click at [557, 267] on icon "button" at bounding box center [564, 264] width 14 height 10
click at [250, 15] on div "Graphs Data - BS (not change)" at bounding box center [255, 14] width 90 height 11
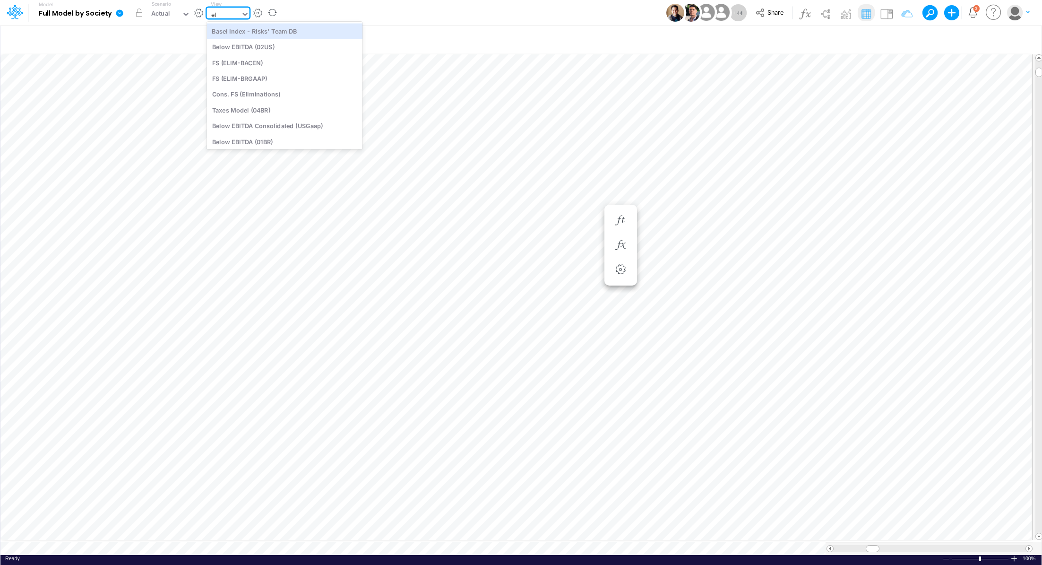
type input "[PERSON_NAME]"
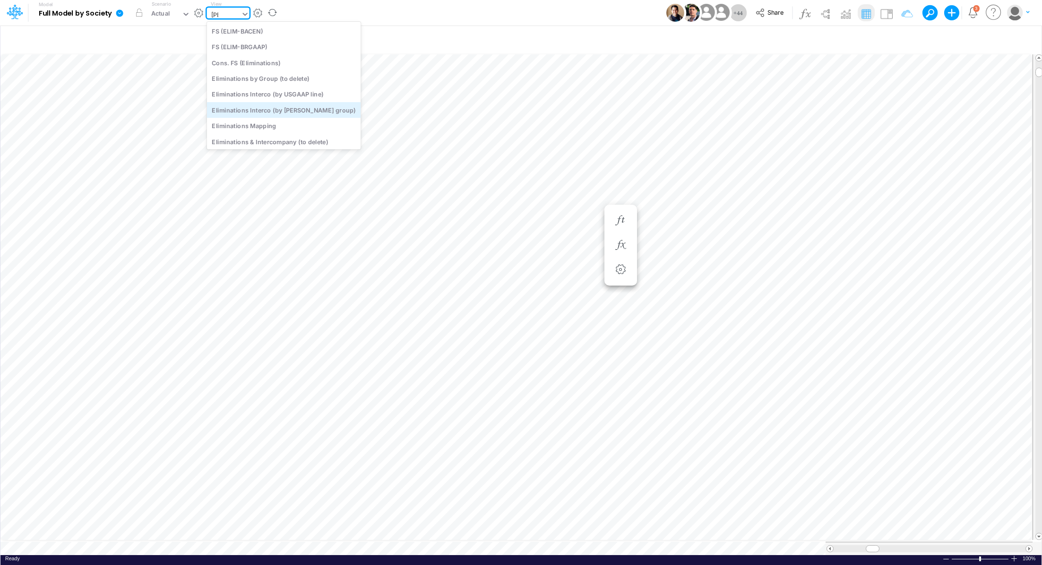
click at [279, 108] on div "Eliminations Interco (by [PERSON_NAME] group)" at bounding box center [284, 110] width 154 height 16
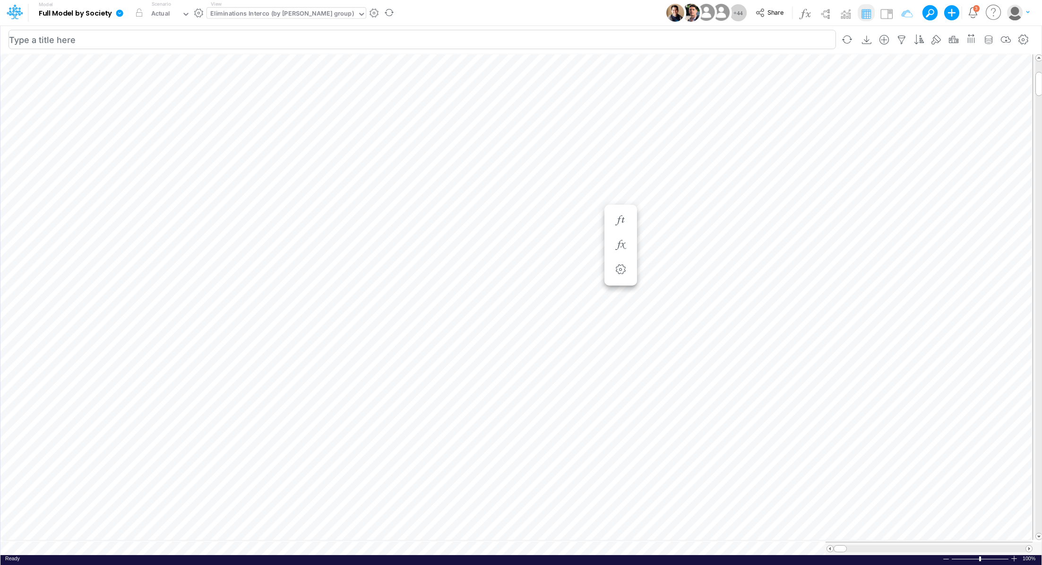
scroll to position [4, 1]
click at [243, 12] on div "Eliminations Interco (by [PERSON_NAME] group)" at bounding box center [282, 14] width 144 height 11
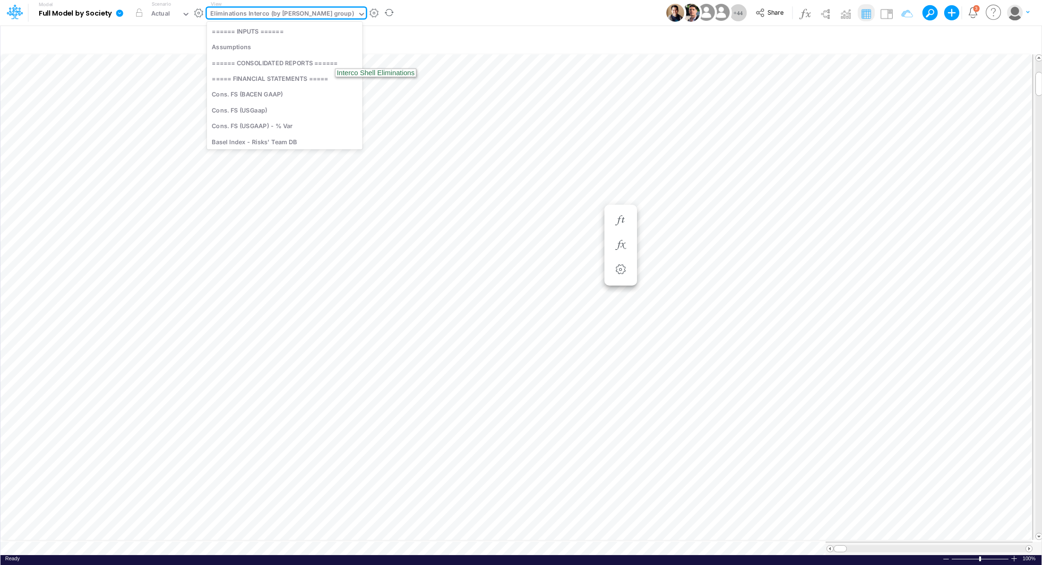
scroll to position [2494, 0]
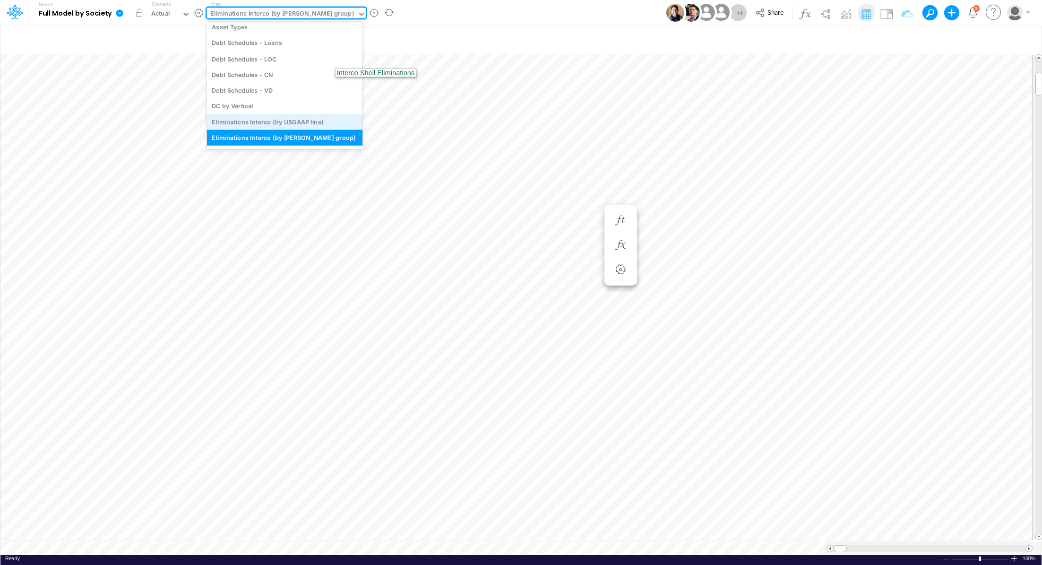
click at [275, 120] on div "Eliminations Interco (by USGAAP line)" at bounding box center [284, 122] width 155 height 16
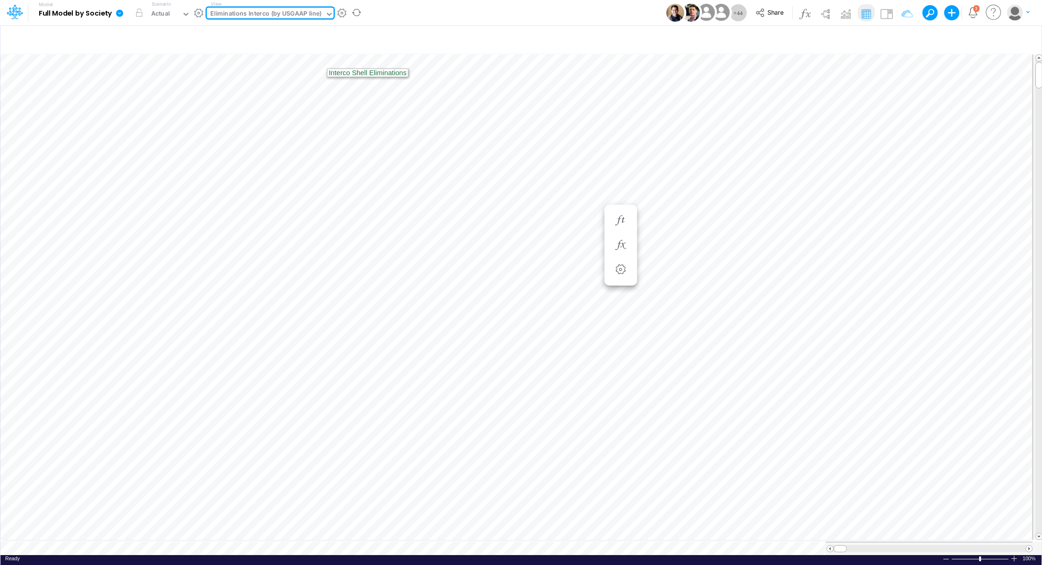
click at [300, 12] on div "Eliminations Interco (by USGAAP line)" at bounding box center [266, 14] width 112 height 11
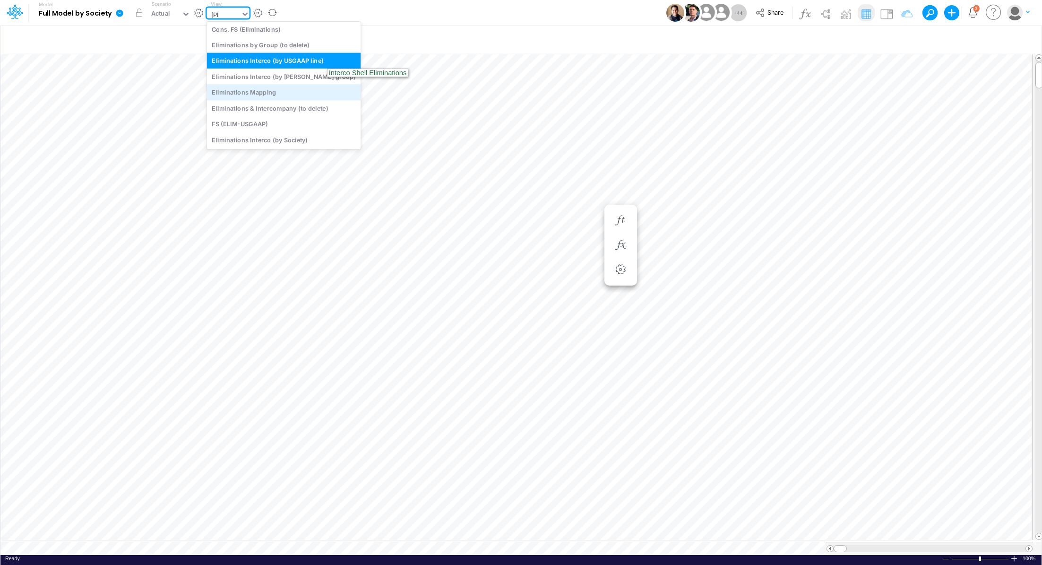
scroll to position [37, 0]
type input "elim"
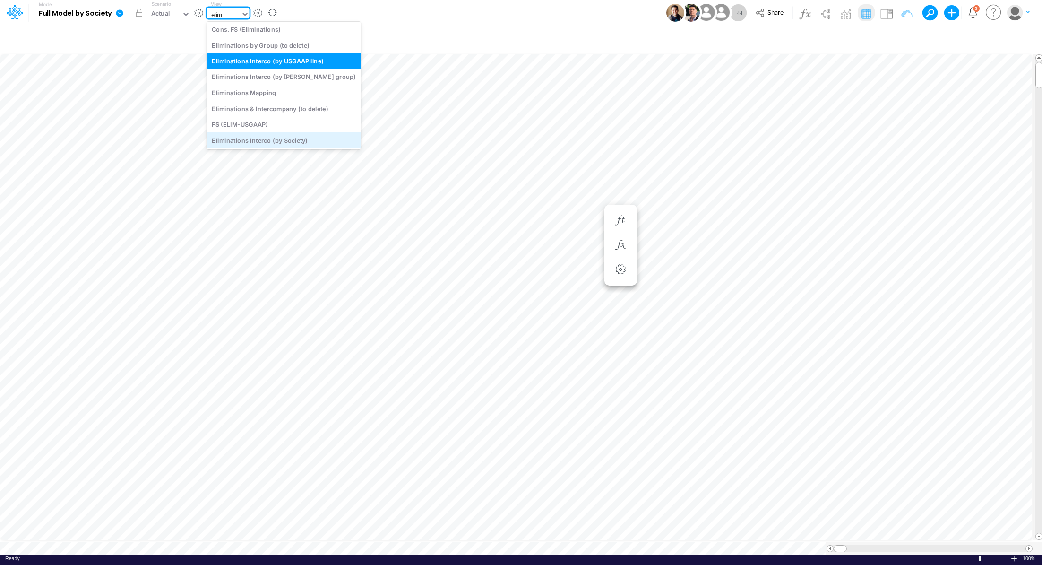
click at [291, 141] on div "Eliminations Interco (by Society)" at bounding box center [284, 140] width 154 height 16
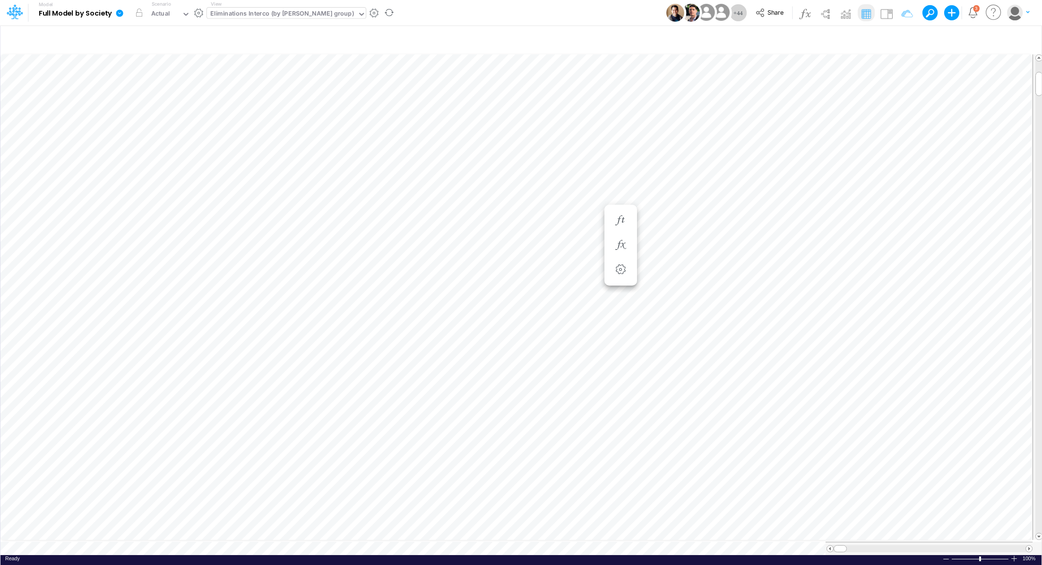
scroll to position [4, 1]
click at [469, 532] on span "Close" at bounding box center [476, 533] width 26 height 9
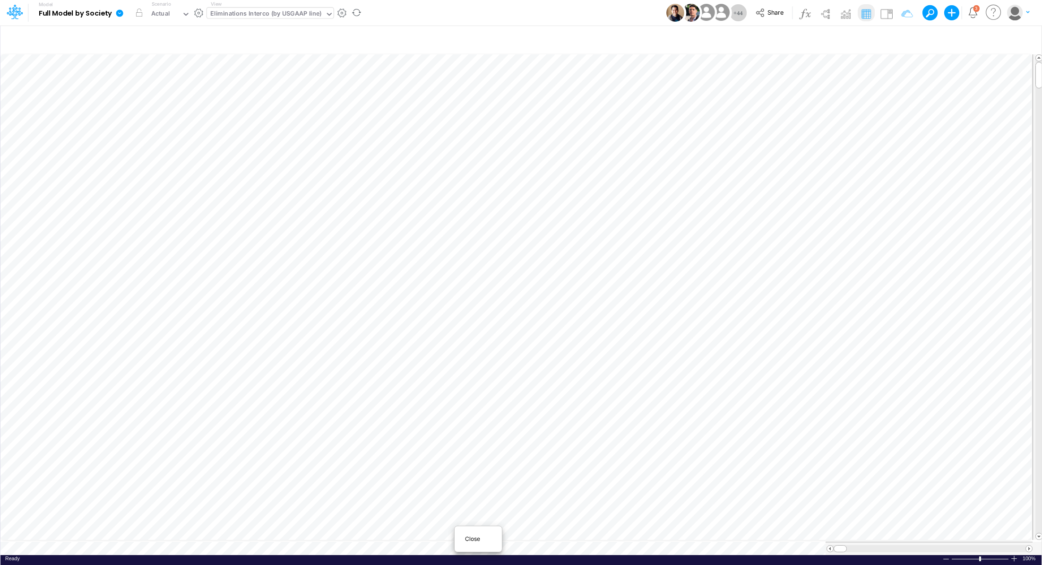
click at [473, 538] on span "Close" at bounding box center [478, 538] width 26 height 9
click at [451, 536] on span "Close" at bounding box center [458, 536] width 26 height 9
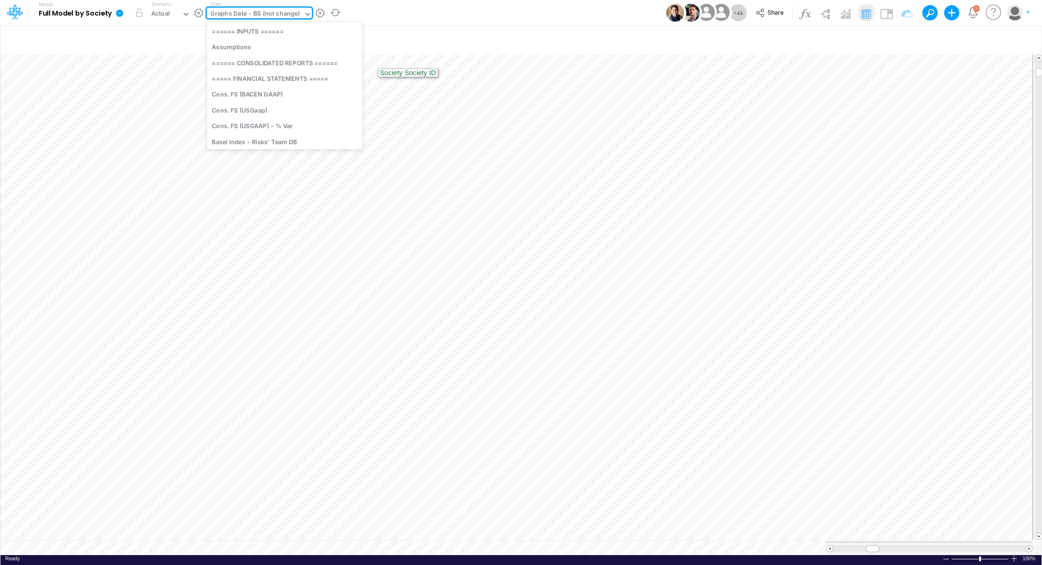
click at [264, 14] on div "Graphs Data - BS (not change)" at bounding box center [255, 14] width 90 height 11
type input "int"
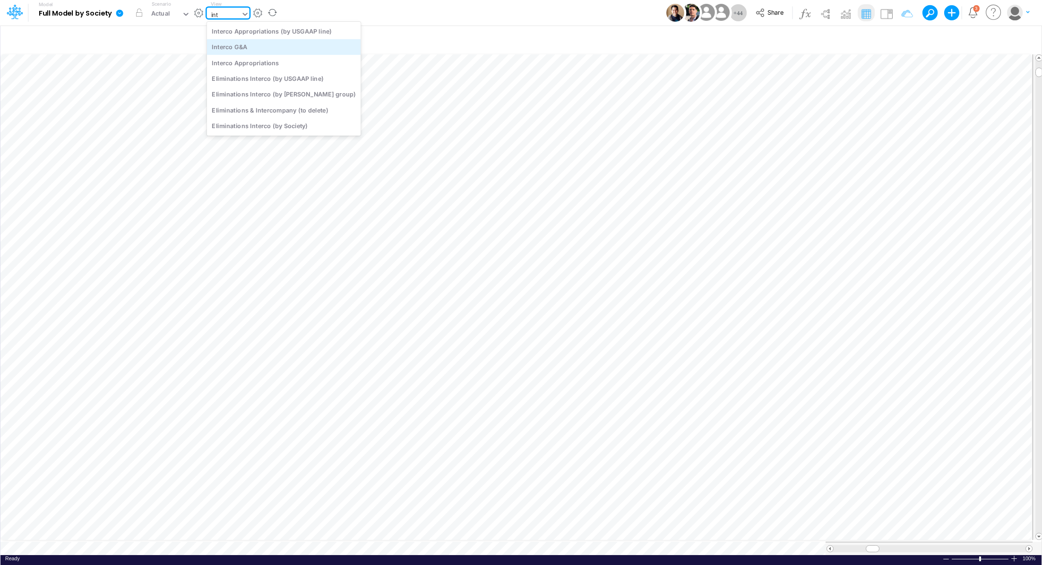
click at [241, 49] on div "Interco G&A" at bounding box center [284, 47] width 154 height 16
type input "Intercos G&A"
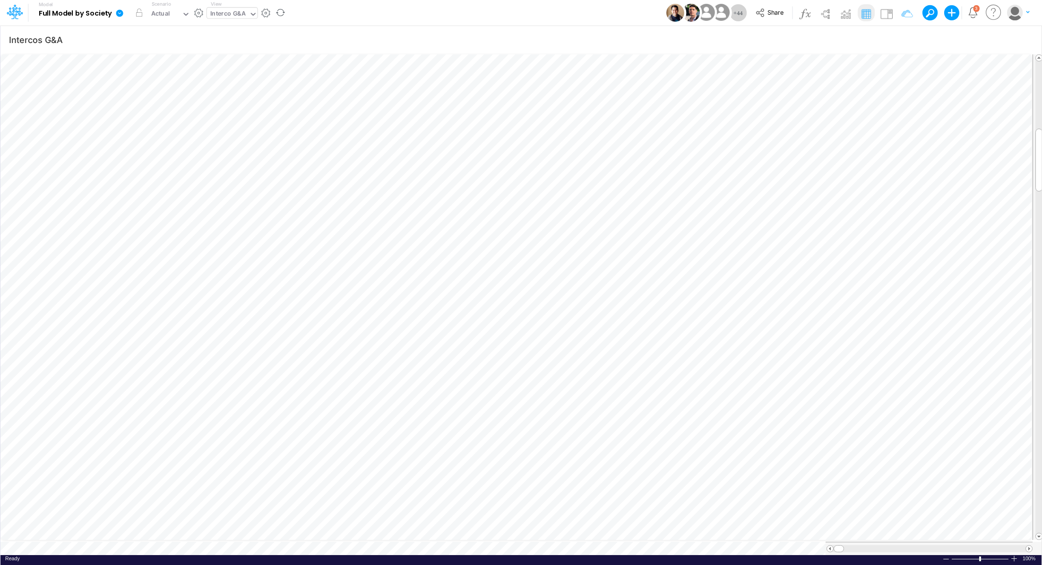
scroll to position [4, 1]
click at [242, 17] on div "Interco G&A" at bounding box center [227, 14] width 35 height 11
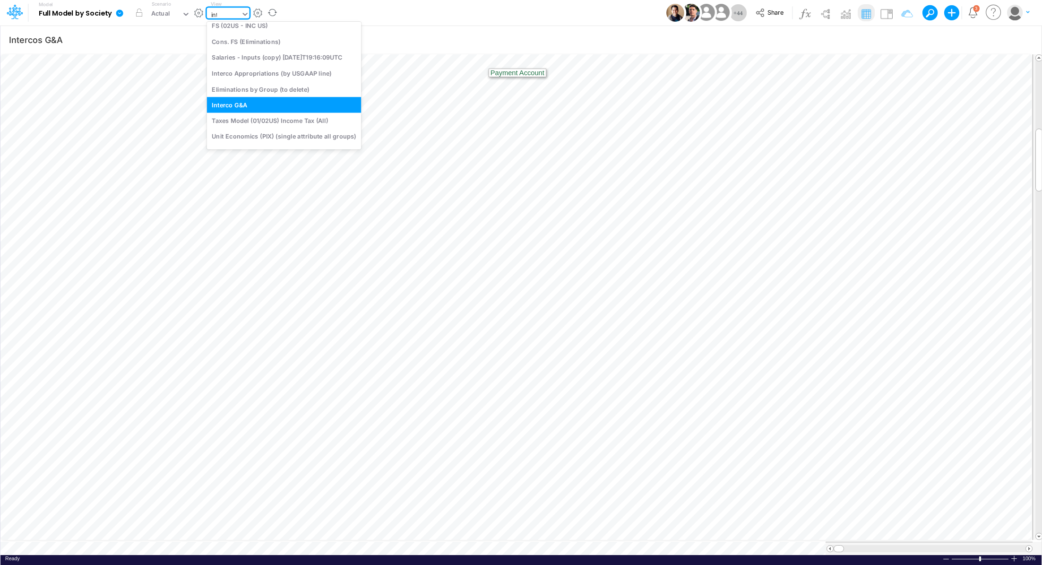
scroll to position [0, 0]
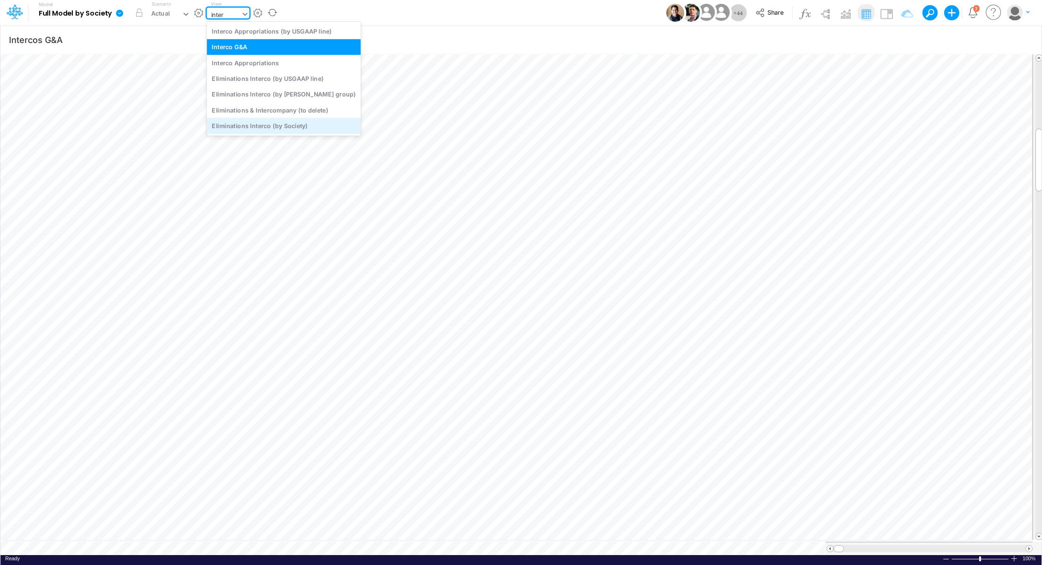
type input "inter"
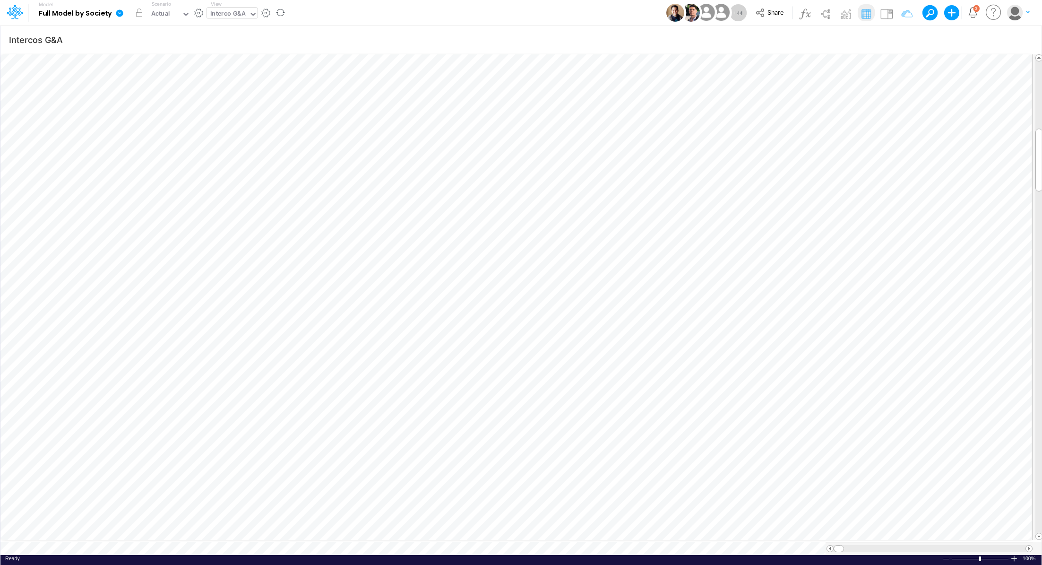
scroll to position [4, 1]
click at [211, 15] on div "Interco G&A" at bounding box center [227, 14] width 35 height 11
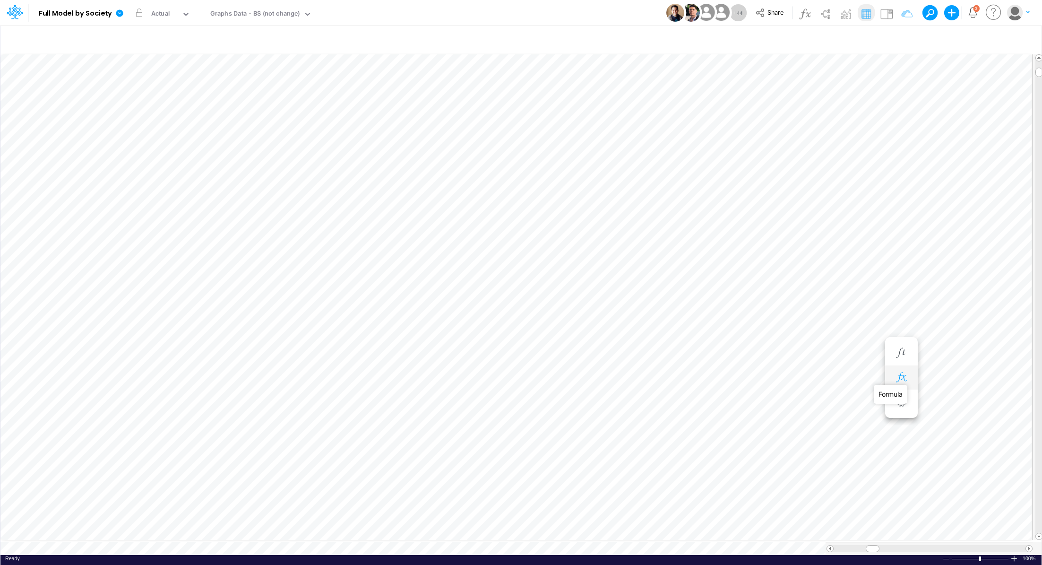
click at [908, 380] on icon "button" at bounding box center [901, 377] width 14 height 10
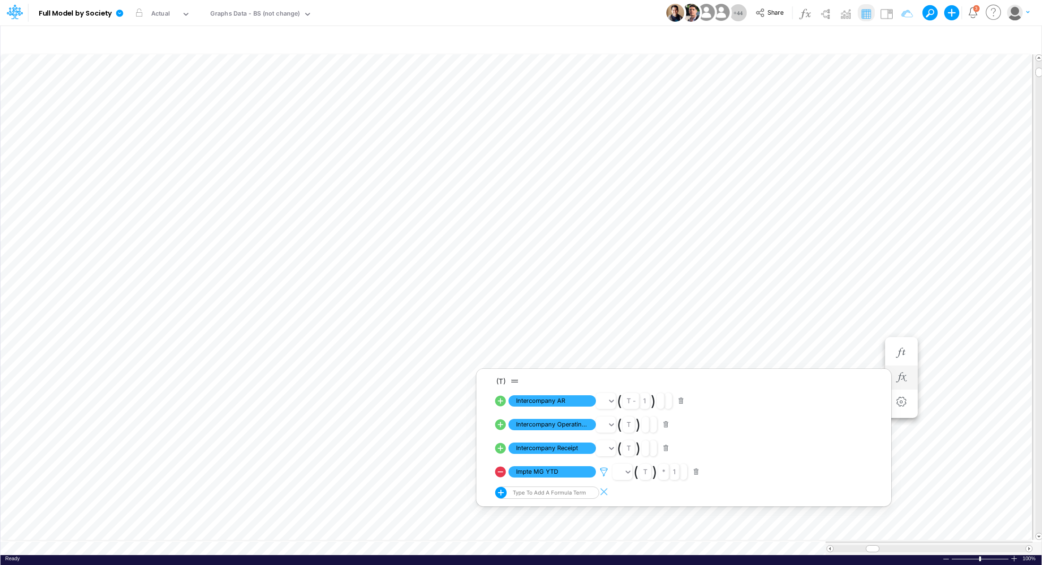
click at [601, 471] on icon at bounding box center [604, 472] width 14 height 10
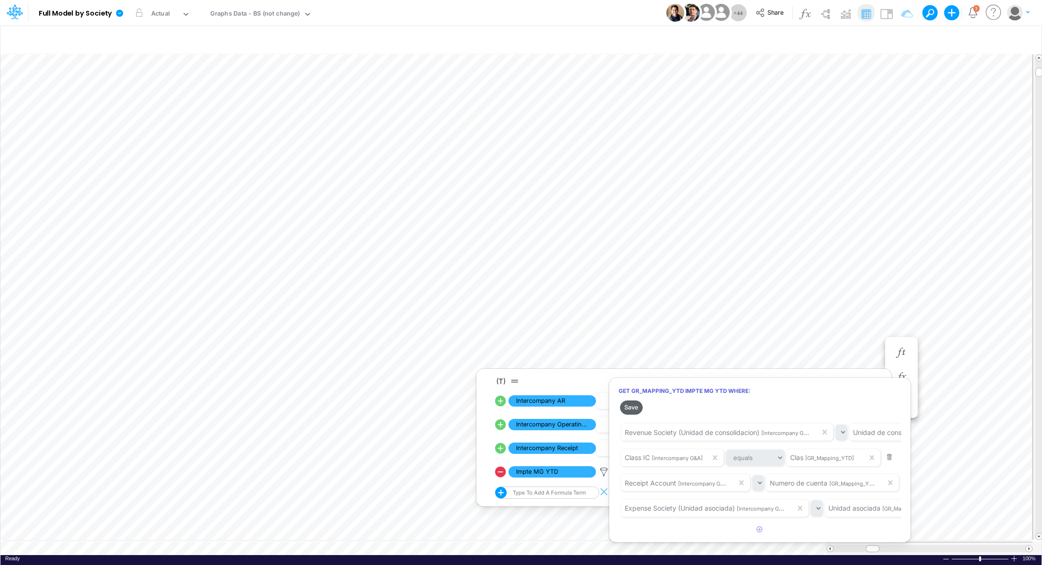
click at [631, 409] on button "Save" at bounding box center [631, 407] width 23 height 14
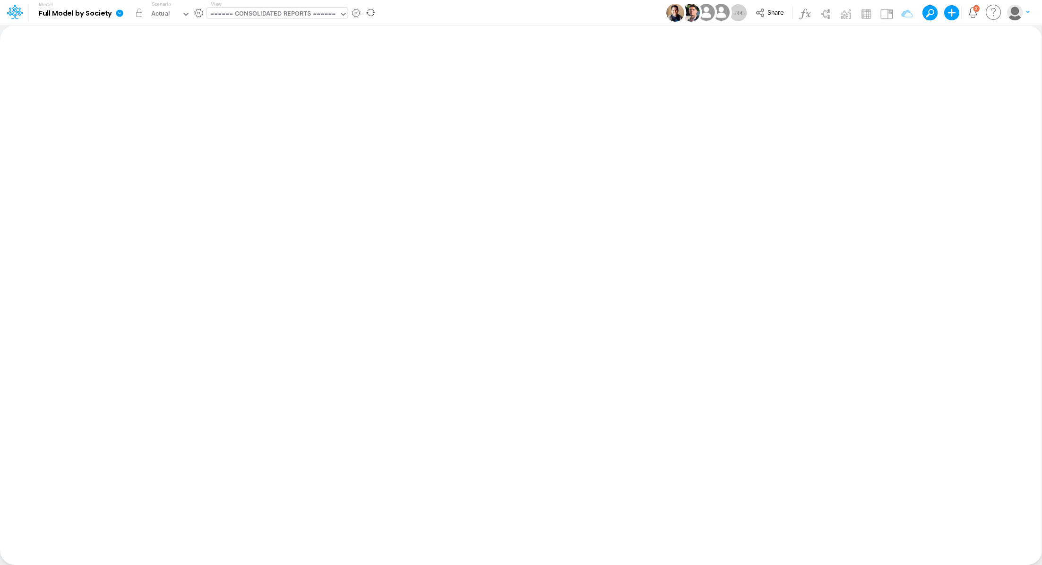
click at [278, 16] on div "====== CONSOLIDATED REPORTS ======" at bounding box center [273, 14] width 126 height 11
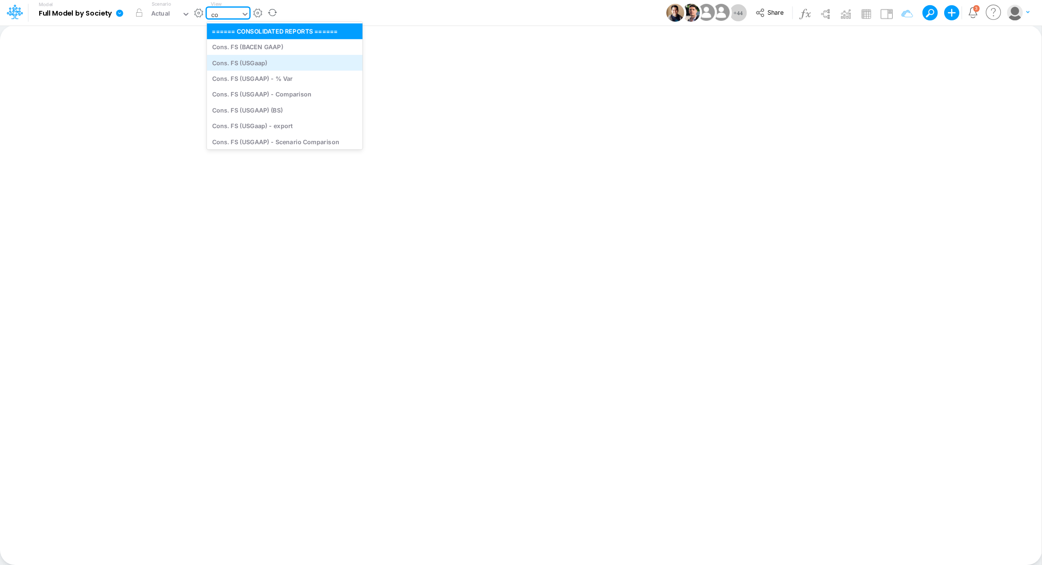
type input "c"
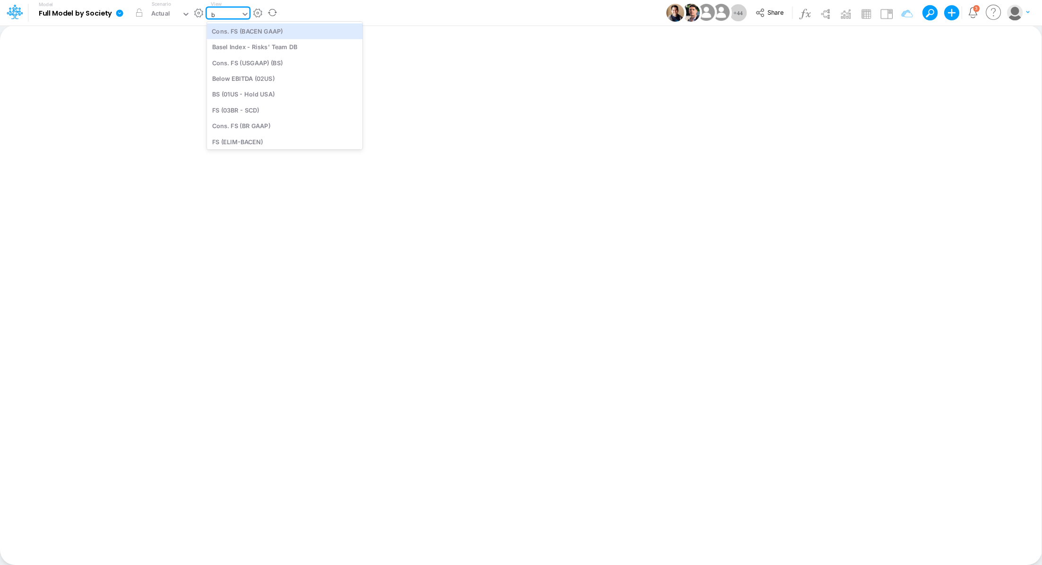
type input "bs"
click at [291, 34] on div "Cons. FS (USGAAP) (BS)" at bounding box center [271, 31] width 128 height 16
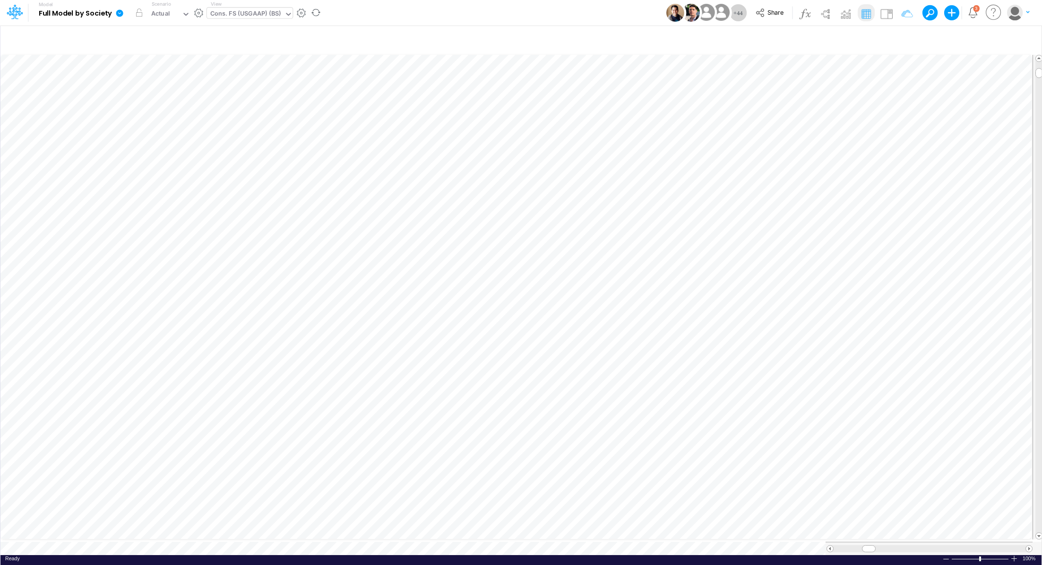
scroll to position [4, 1]
click at [254, 14] on div "Cons. FS (USGAAP) (BS)" at bounding box center [245, 14] width 70 height 11
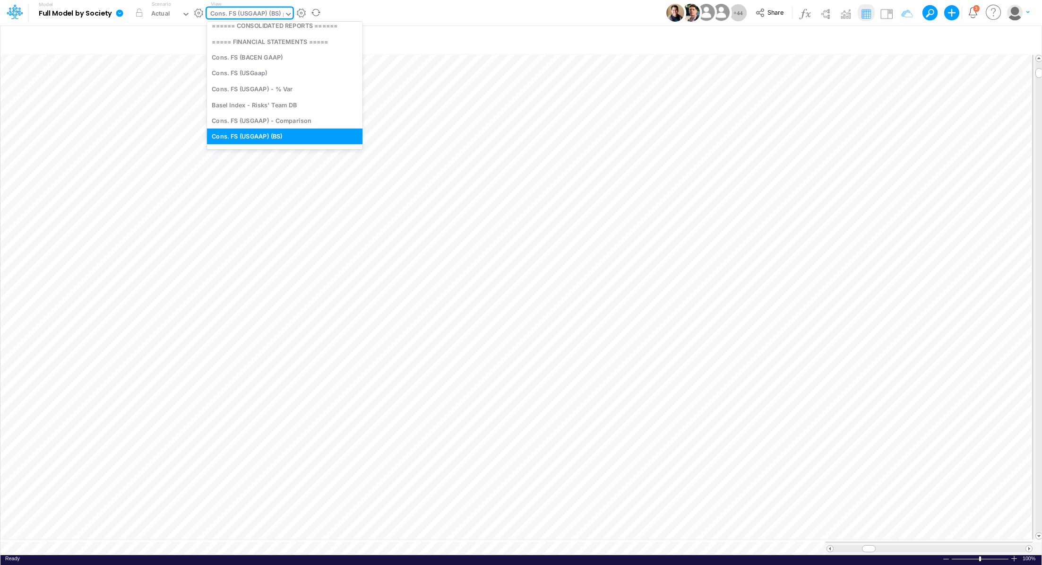
scroll to position [0, 0]
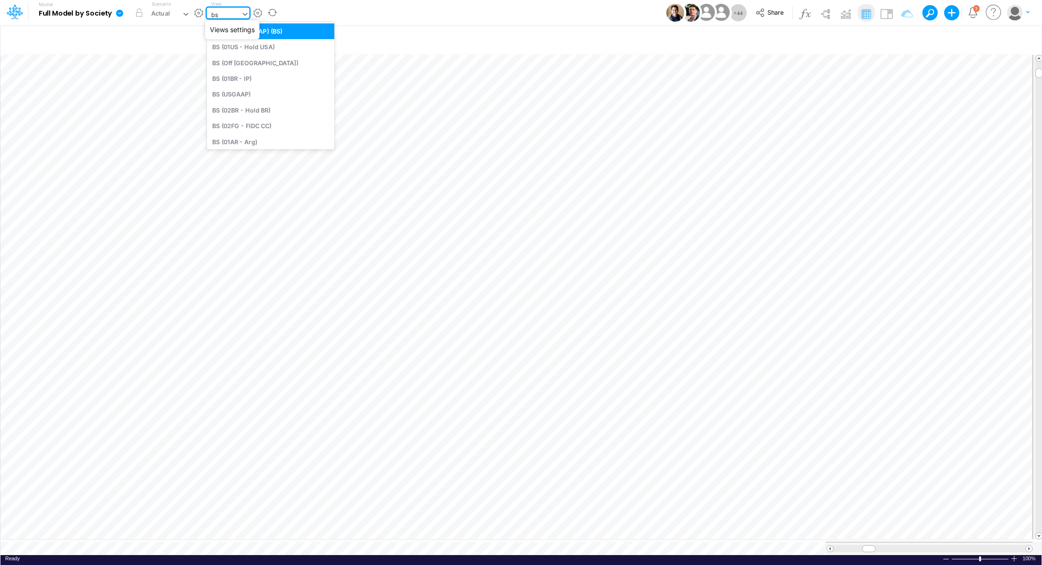
type input "b"
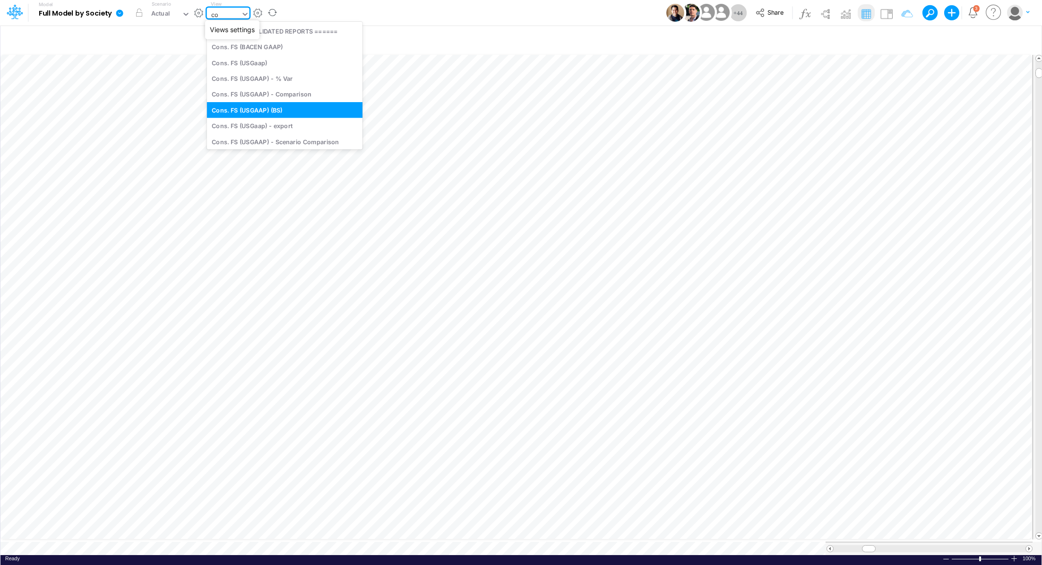
type input "c"
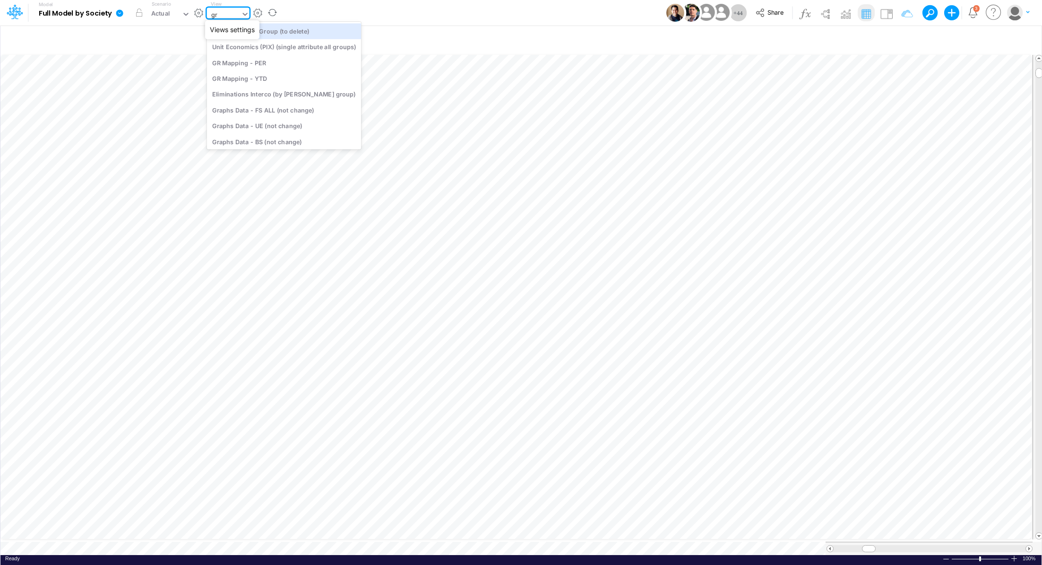
type input "gra"
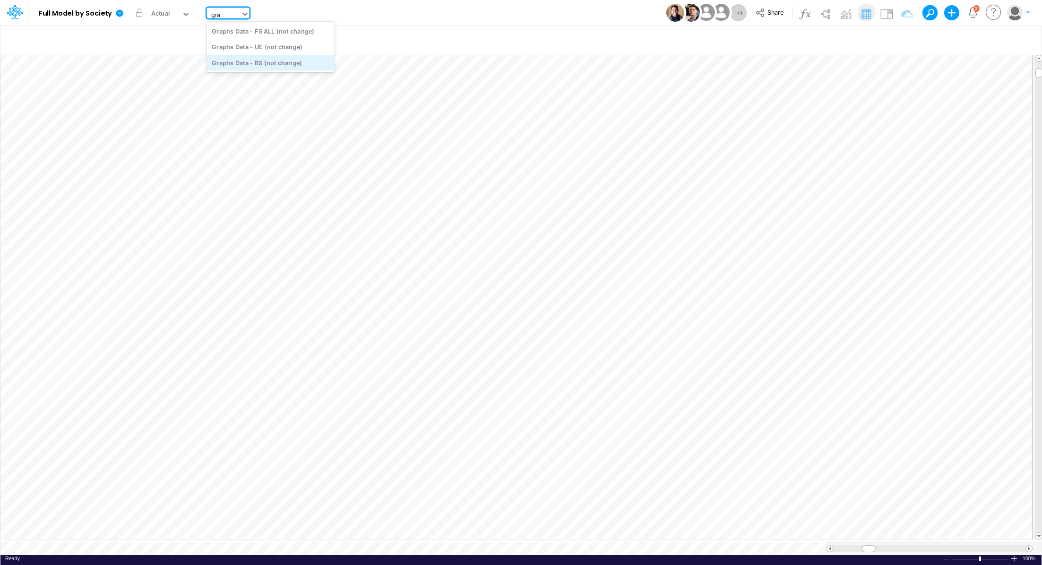
click at [304, 63] on div "Graphs Data - BS (not change)" at bounding box center [271, 63] width 128 height 16
click at [244, 534] on span "Close" at bounding box center [253, 535] width 26 height 9
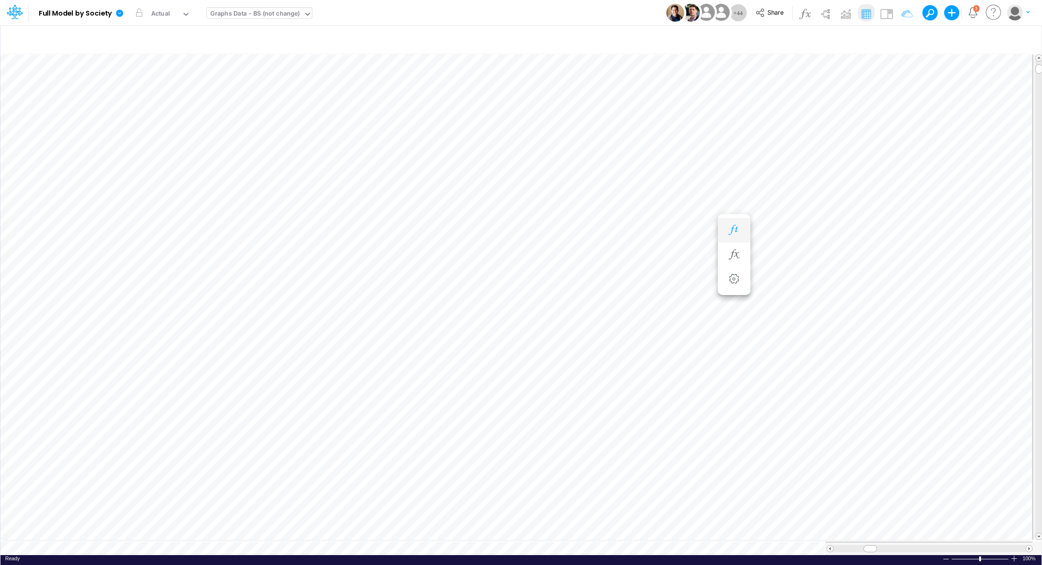
click at [725, 232] on button "button" at bounding box center [733, 230] width 17 height 19
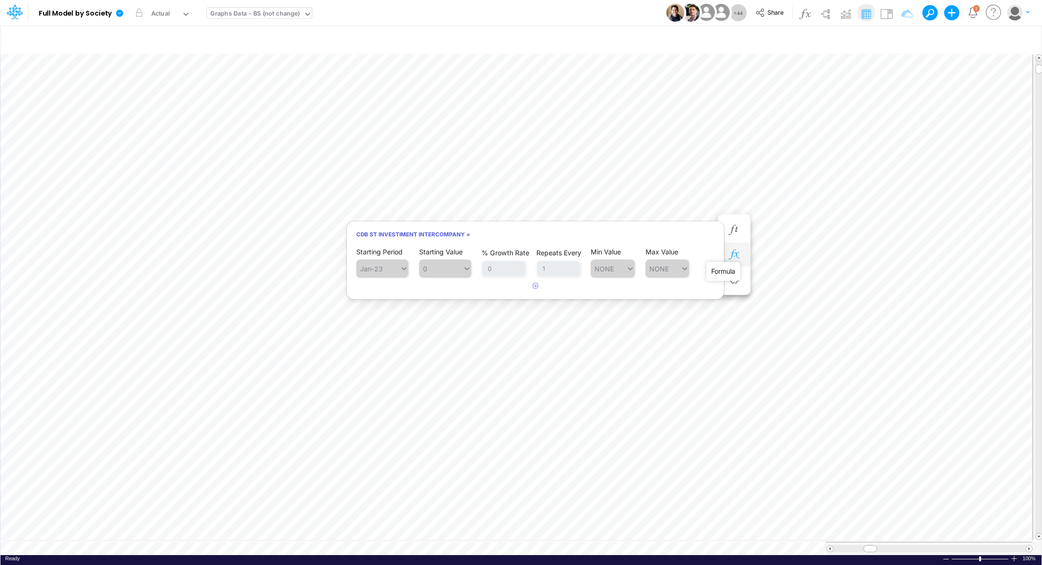
click at [738, 252] on icon "button" at bounding box center [734, 254] width 14 height 10
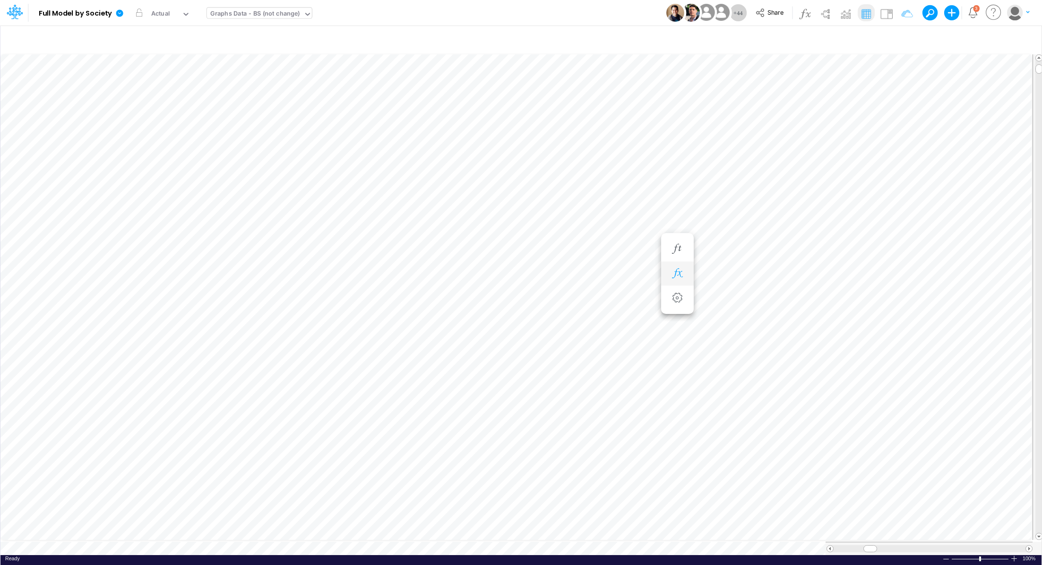
click at [681, 269] on icon "button" at bounding box center [677, 273] width 14 height 10
click at [736, 271] on icon "button" at bounding box center [734, 273] width 14 height 10
click at [436, 297] on icon at bounding box center [437, 297] width 14 height 10
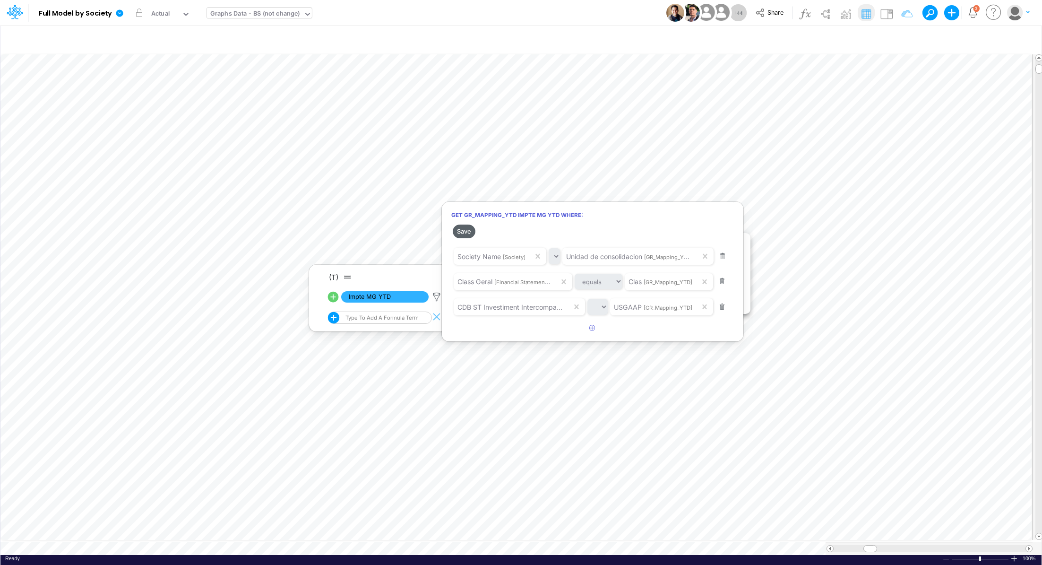
click at [465, 229] on button "Save" at bounding box center [464, 231] width 23 height 14
click at [466, 232] on button "Save" at bounding box center [464, 231] width 23 height 14
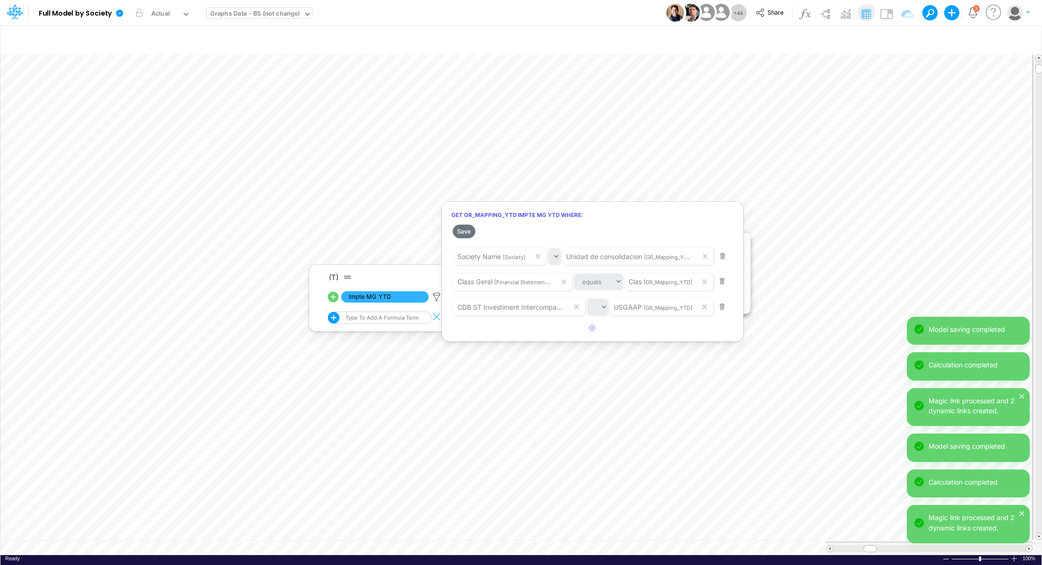
click at [699, 173] on div at bounding box center [521, 285] width 1042 height 560
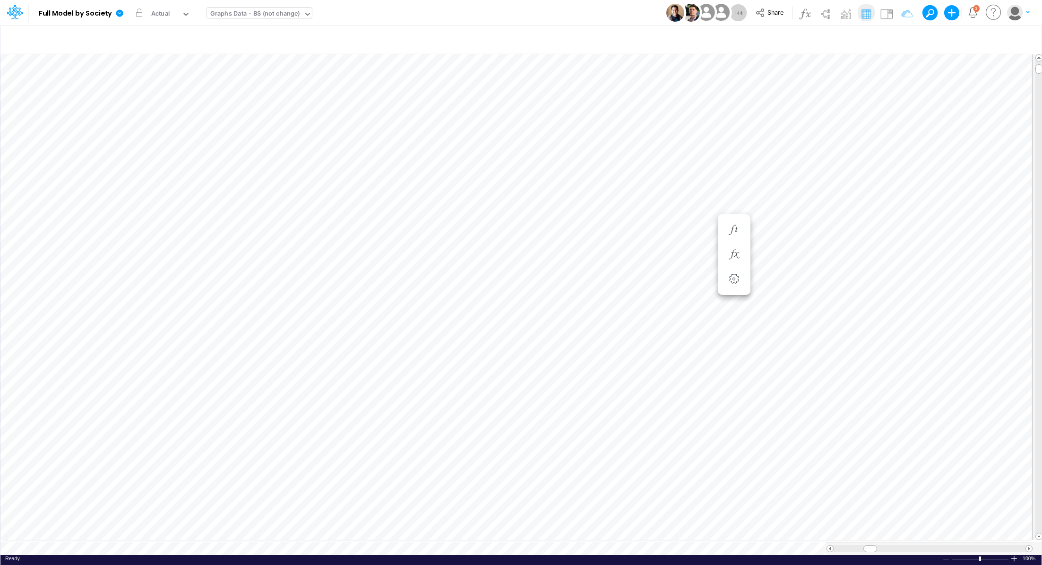
scroll to position [4, 1]
click at [730, 246] on icon "button" at bounding box center [734, 249] width 14 height 10
click at [667, 247] on li "CDB ST Investiment Intercompany =" at bounding box center [677, 249] width 33 height 25
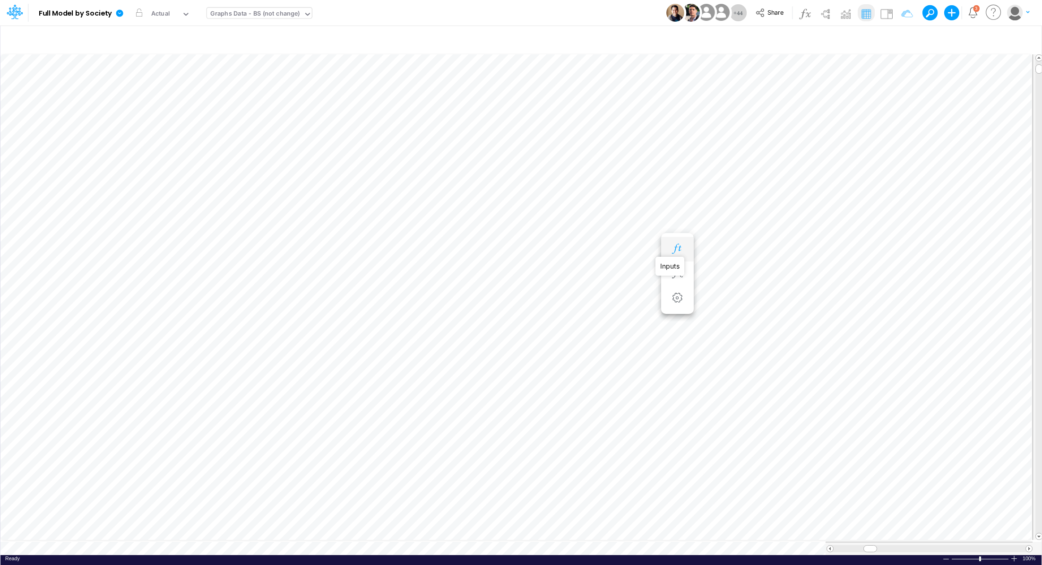
click at [674, 248] on icon "button" at bounding box center [677, 249] width 14 height 10
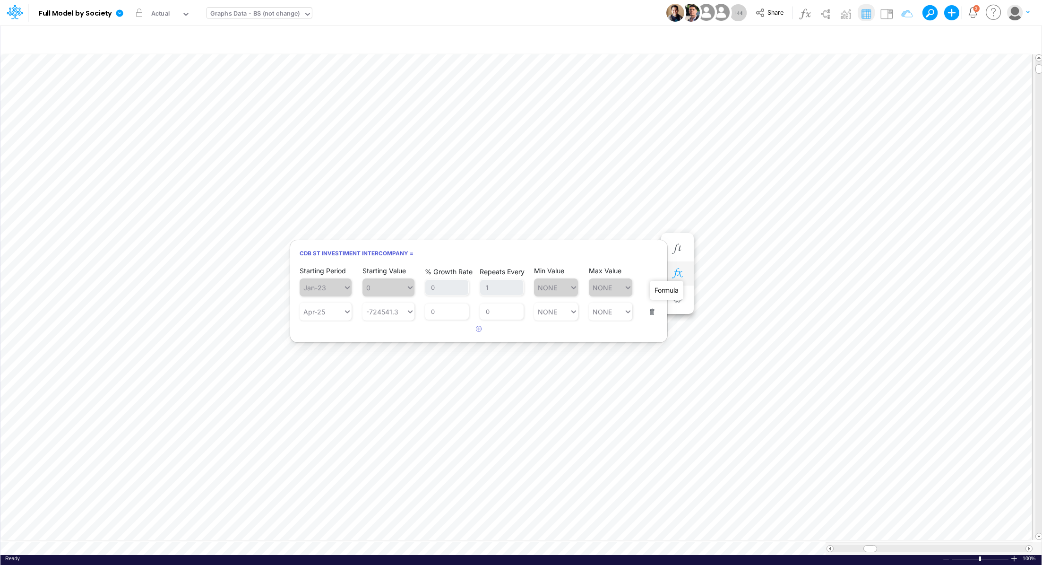
click at [673, 270] on icon "button" at bounding box center [677, 273] width 14 height 10
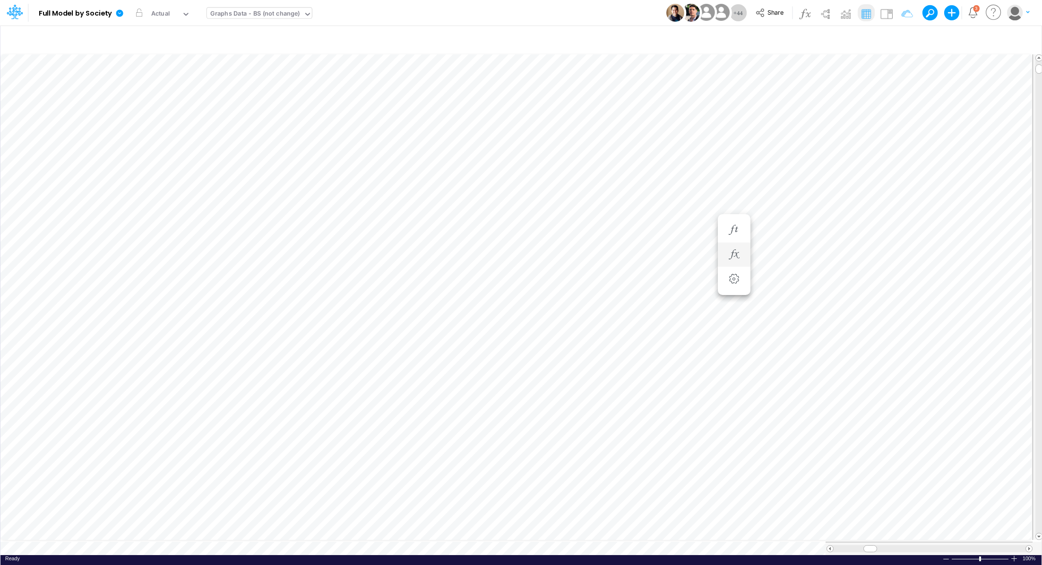
scroll to position [4, 1]
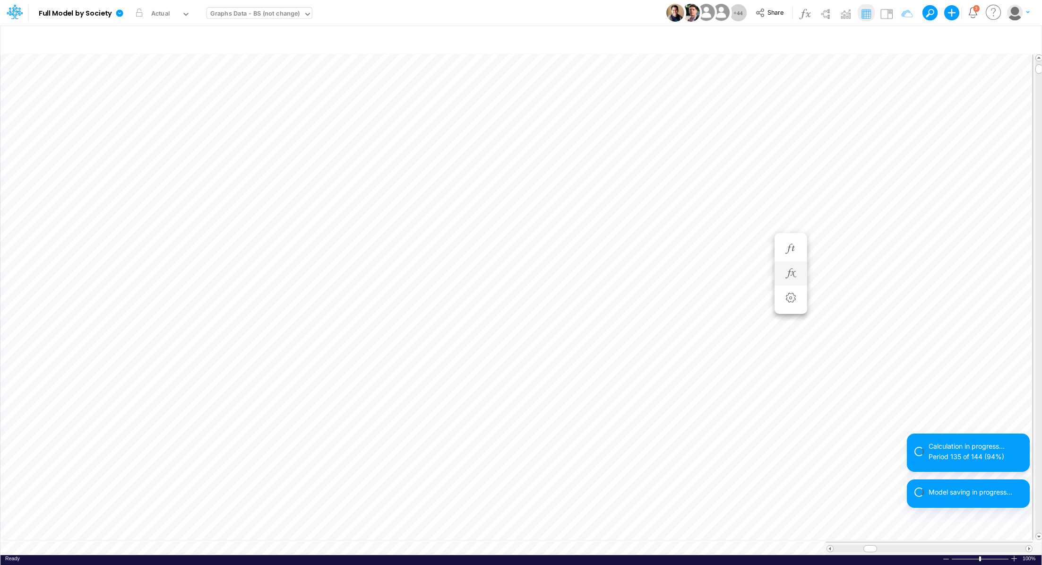
scroll to position [4, 1]
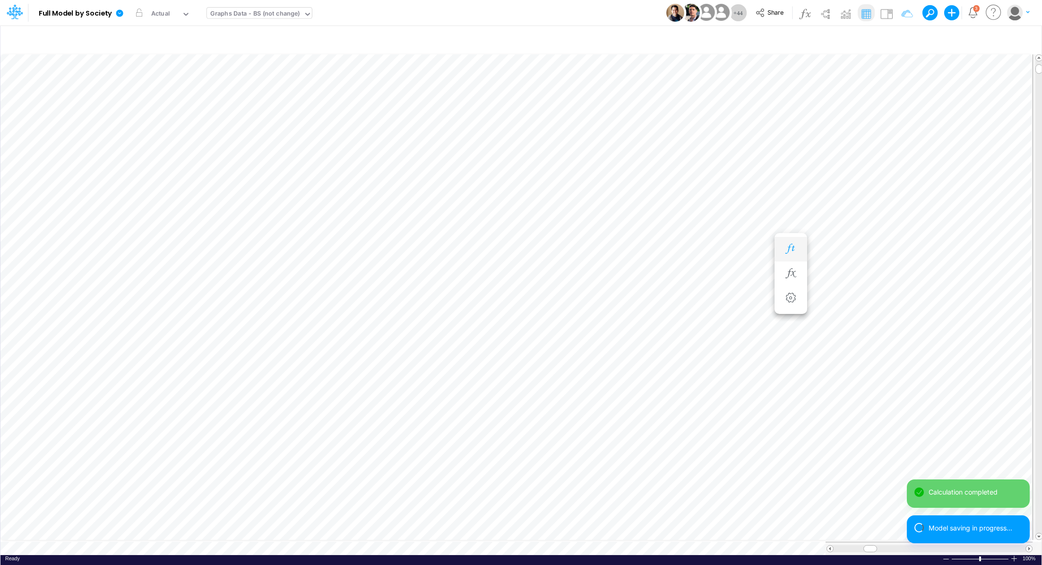
click at [245, 11] on div "Graphs Data - BS (not change)" at bounding box center [255, 14] width 90 height 11
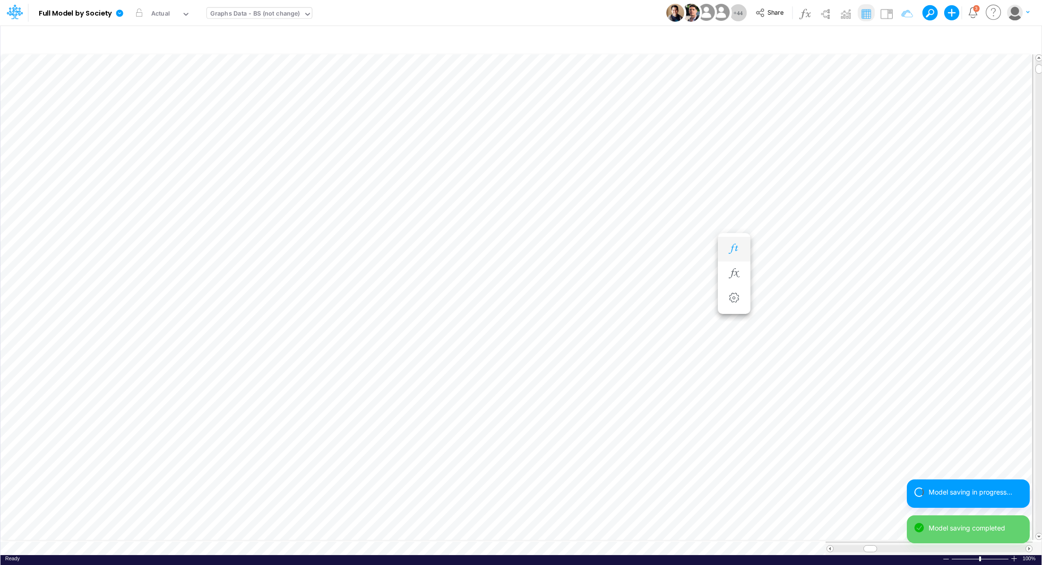
click at [739, 249] on icon "button" at bounding box center [734, 249] width 14 height 10
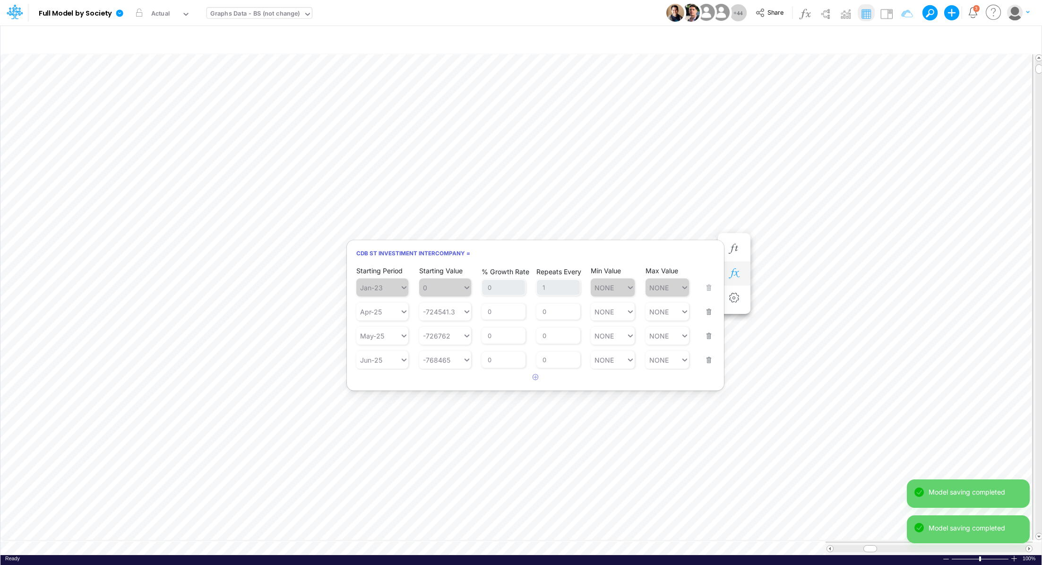
click at [740, 272] on icon "button" at bounding box center [734, 273] width 14 height 10
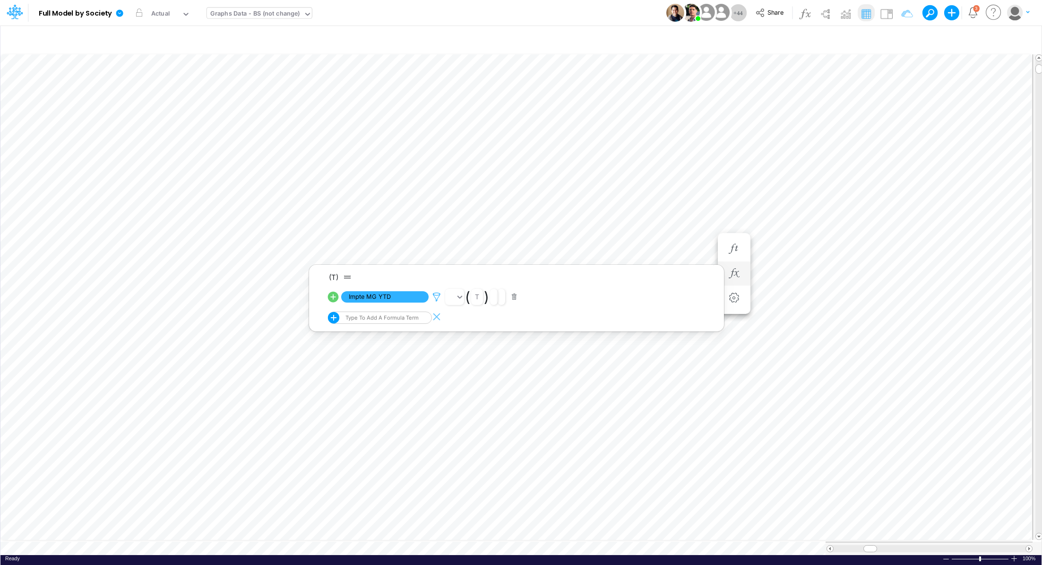
click at [434, 298] on icon at bounding box center [437, 297] width 14 height 10
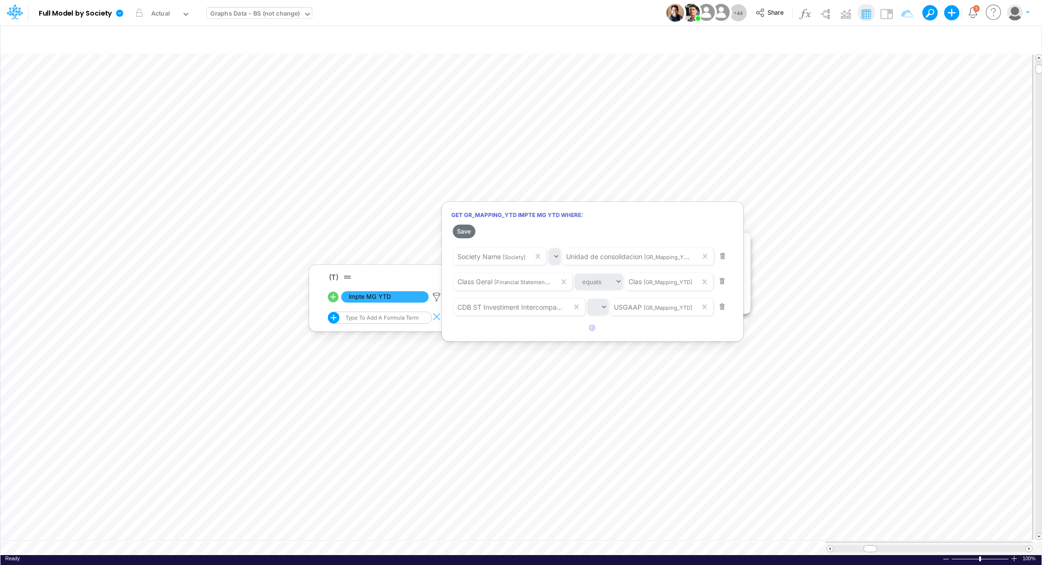
click at [678, 172] on div at bounding box center [521, 285] width 1042 height 560
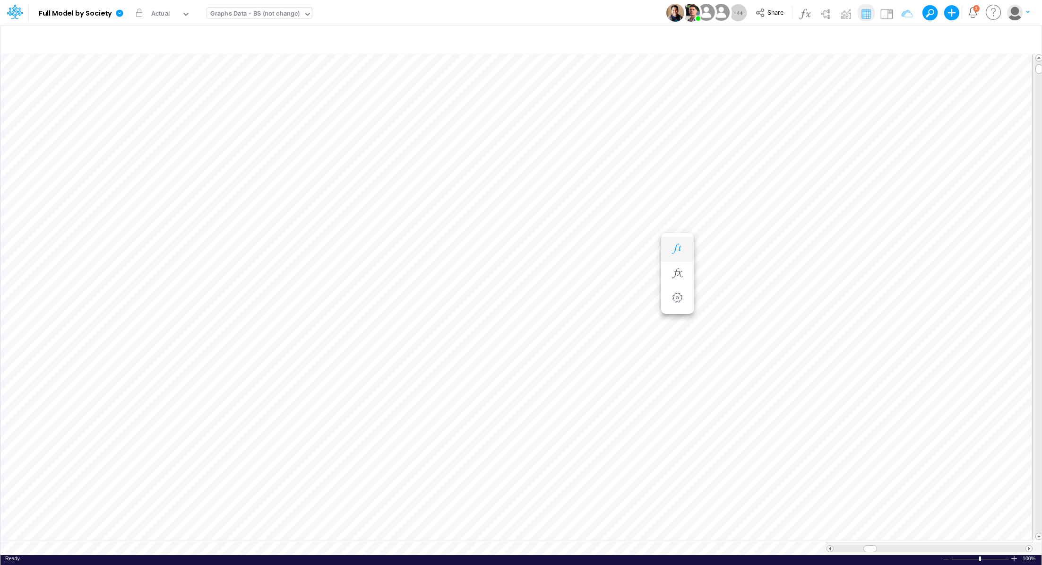
click at [679, 240] on button "button" at bounding box center [677, 249] width 17 height 19
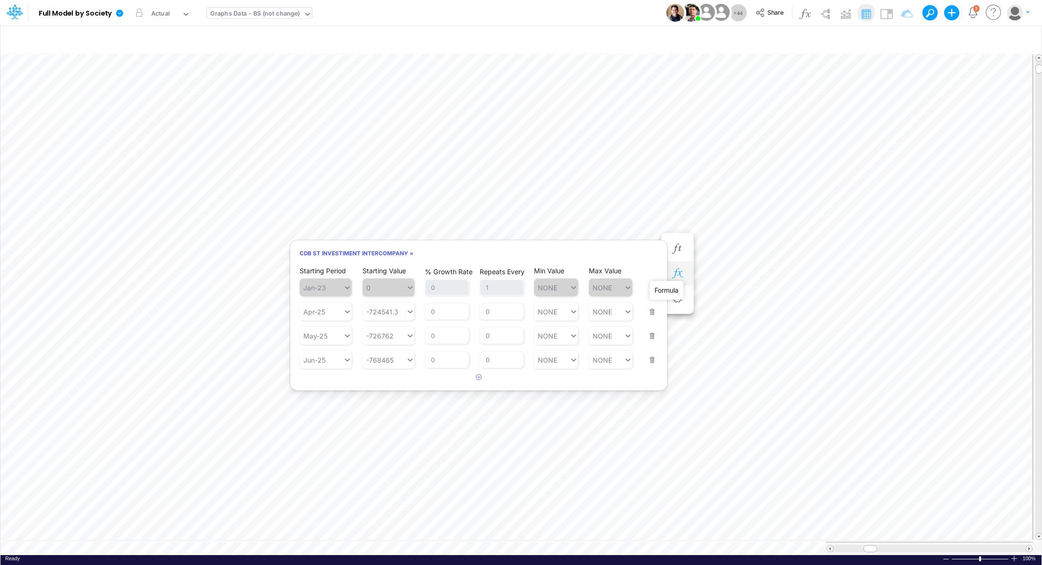
click at [679, 274] on icon "button" at bounding box center [677, 273] width 14 height 10
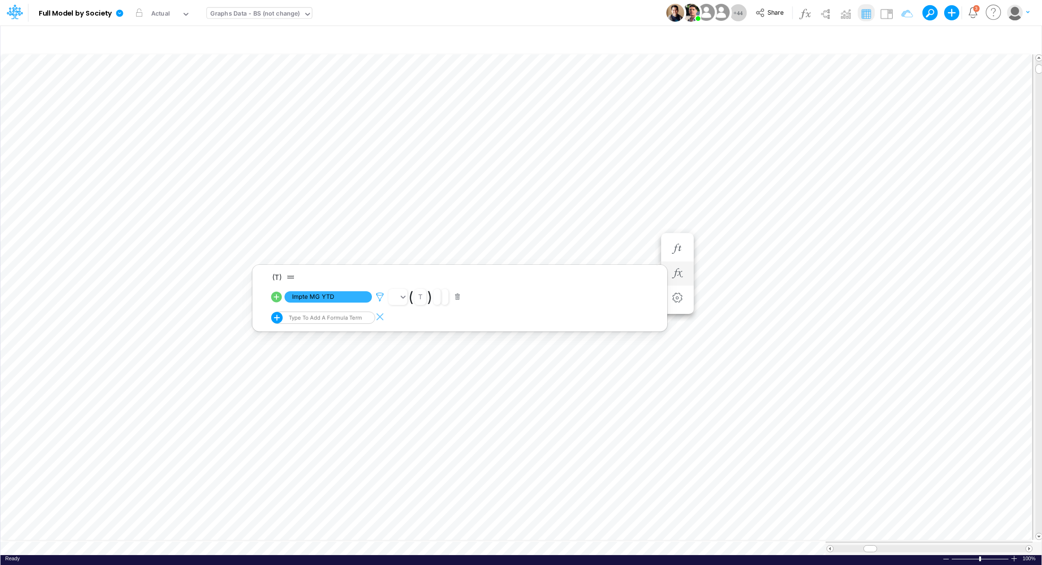
click at [379, 296] on icon at bounding box center [380, 297] width 14 height 10
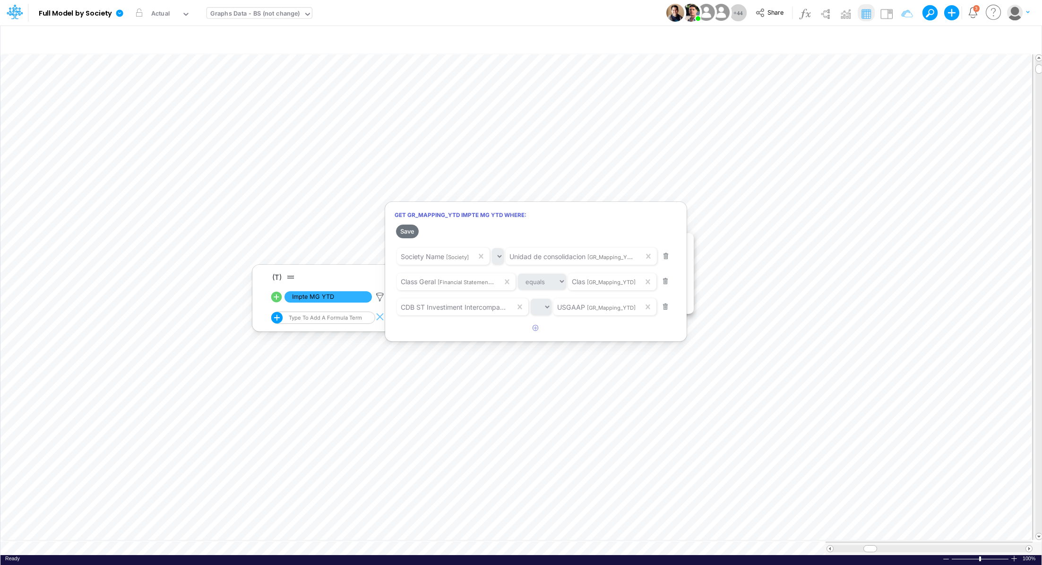
click at [700, 181] on div at bounding box center [521, 285] width 1042 height 560
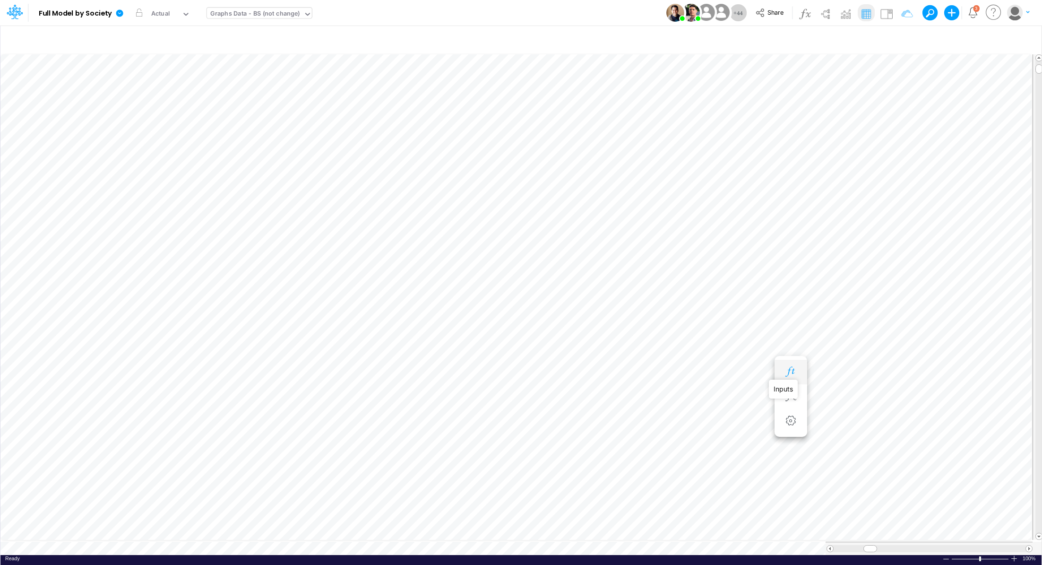
click at [791, 374] on icon "button" at bounding box center [790, 372] width 14 height 10
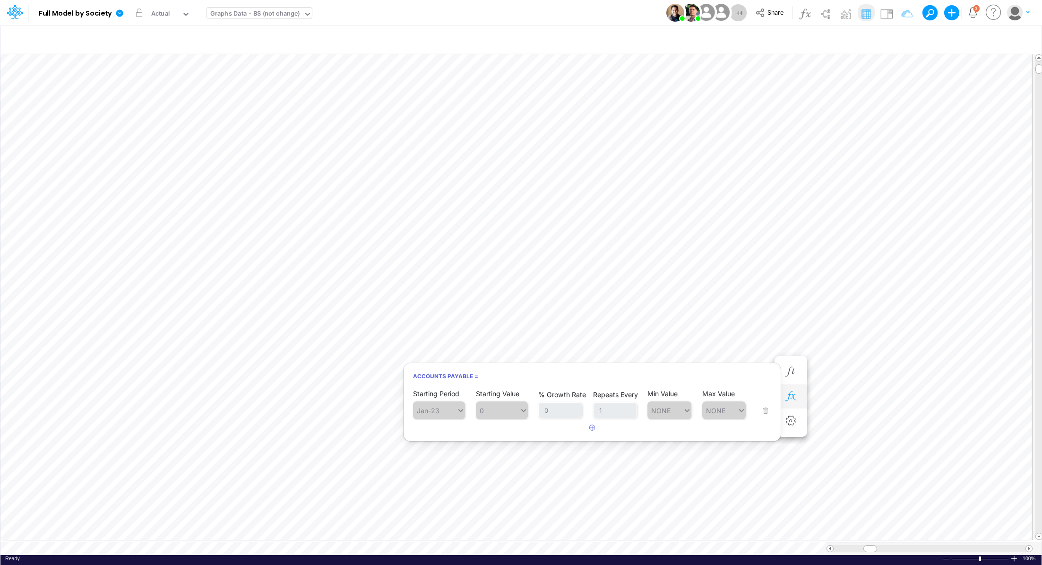
click at [790, 393] on icon "button" at bounding box center [790, 396] width 14 height 10
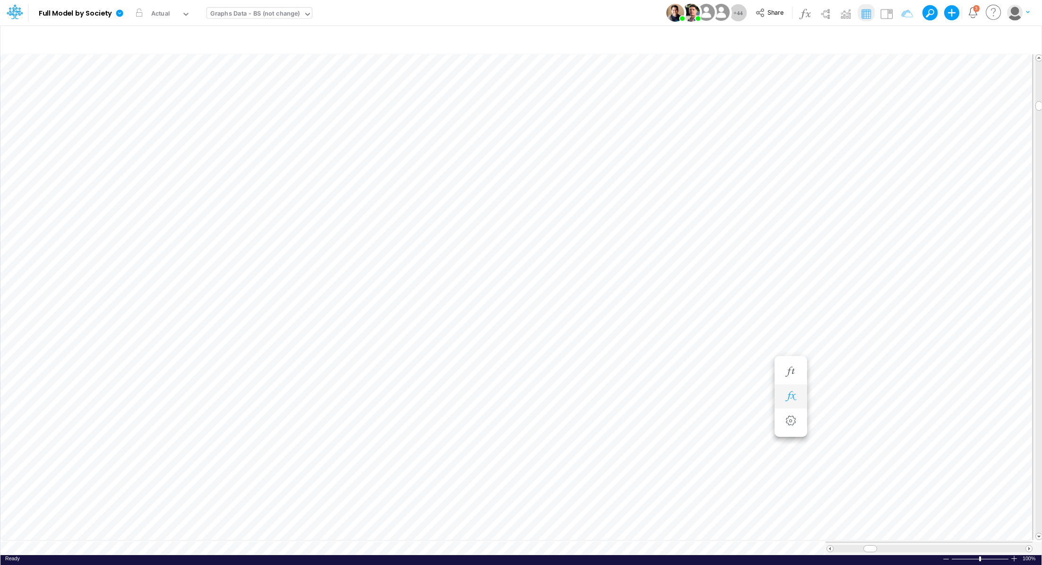
scroll to position [4, 1]
click at [796, 397] on button "button" at bounding box center [790, 405] width 17 height 19
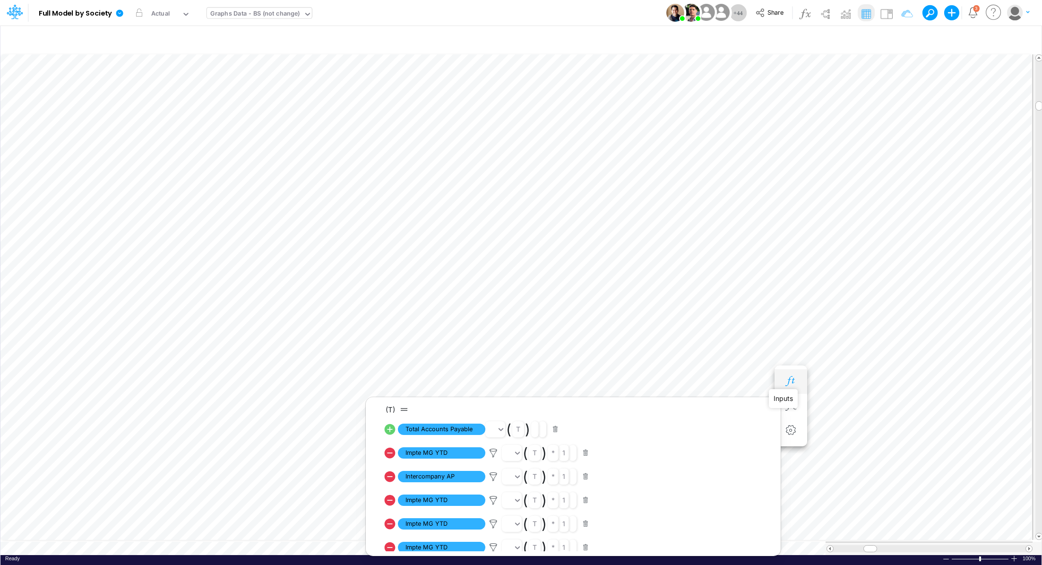
click at [791, 383] on icon "button" at bounding box center [790, 381] width 14 height 10
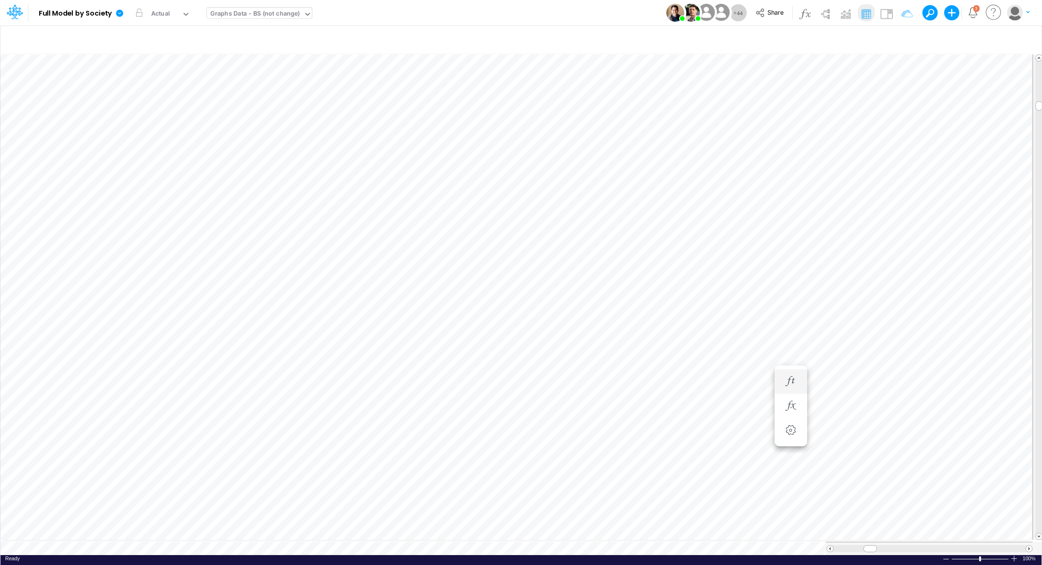
scroll to position [4, 1]
click at [795, 375] on icon "button" at bounding box center [790, 372] width 14 height 10
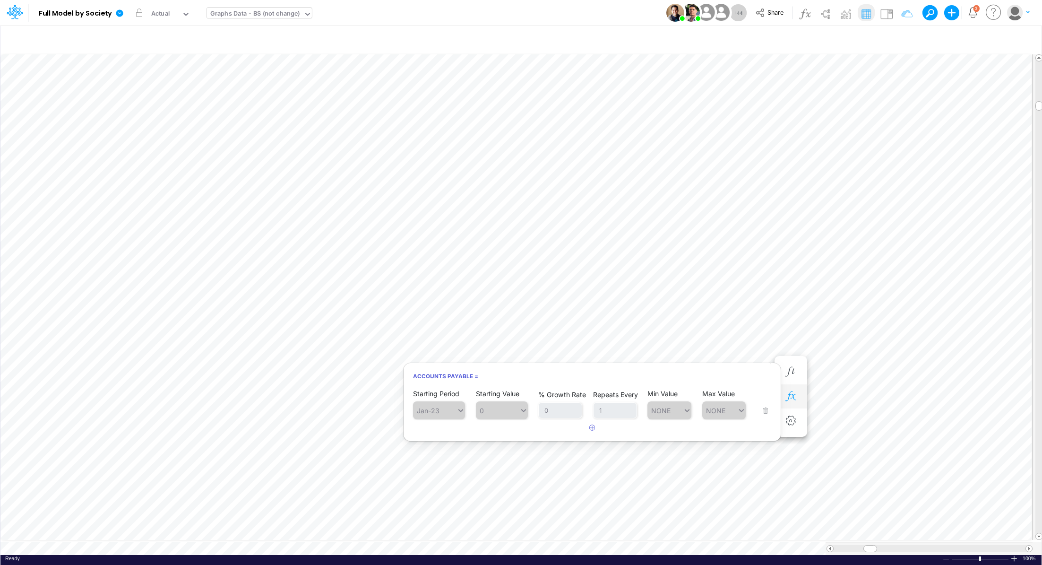
click at [790, 396] on icon "button" at bounding box center [790, 396] width 14 height 10
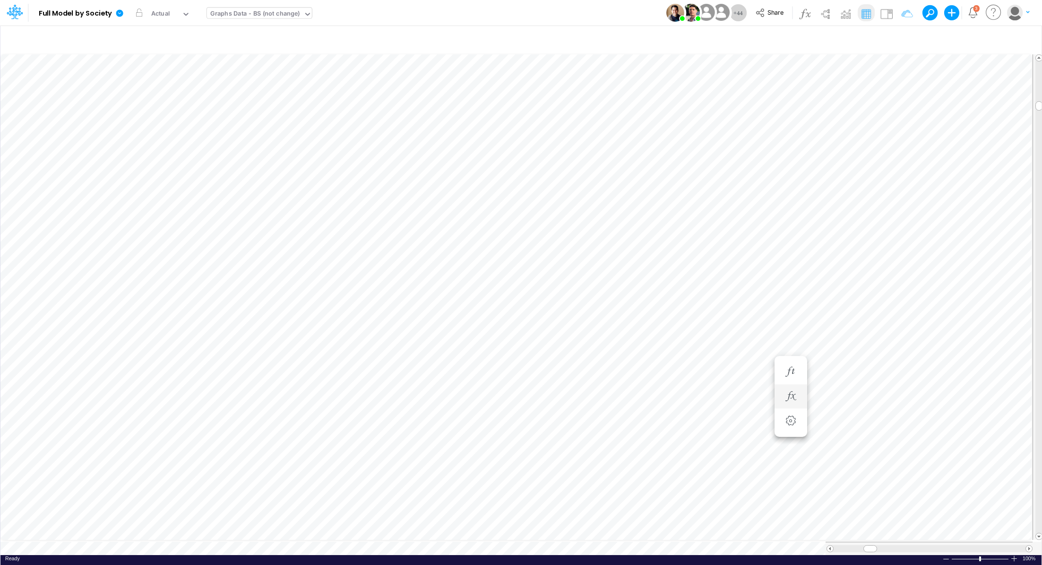
scroll to position [4, 1]
click at [789, 260] on icon "button" at bounding box center [790, 258] width 14 height 10
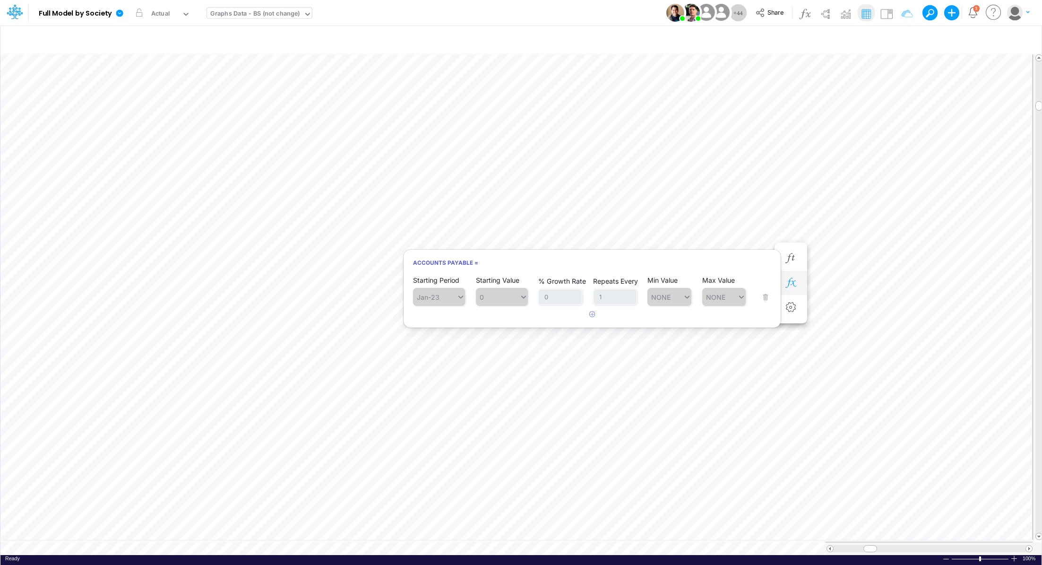
click at [788, 278] on icon "button" at bounding box center [790, 283] width 14 height 10
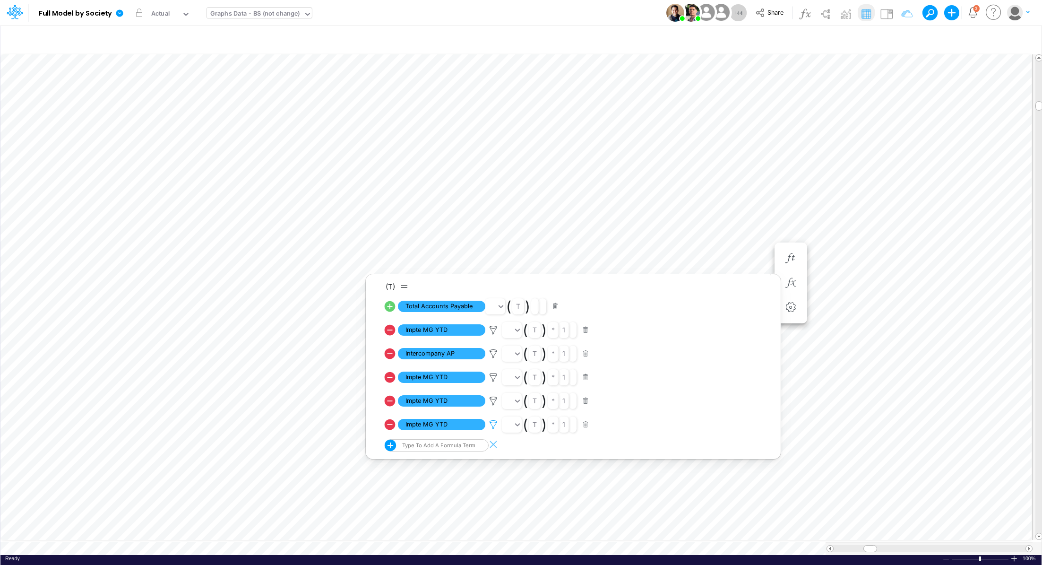
click at [493, 335] on icon at bounding box center [493, 330] width 14 height 10
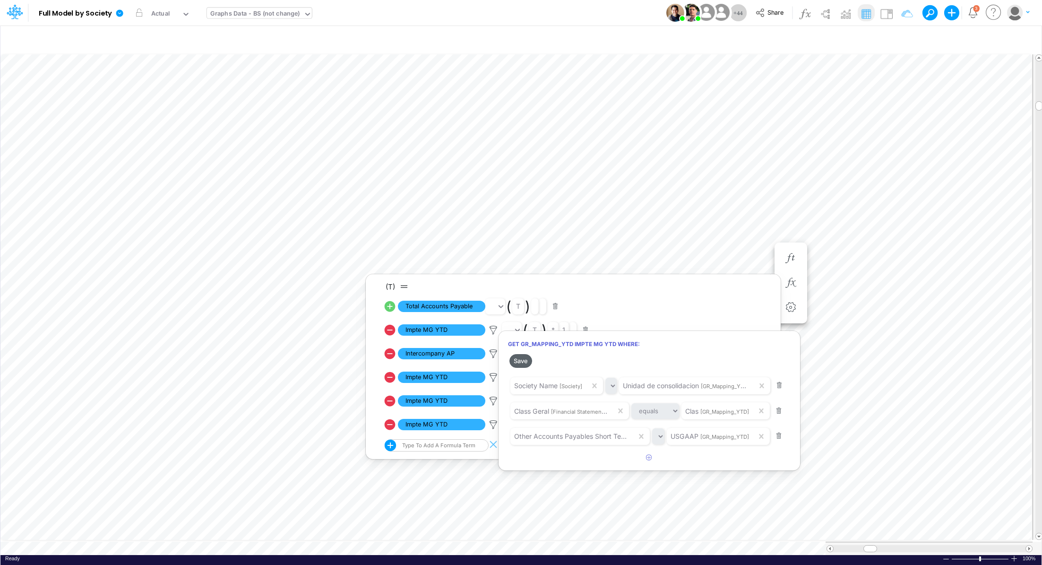
click at [525, 361] on button "Save" at bounding box center [520, 361] width 23 height 14
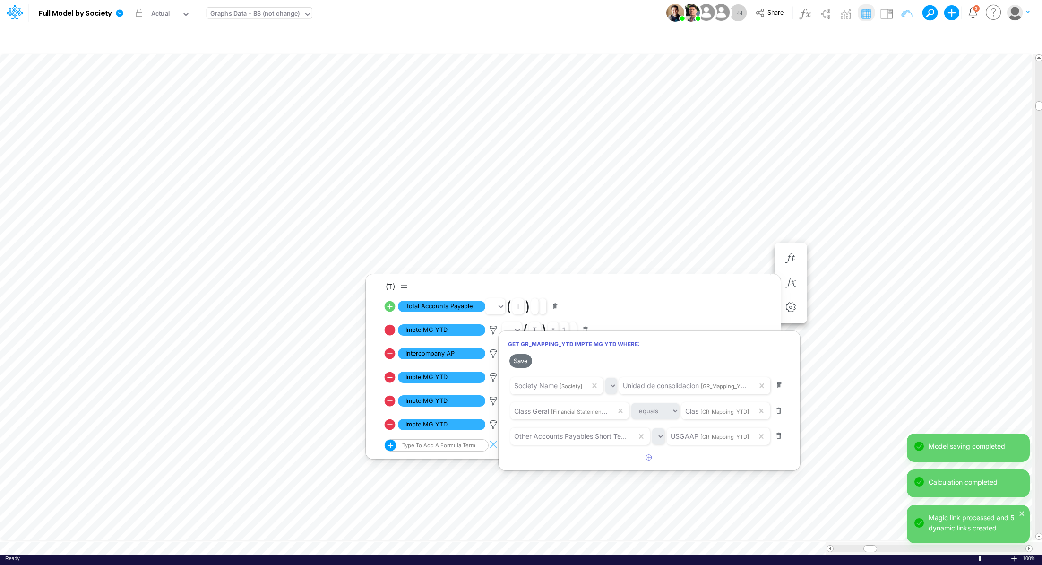
click at [492, 426] on div at bounding box center [521, 285] width 1042 height 560
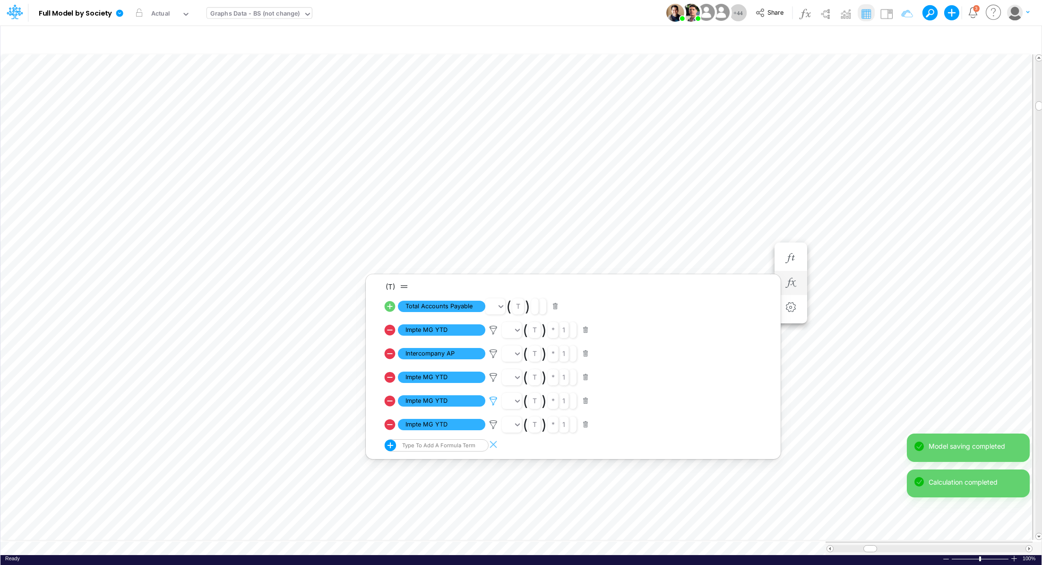
click at [493, 335] on icon at bounding box center [493, 330] width 14 height 10
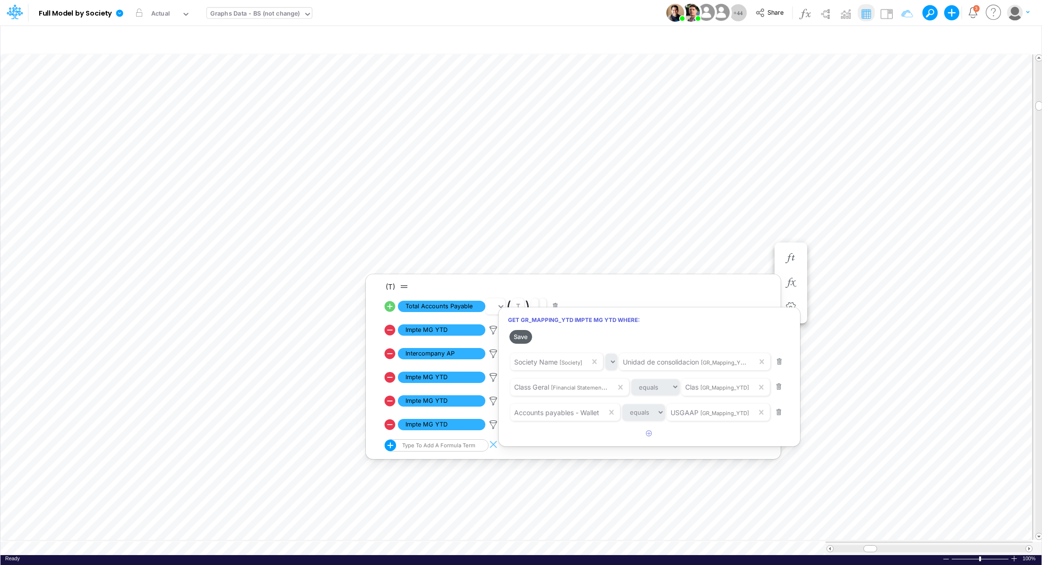
click at [520, 338] on button "Save" at bounding box center [520, 337] width 23 height 14
click at [671, 238] on div at bounding box center [521, 285] width 1042 height 560
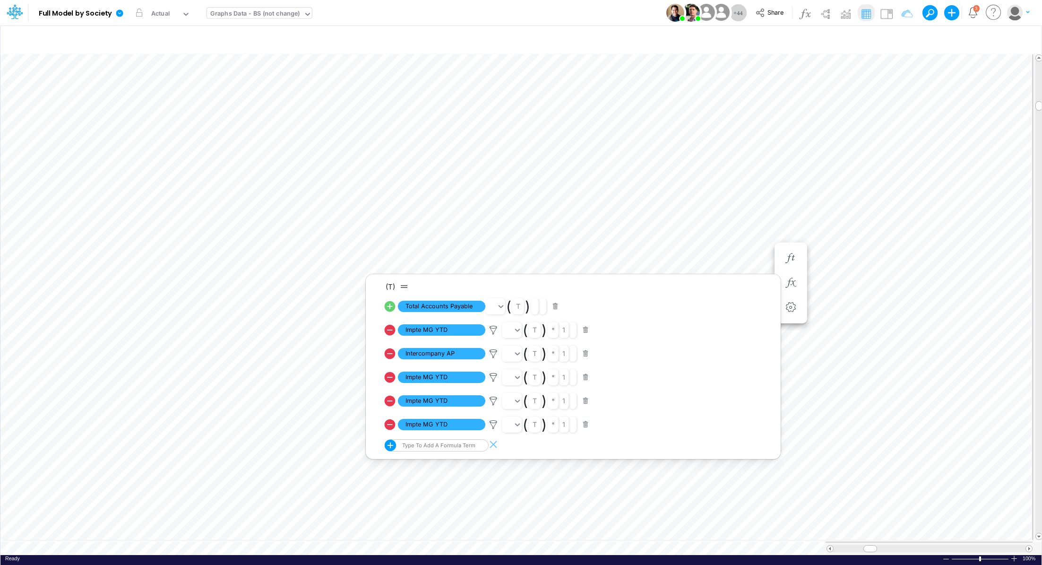
scroll to position [4, 1]
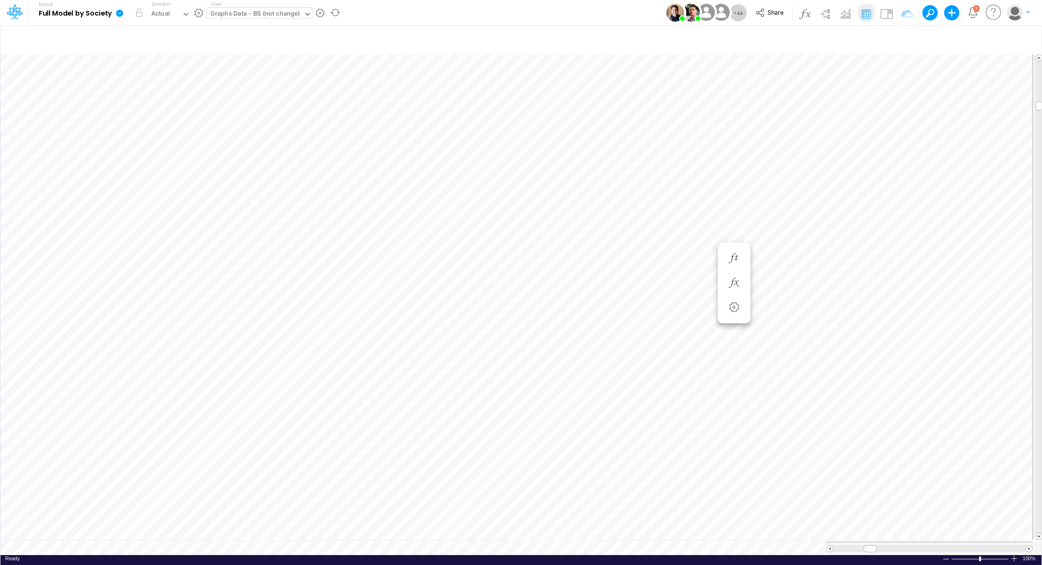
click at [120, 14] on icon at bounding box center [119, 12] width 7 height 7
click at [165, 100] on button "View model info" at bounding box center [167, 98] width 101 height 15
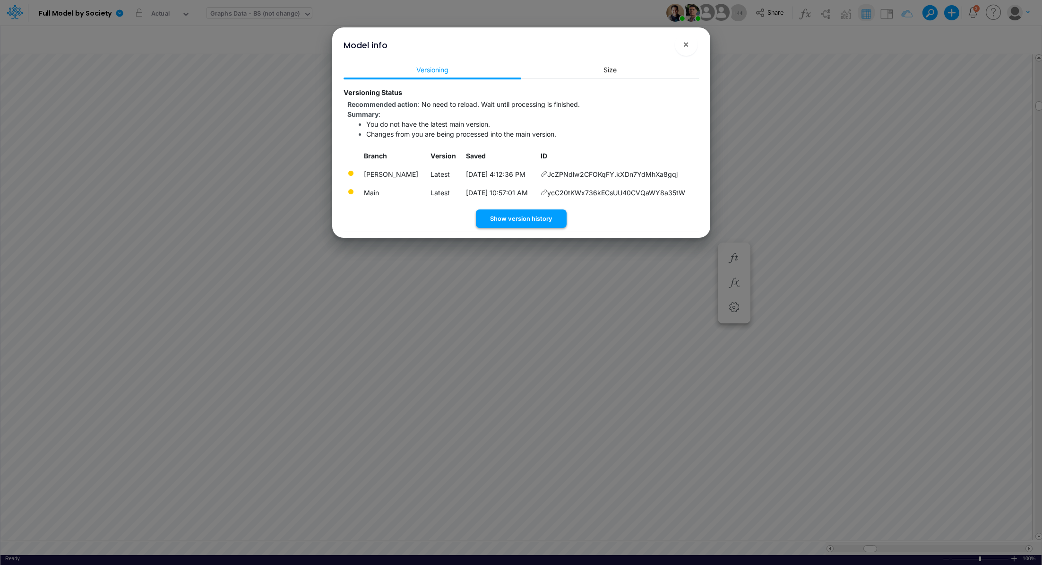
click at [530, 228] on button "Show version history" at bounding box center [521, 218] width 91 height 18
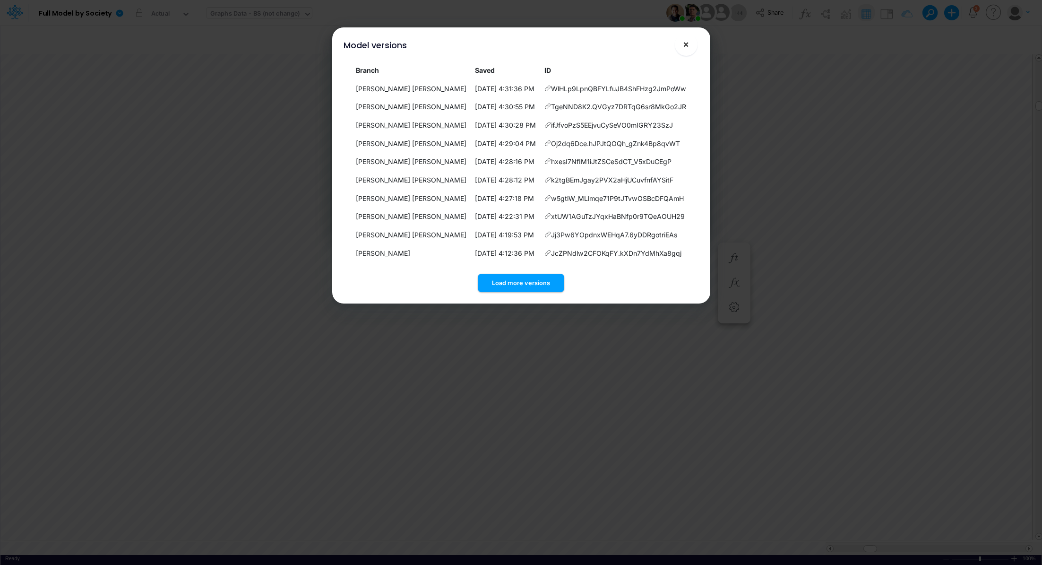
click at [685, 43] on span "×" at bounding box center [686, 43] width 6 height 11
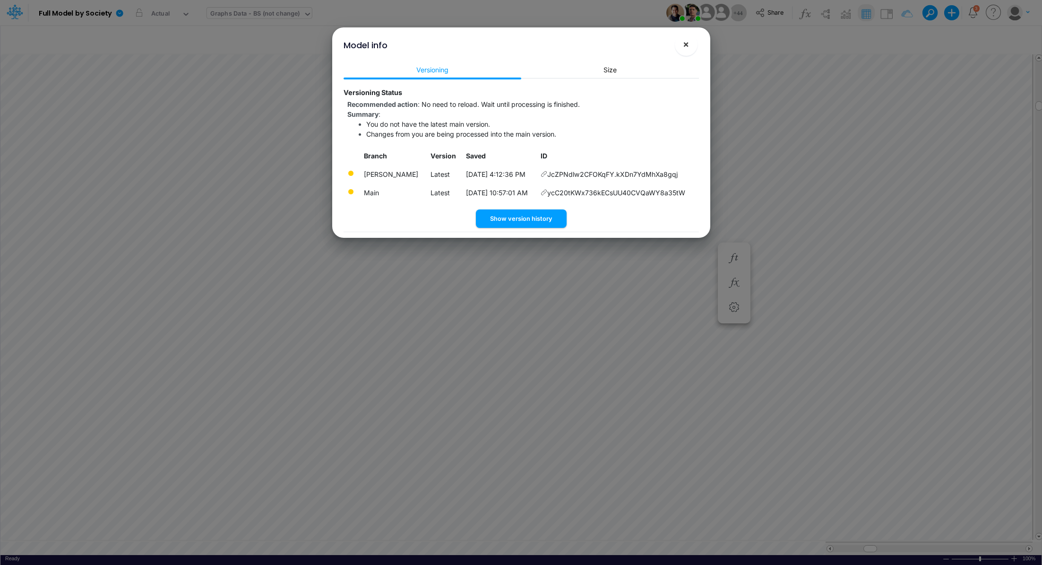
click at [688, 48] on span "×" at bounding box center [686, 43] width 6 height 11
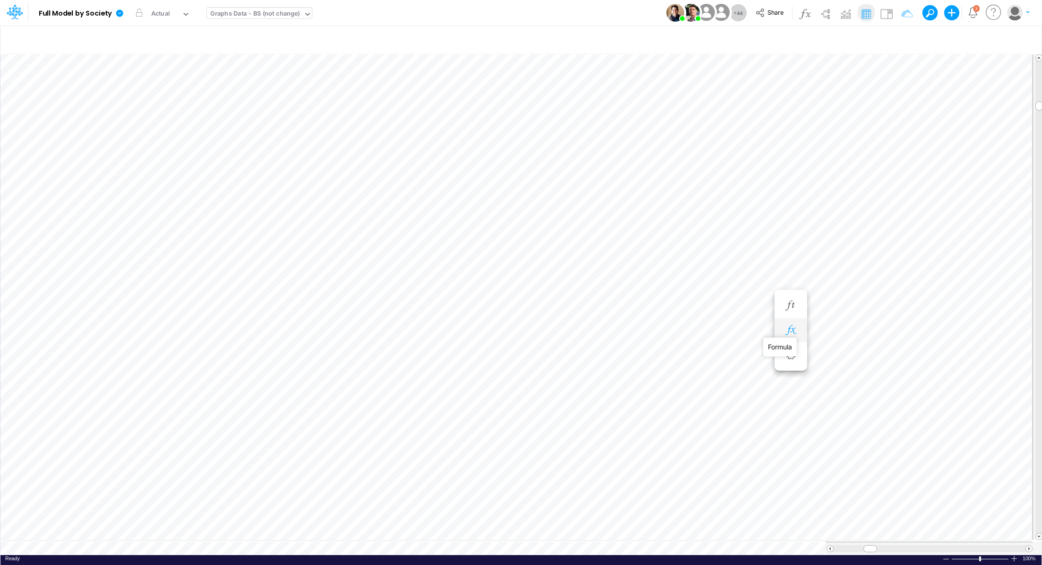
click at [795, 334] on icon "button" at bounding box center [790, 330] width 14 height 10
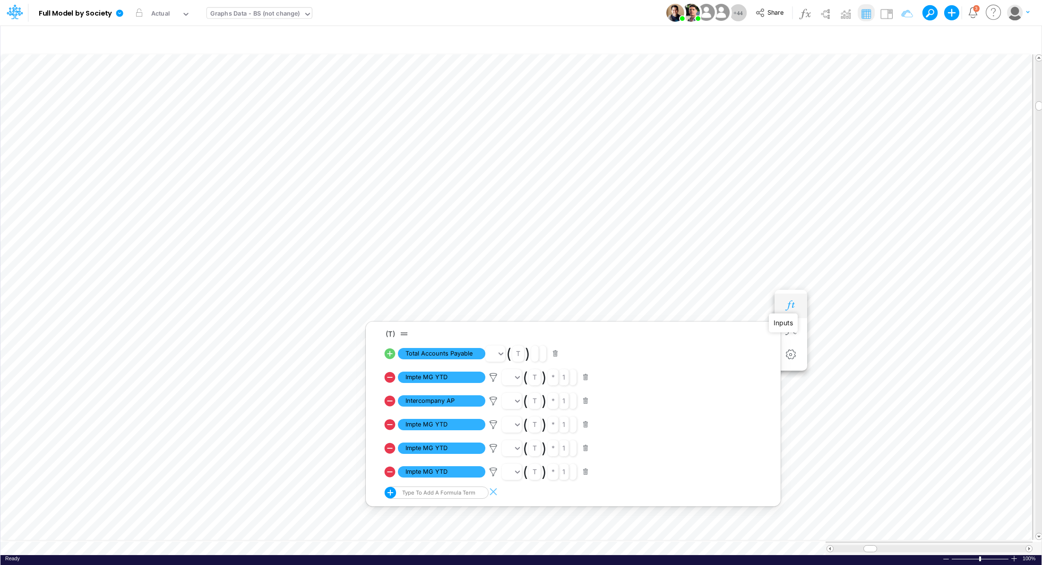
click at [794, 304] on icon "button" at bounding box center [790, 306] width 14 height 10
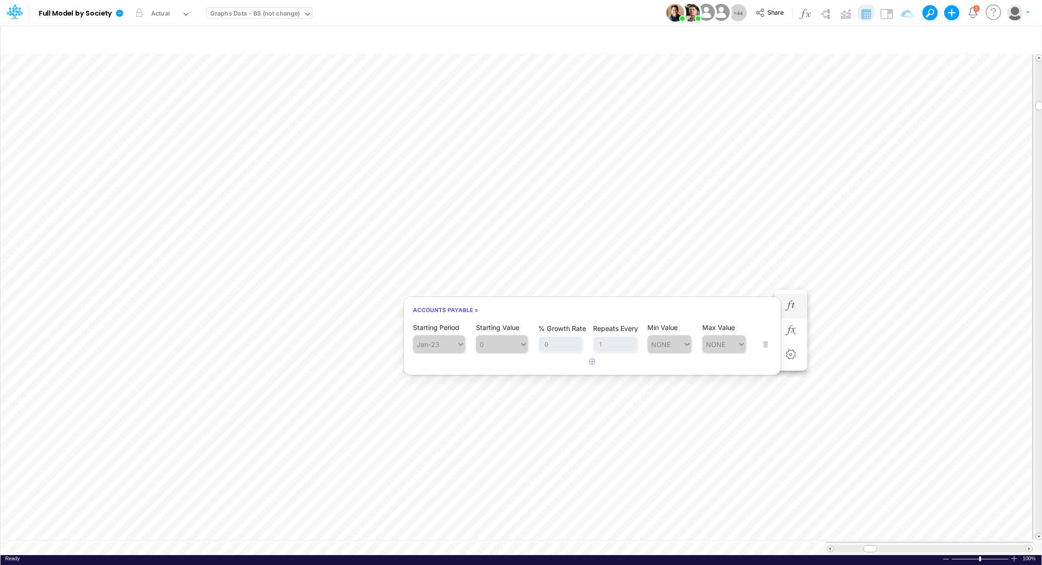
scroll to position [4, 1]
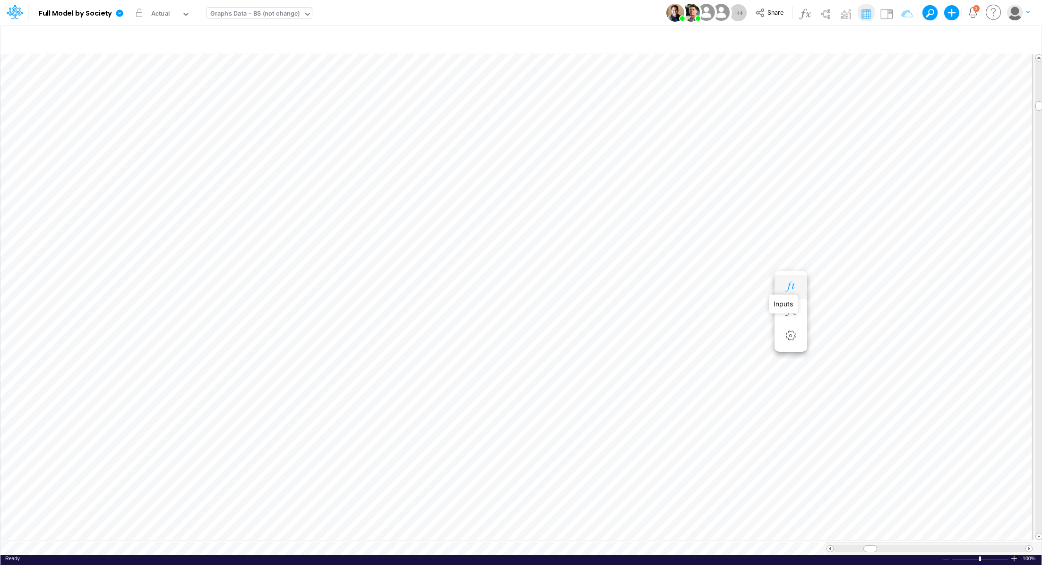
click at [790, 289] on icon "button" at bounding box center [790, 287] width 14 height 10
click at [793, 263] on button "button" at bounding box center [790, 258] width 17 height 19
click at [796, 264] on icon "button" at bounding box center [790, 268] width 14 height 10
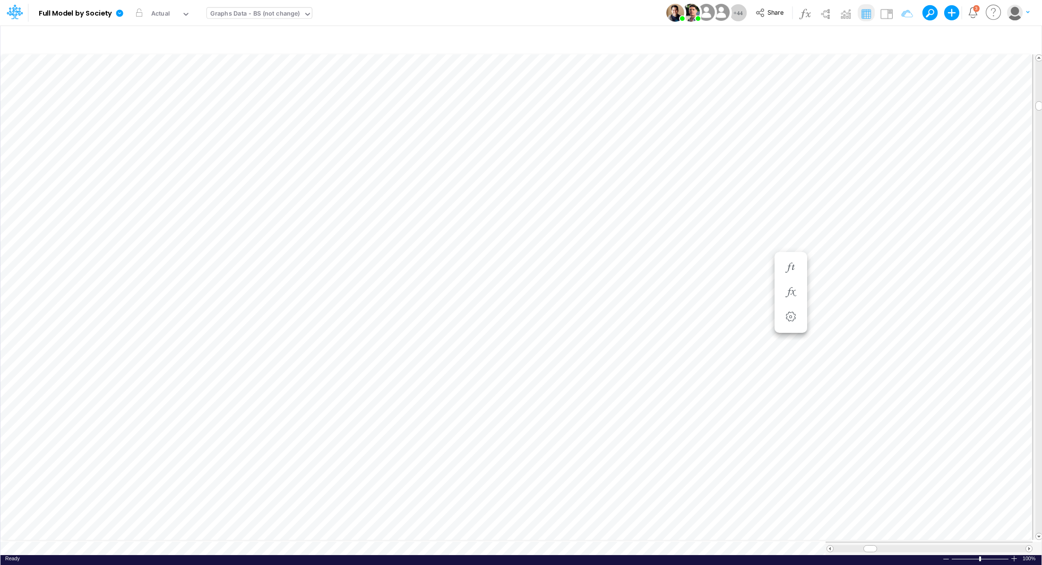
scroll to position [4, 1]
click at [790, 266] on li "Accounts Payable =" at bounding box center [790, 268] width 33 height 25
click at [788, 272] on icon "button" at bounding box center [790, 277] width 14 height 10
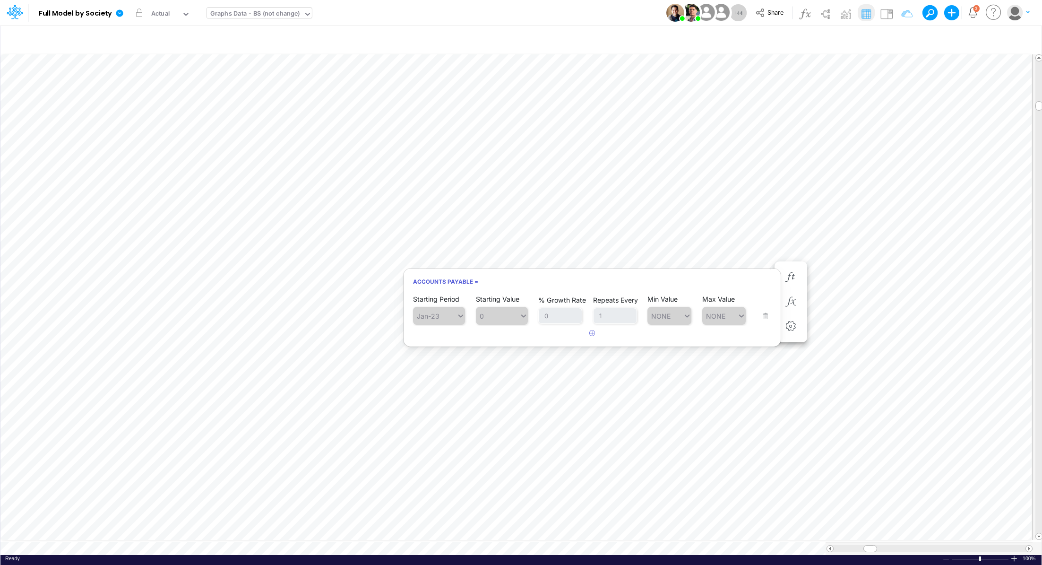
scroll to position [4, 1]
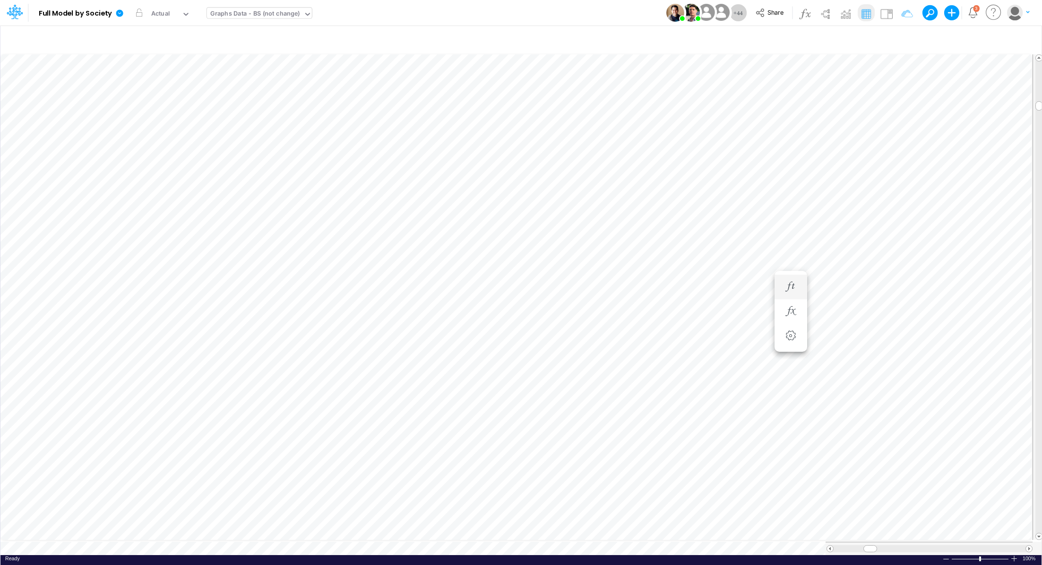
click at [790, 277] on li "Accounts Payable =" at bounding box center [790, 287] width 33 height 25
click at [783, 371] on icon "button" at bounding box center [790, 372] width 14 height 10
click at [795, 383] on icon "button" at bounding box center [790, 381] width 14 height 10
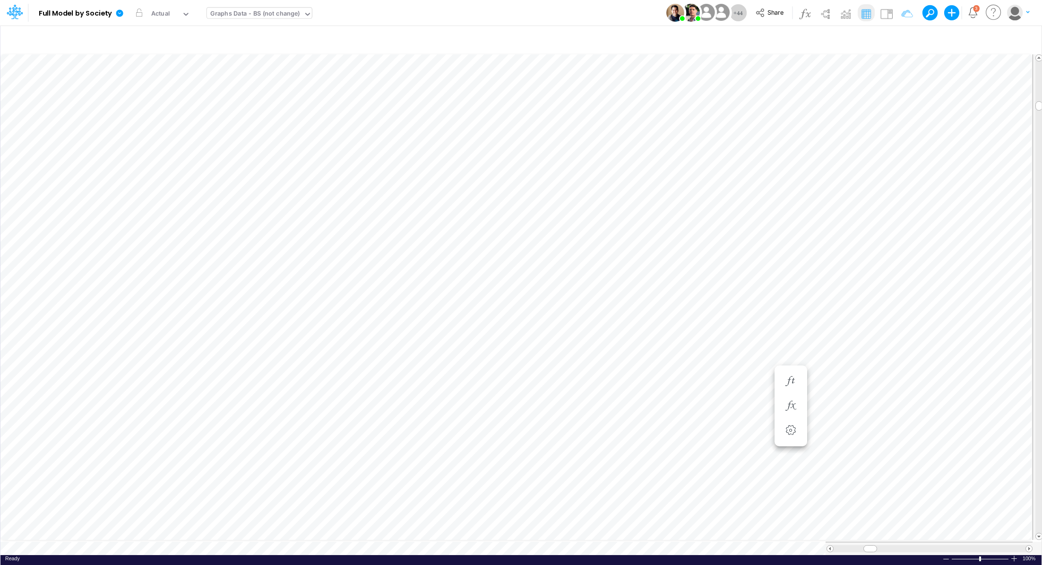
scroll to position [4, 1]
click at [794, 367] on icon "button" at bounding box center [790, 372] width 14 height 10
click at [792, 364] on icon "button" at bounding box center [790, 362] width 14 height 10
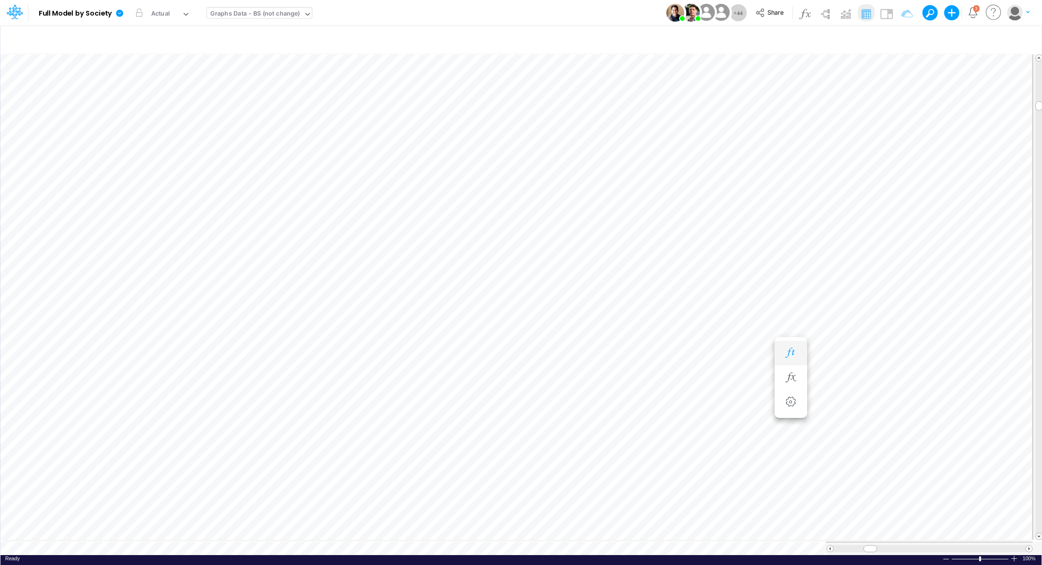
click at [787, 354] on icon "button" at bounding box center [790, 353] width 14 height 10
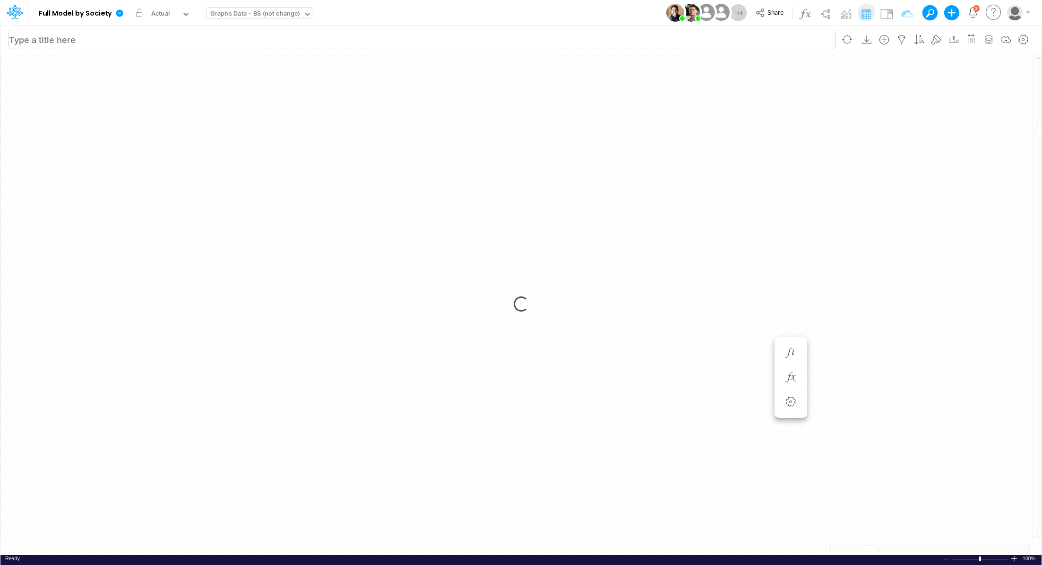
click at [4, 321] on div "Loading..." at bounding box center [520, 304] width 1041 height 502
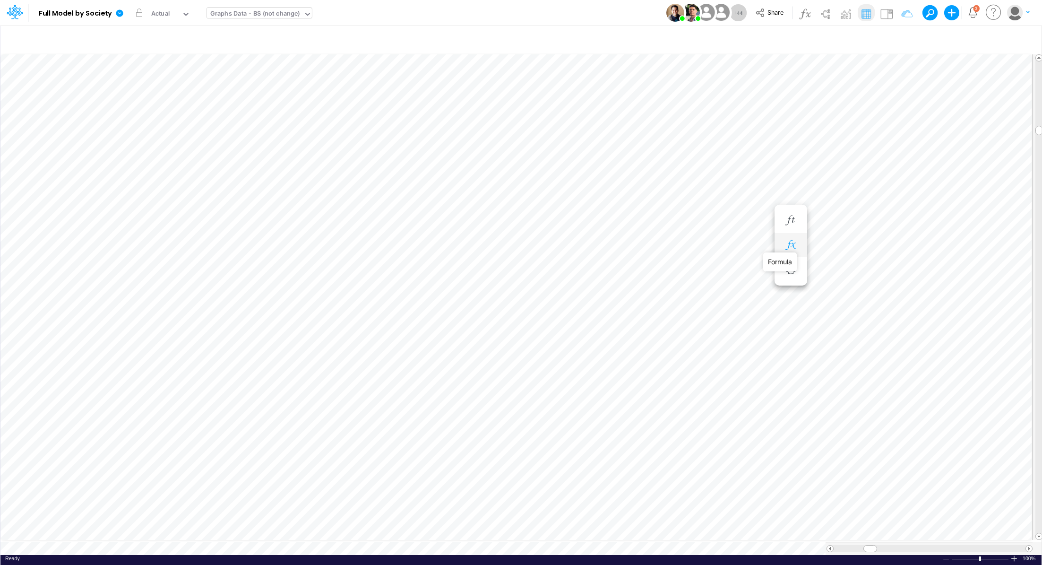
click at [796, 245] on icon "button" at bounding box center [790, 245] width 14 height 10
click at [494, 290] on icon at bounding box center [493, 292] width 14 height 10
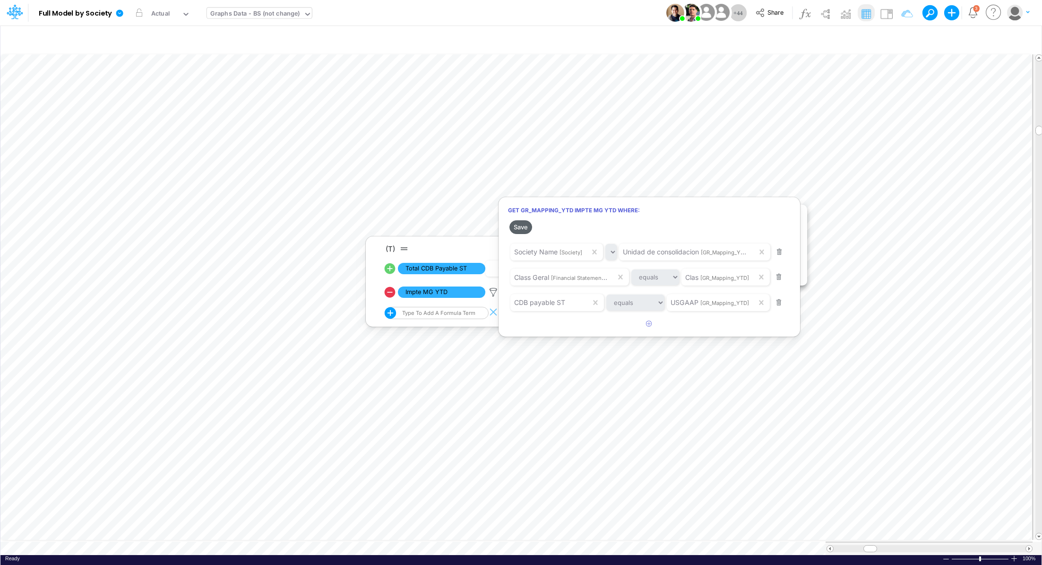
click at [521, 228] on button "Save" at bounding box center [520, 227] width 23 height 14
click at [748, 405] on div at bounding box center [521, 285] width 1042 height 560
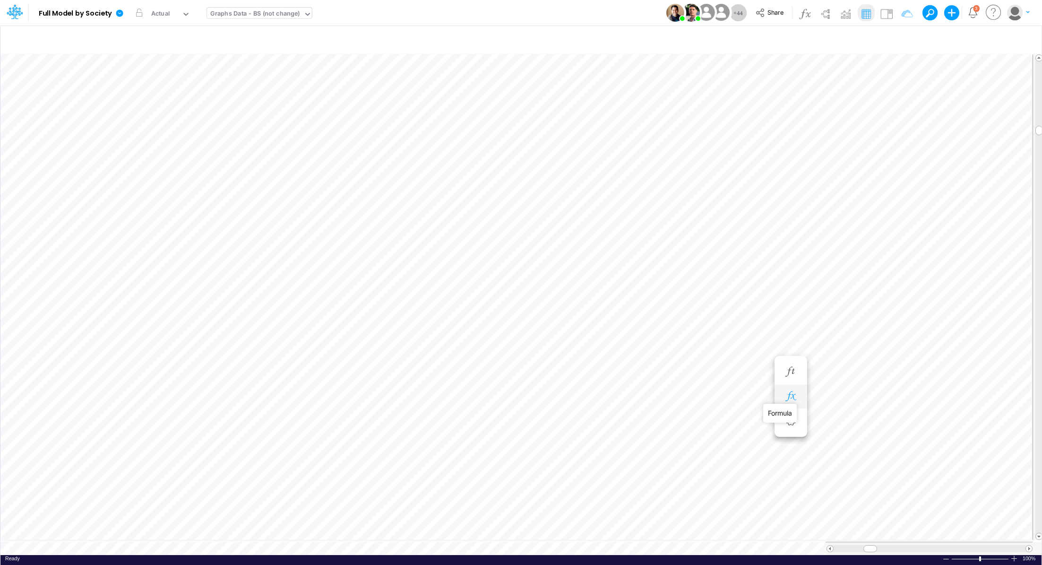
click at [786, 399] on icon "button" at bounding box center [790, 396] width 14 height 10
click at [792, 373] on icon "button" at bounding box center [790, 372] width 14 height 10
click at [787, 249] on icon "button" at bounding box center [790, 249] width 14 height 10
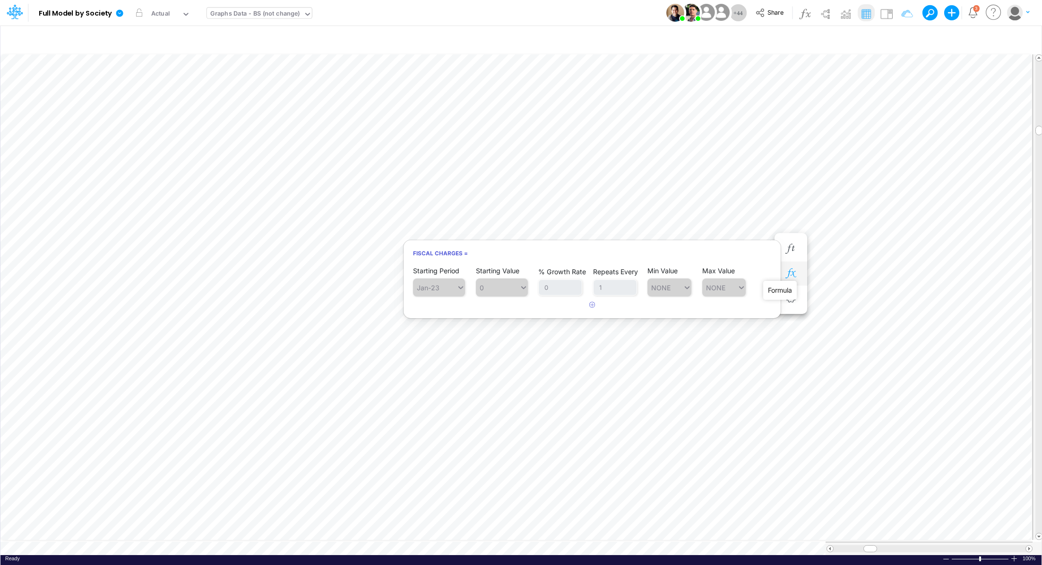
click at [796, 270] on icon "button" at bounding box center [790, 273] width 14 height 10
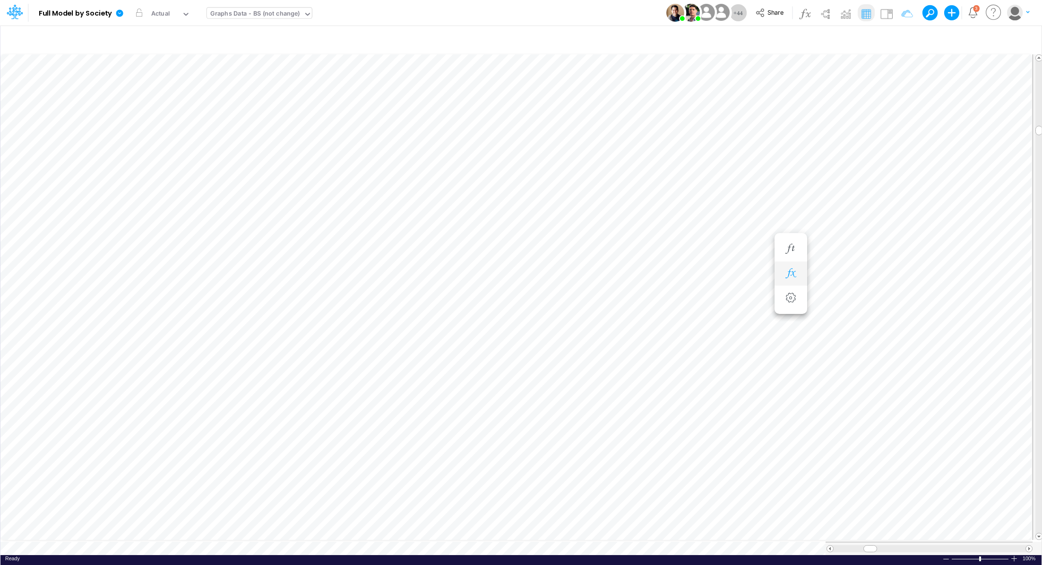
click at [787, 270] on icon "button" at bounding box center [790, 273] width 14 height 10
click at [497, 322] on icon at bounding box center [500, 320] width 9 height 9
click at [787, 274] on icon "button" at bounding box center [790, 273] width 14 height 10
click at [790, 328] on icon "button" at bounding box center [790, 330] width 14 height 10
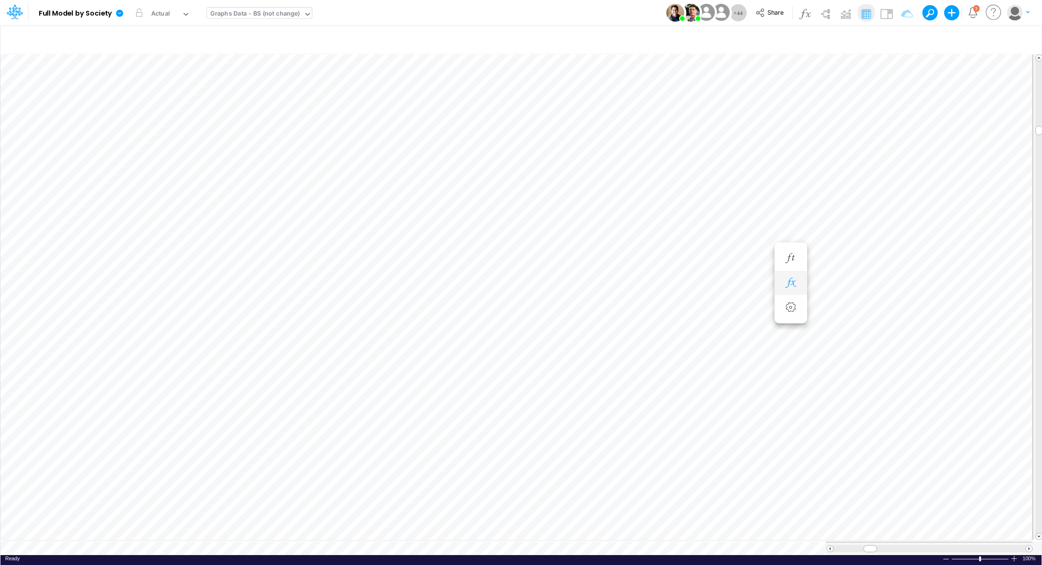
click at [782, 282] on button "button" at bounding box center [790, 283] width 17 height 19
click at [787, 264] on button "button" at bounding box center [790, 258] width 17 height 19
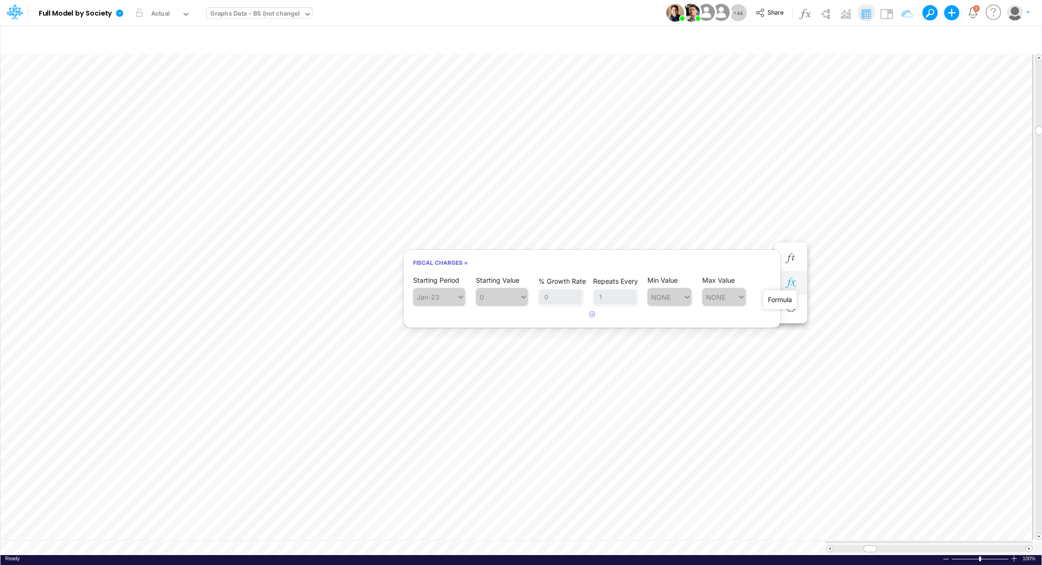
click at [790, 280] on icon "button" at bounding box center [790, 283] width 14 height 10
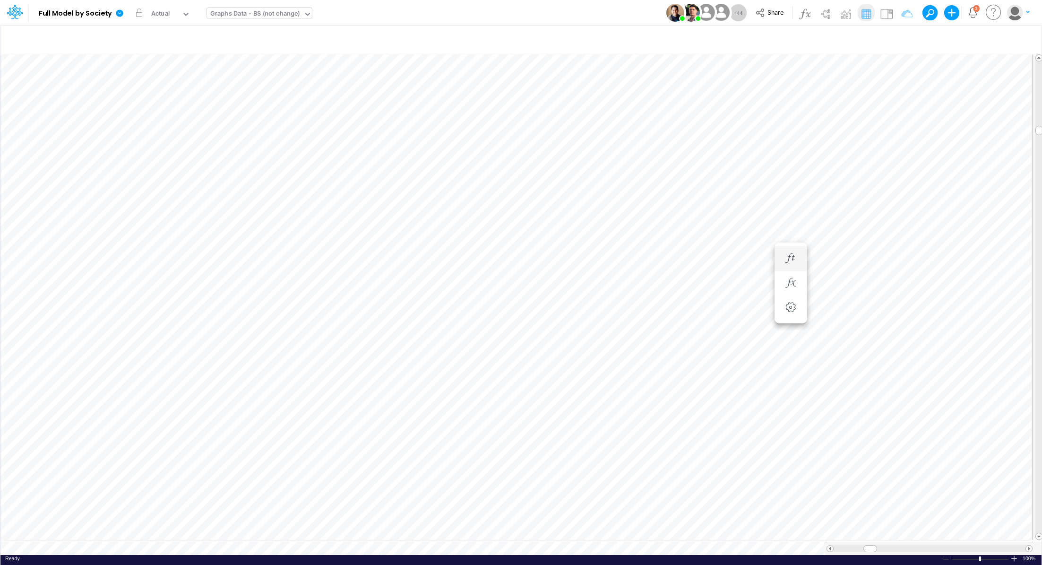
scroll to position [4, 1]
click at [792, 274] on icon "button" at bounding box center [790, 273] width 14 height 10
click at [790, 372] on icon "button" at bounding box center [790, 372] width 14 height 10
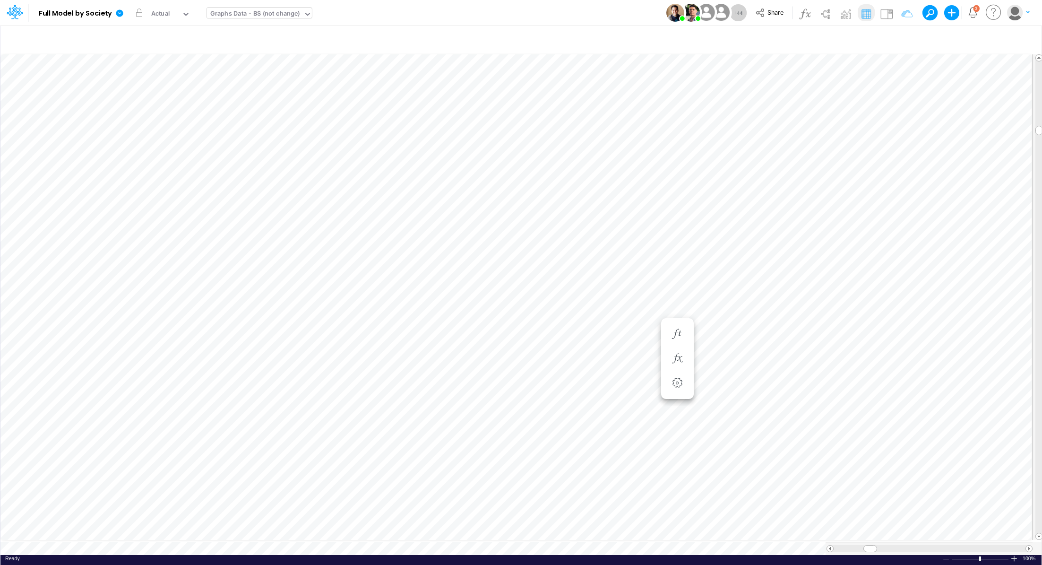
scroll to position [4, 1]
click at [790, 273] on icon "button" at bounding box center [790, 273] width 14 height 10
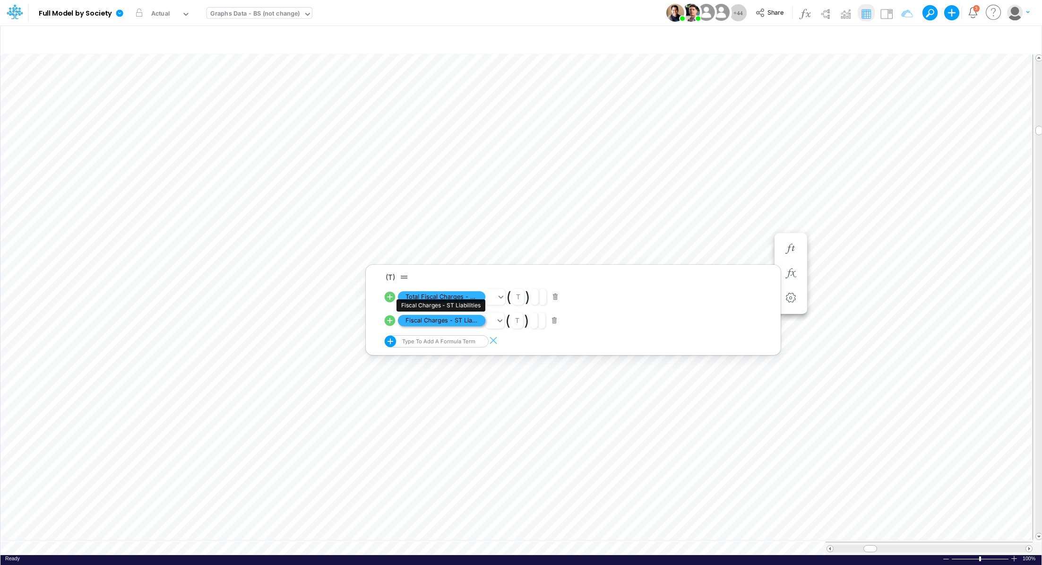
click at [416, 322] on span "Fiscal Charges - ST Liabilities" at bounding box center [441, 321] width 87 height 12
click at [492, 298] on icon at bounding box center [493, 298] width 14 height 10
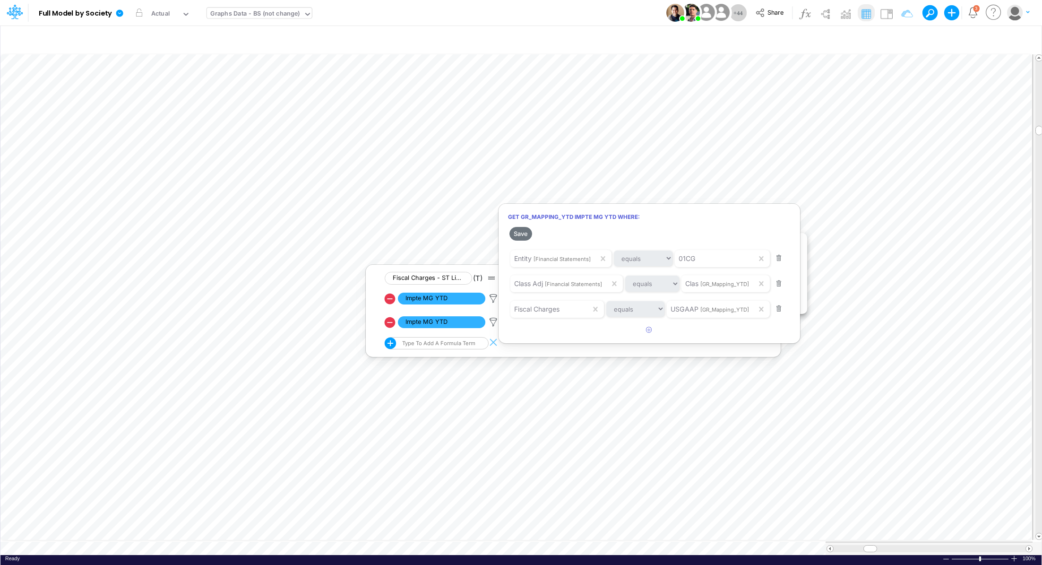
click at [490, 322] on div at bounding box center [521, 285] width 1042 height 560
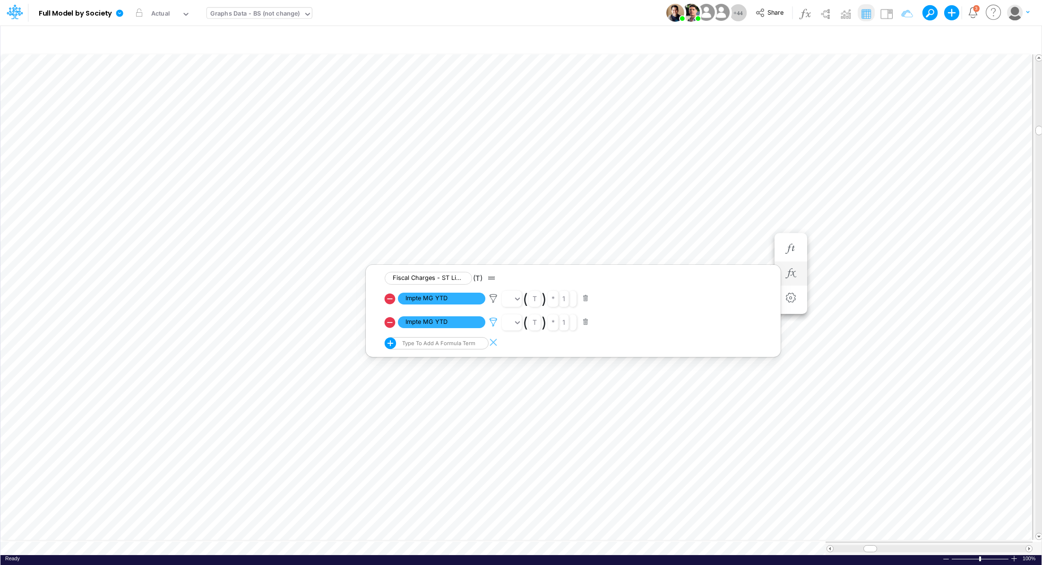
click at [490, 303] on icon at bounding box center [493, 298] width 14 height 10
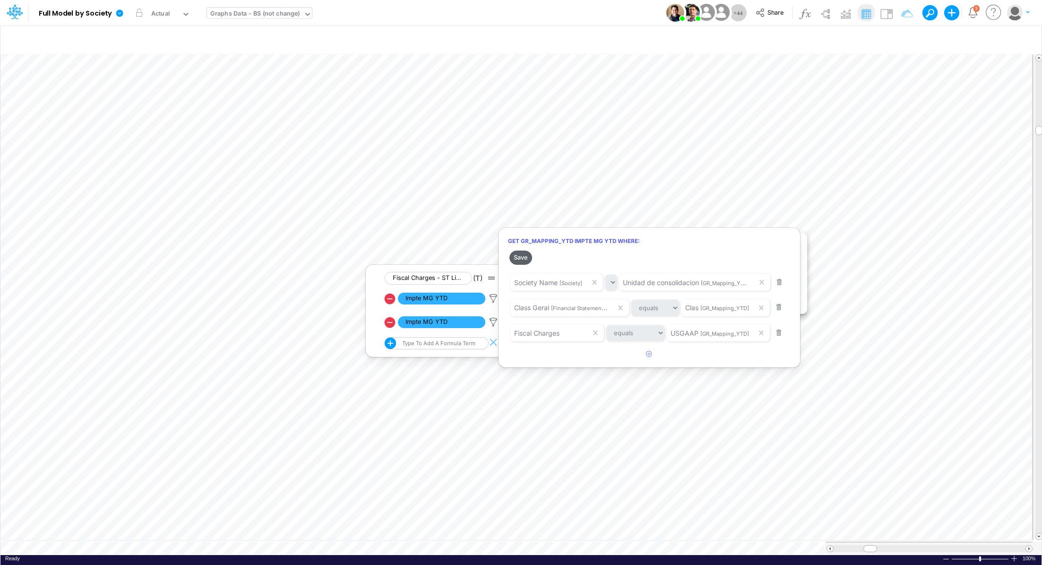
click at [522, 257] on button "Save" at bounding box center [520, 257] width 23 height 14
click at [662, 212] on div at bounding box center [521, 285] width 1042 height 560
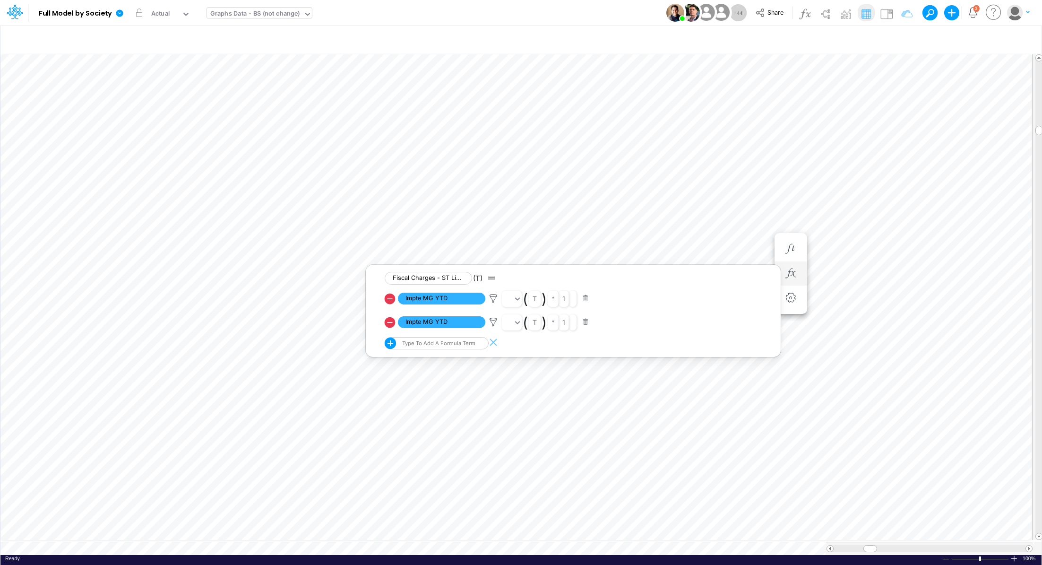
scroll to position [4, 1]
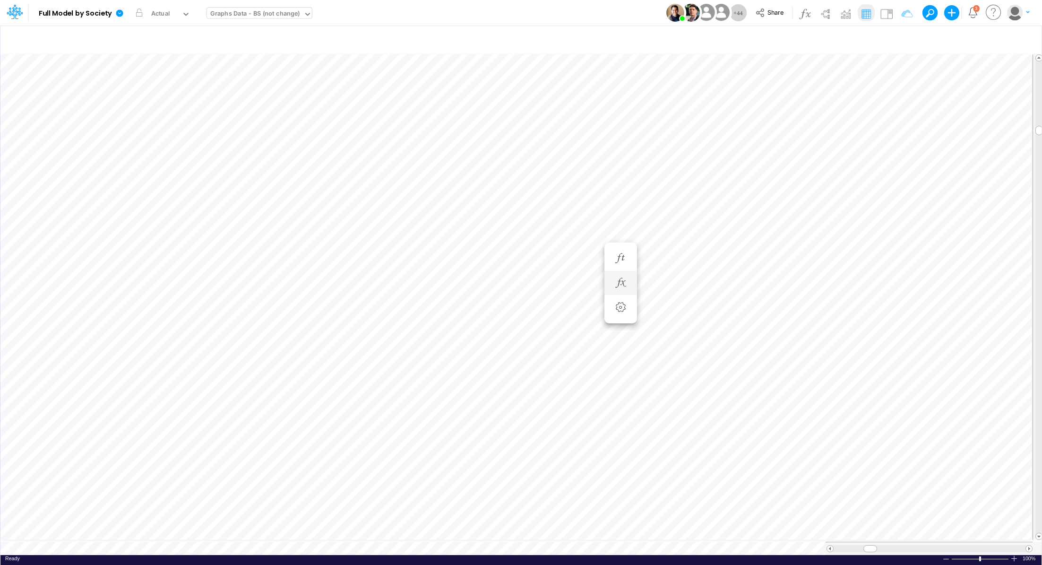
scroll to position [4, 1]
click at [119, 13] on icon at bounding box center [119, 13] width 9 height 9
click at [141, 80] on button "Export" at bounding box center [167, 83] width 101 height 16
click at [233, 89] on button "Excel" at bounding box center [268, 88] width 101 height 15
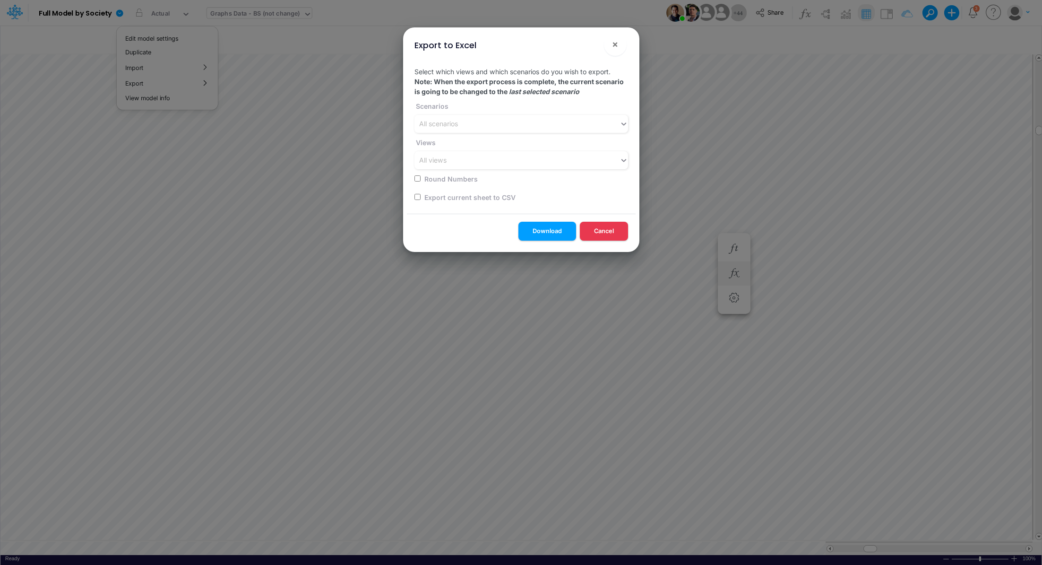
click at [421, 194] on div "Export current sheet to CSV" at bounding box center [518, 197] width 208 height 18
click at [414, 198] on input "checkbox" at bounding box center [417, 197] width 6 height 6
checkbox input "true"
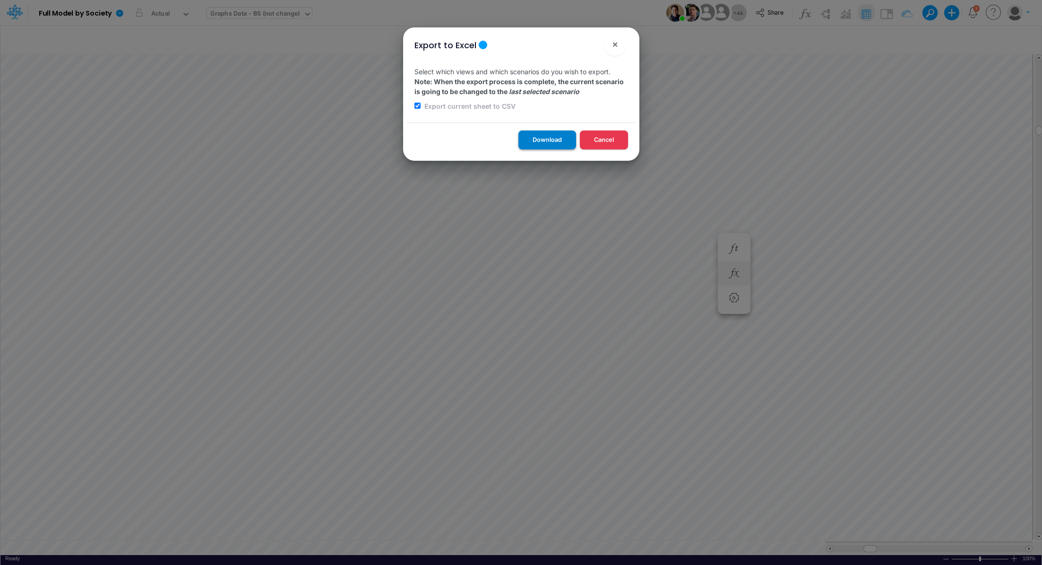
click at [531, 142] on button "Download" at bounding box center [547, 139] width 58 height 18
click at [618, 43] on span "×" at bounding box center [615, 43] width 6 height 11
